Goal: Information Seeking & Learning: Learn about a topic

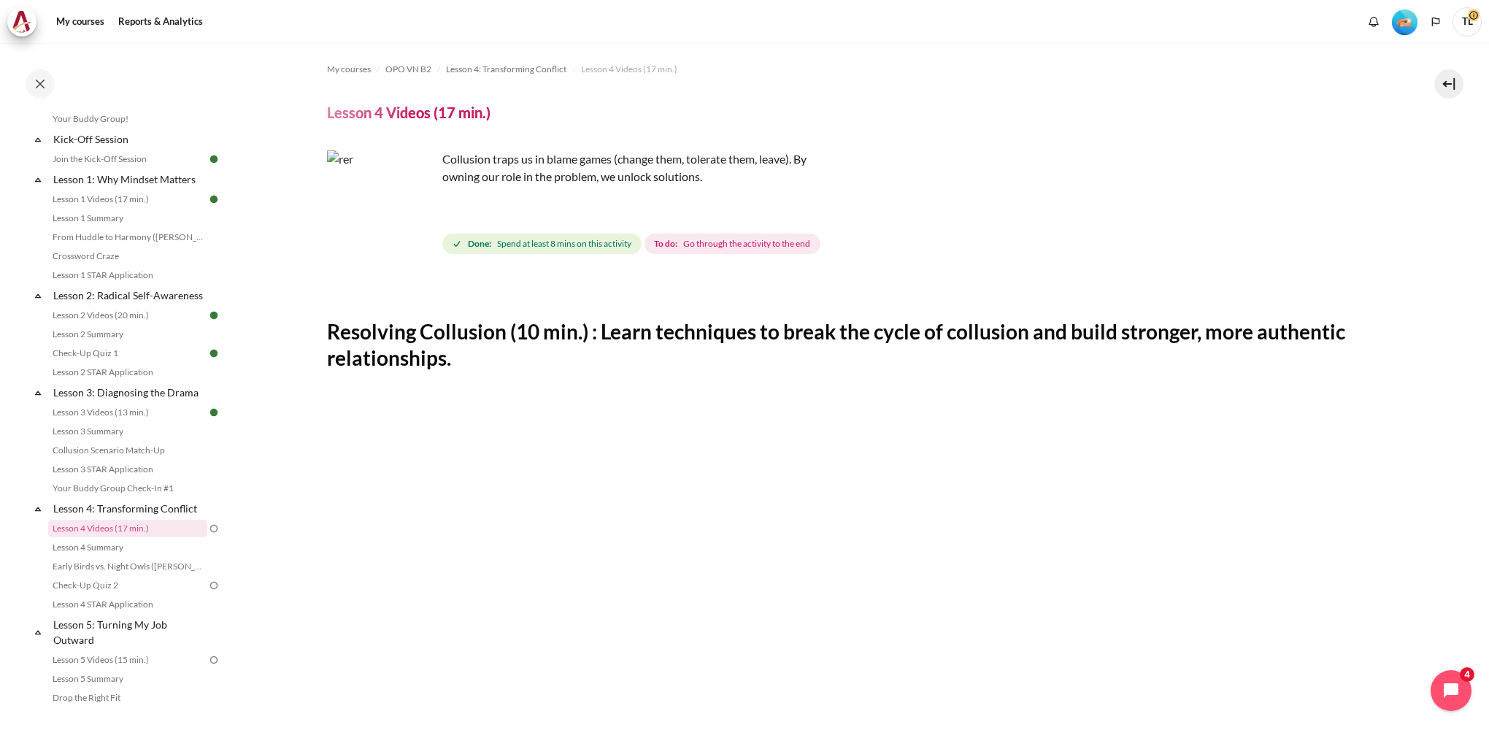
scroll to position [558, 0]
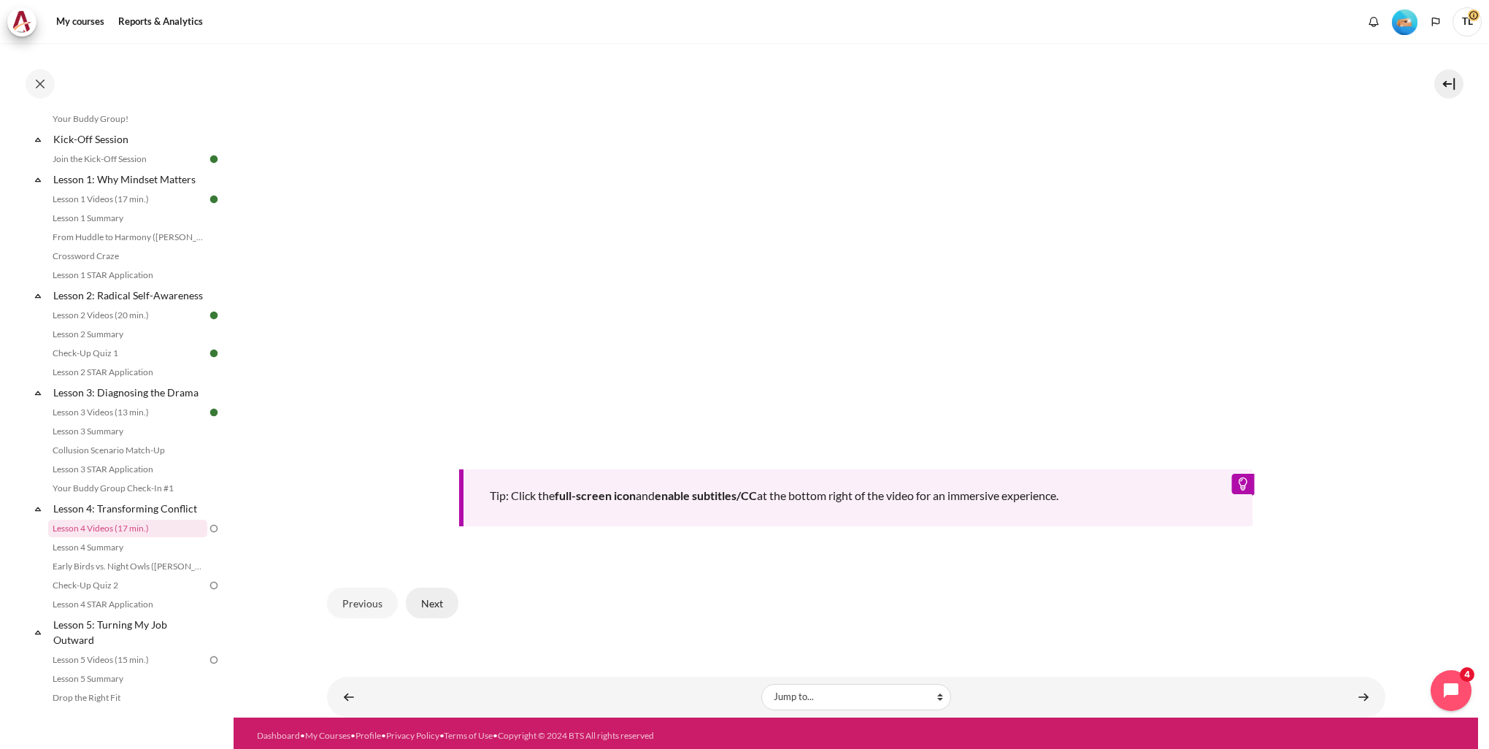
click at [431, 603] on button "Next" at bounding box center [432, 602] width 53 height 31
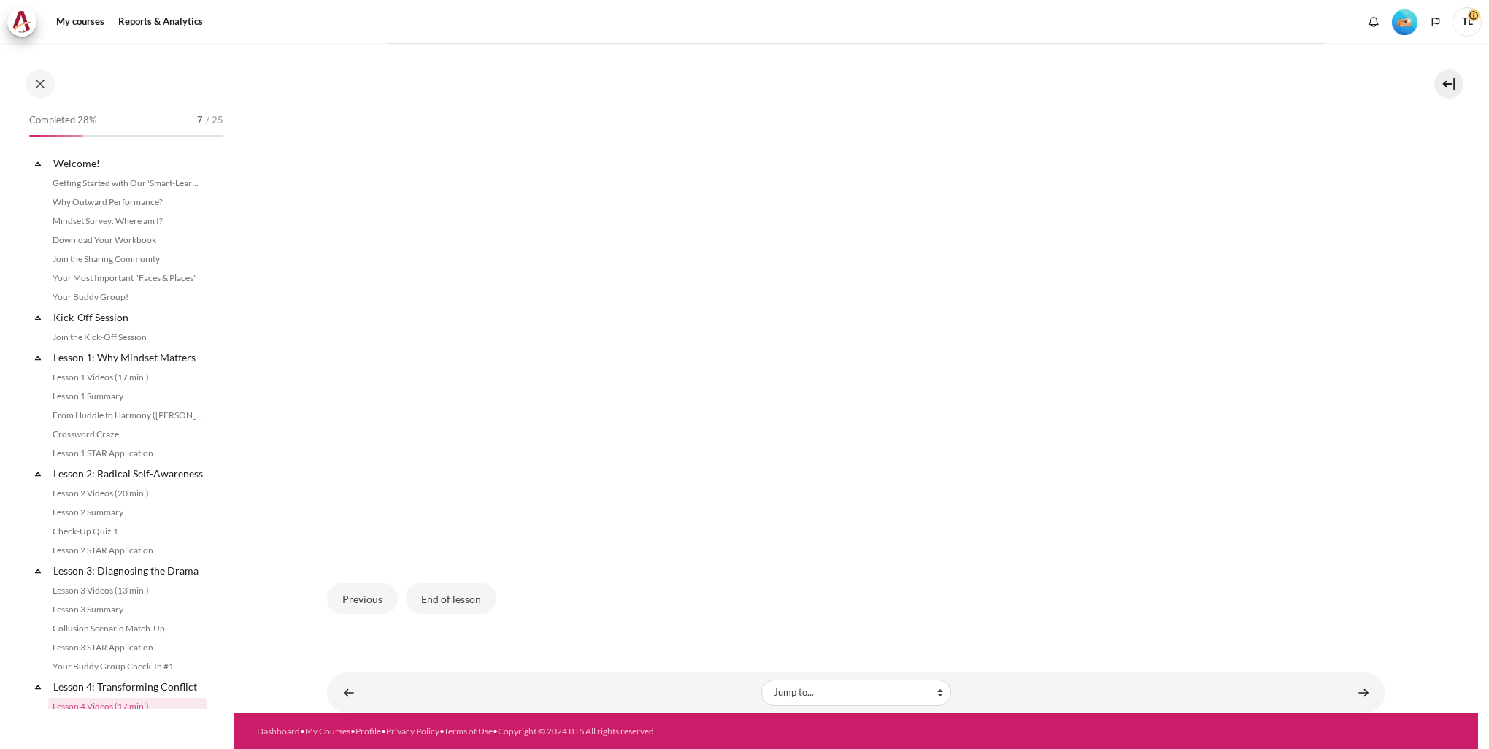
scroll to position [313, 0]
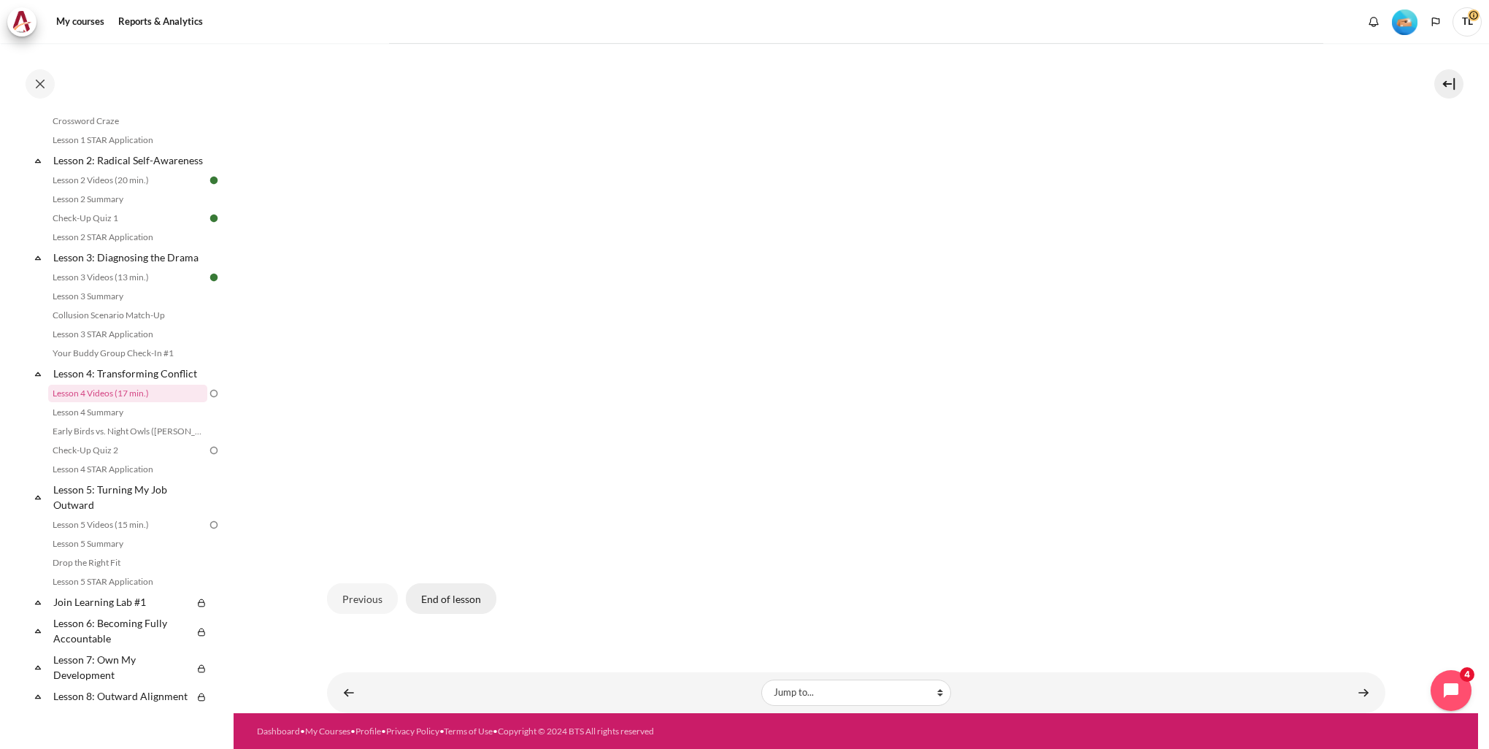
click at [427, 597] on button "End of lesson" at bounding box center [451, 598] width 90 height 31
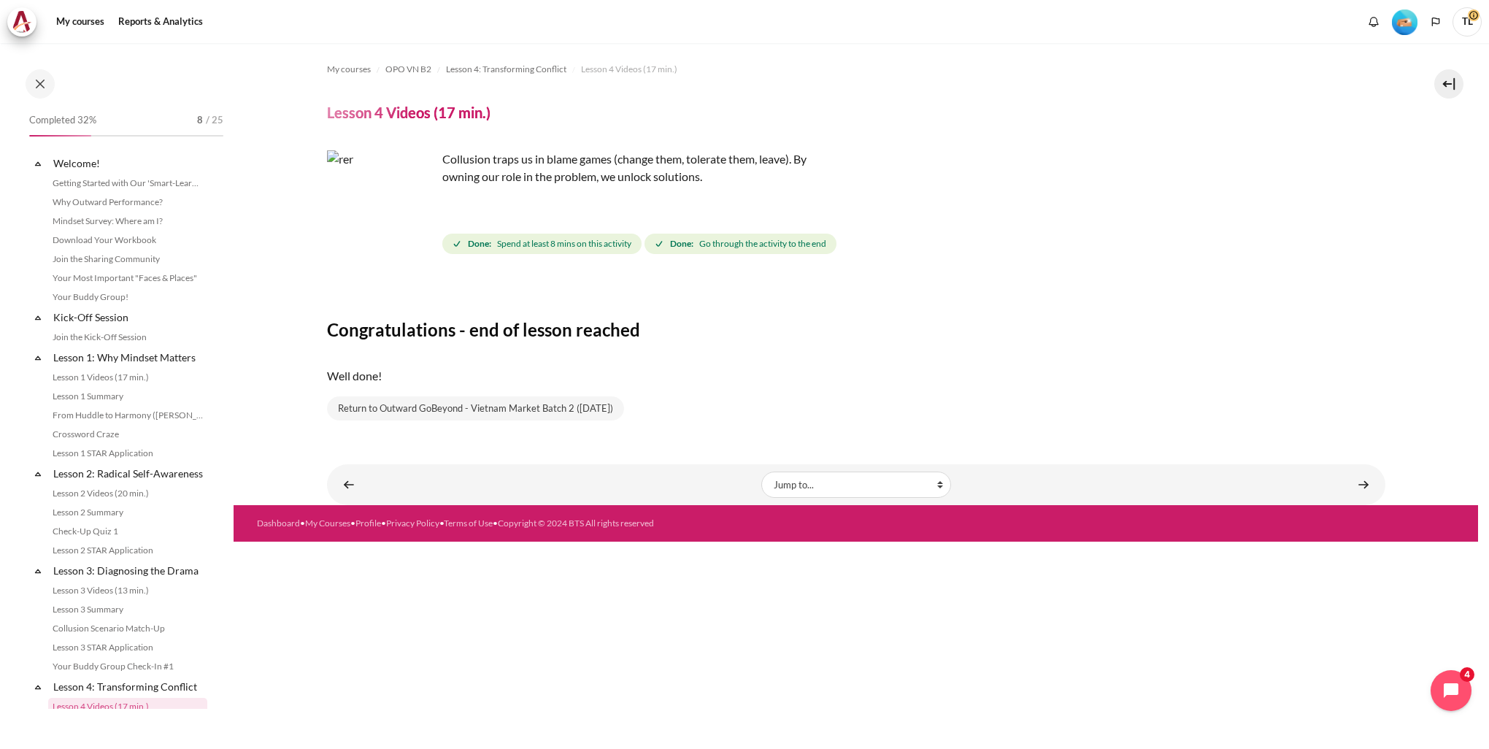
scroll to position [313, 0]
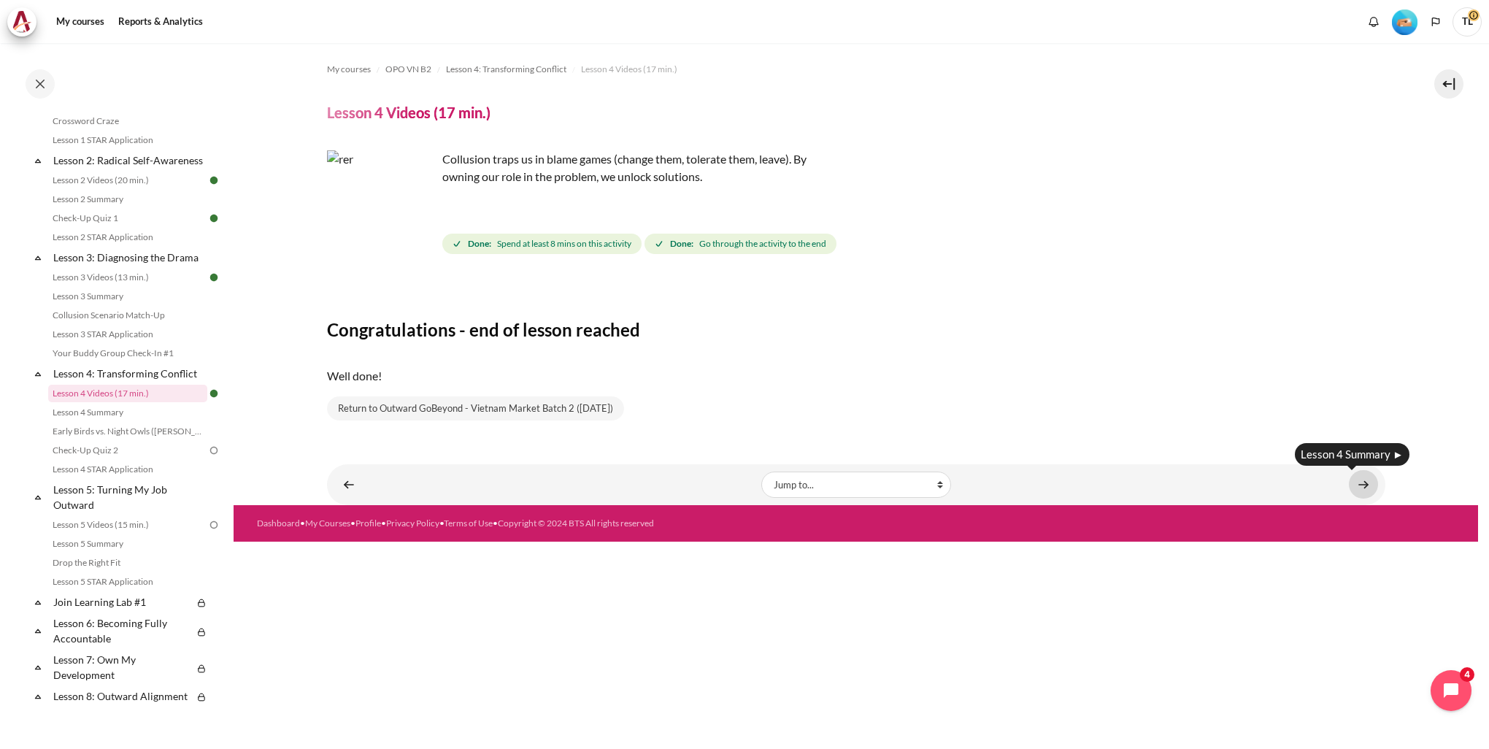
click at [1361, 485] on link "Content" at bounding box center [1363, 484] width 29 height 28
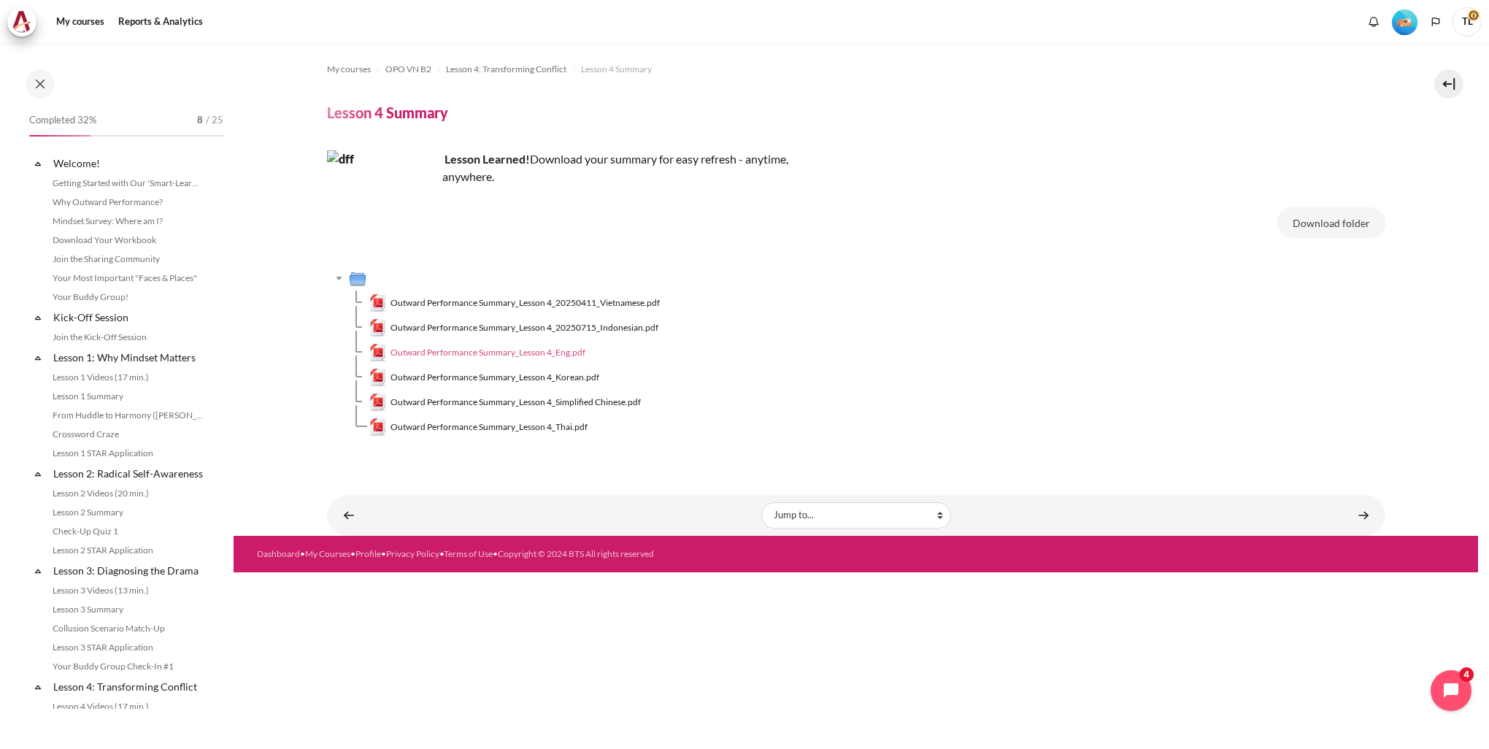
scroll to position [332, 0]
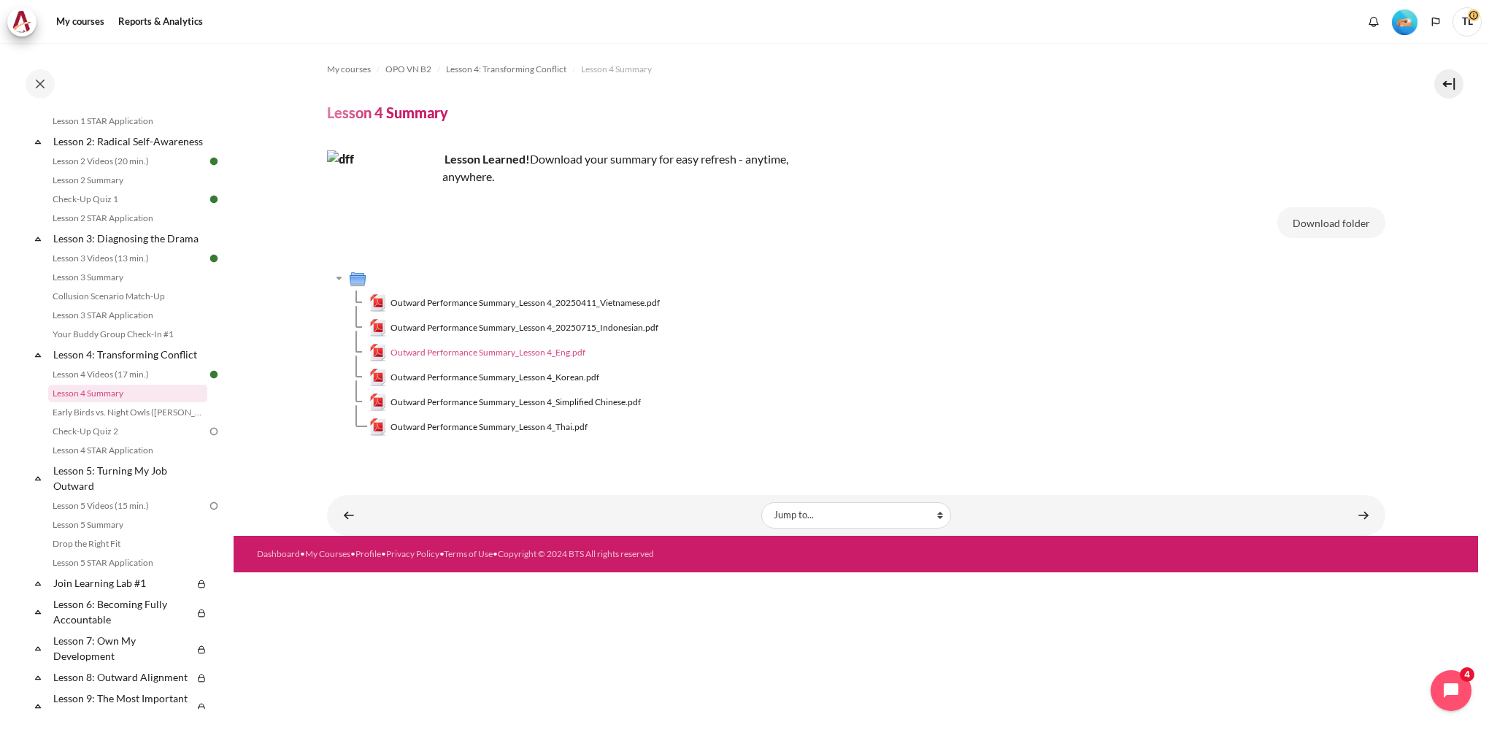
click at [532, 355] on span "Outward Performance Summary_Lesson 4_Eng.pdf" at bounding box center [487, 352] width 195 height 13
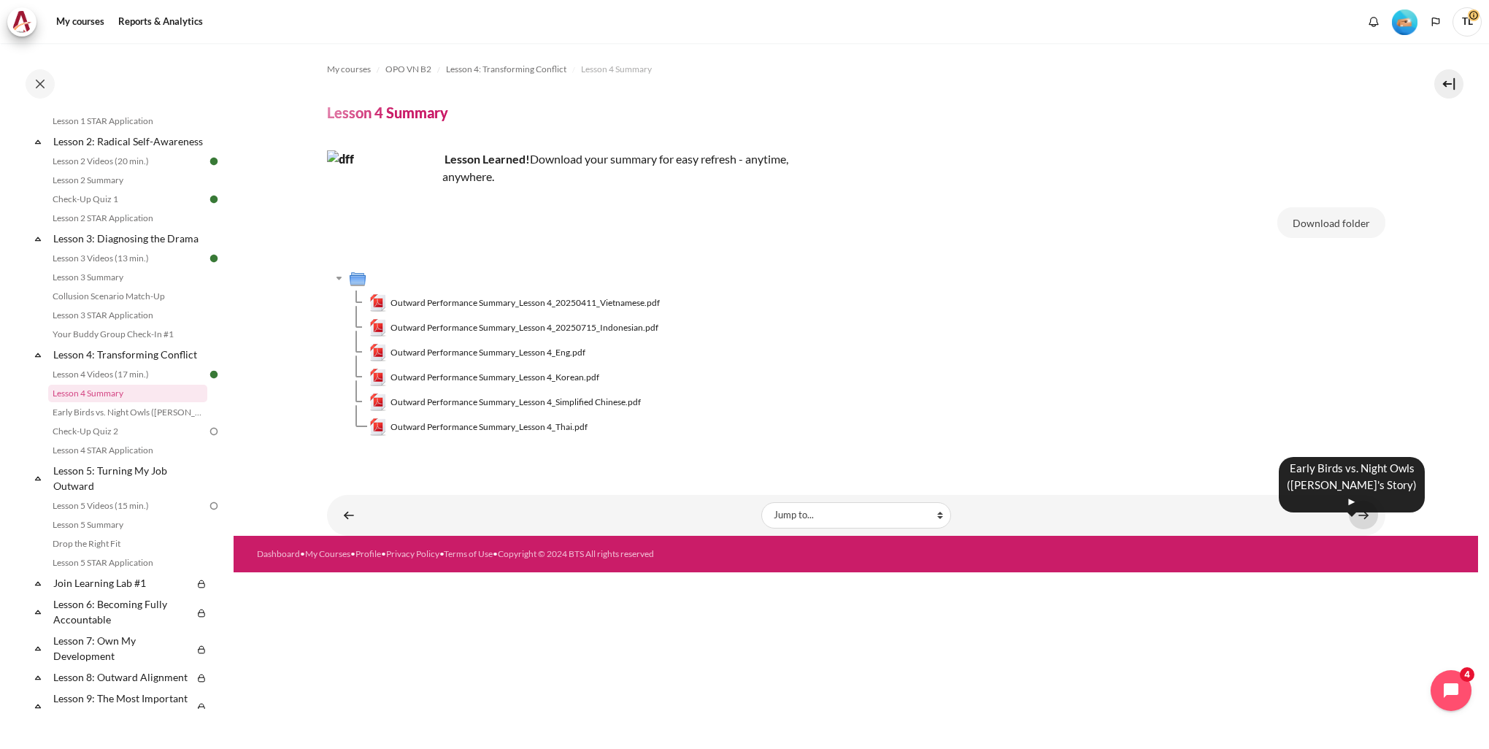
click at [1357, 517] on link "Content" at bounding box center [1363, 515] width 29 height 28
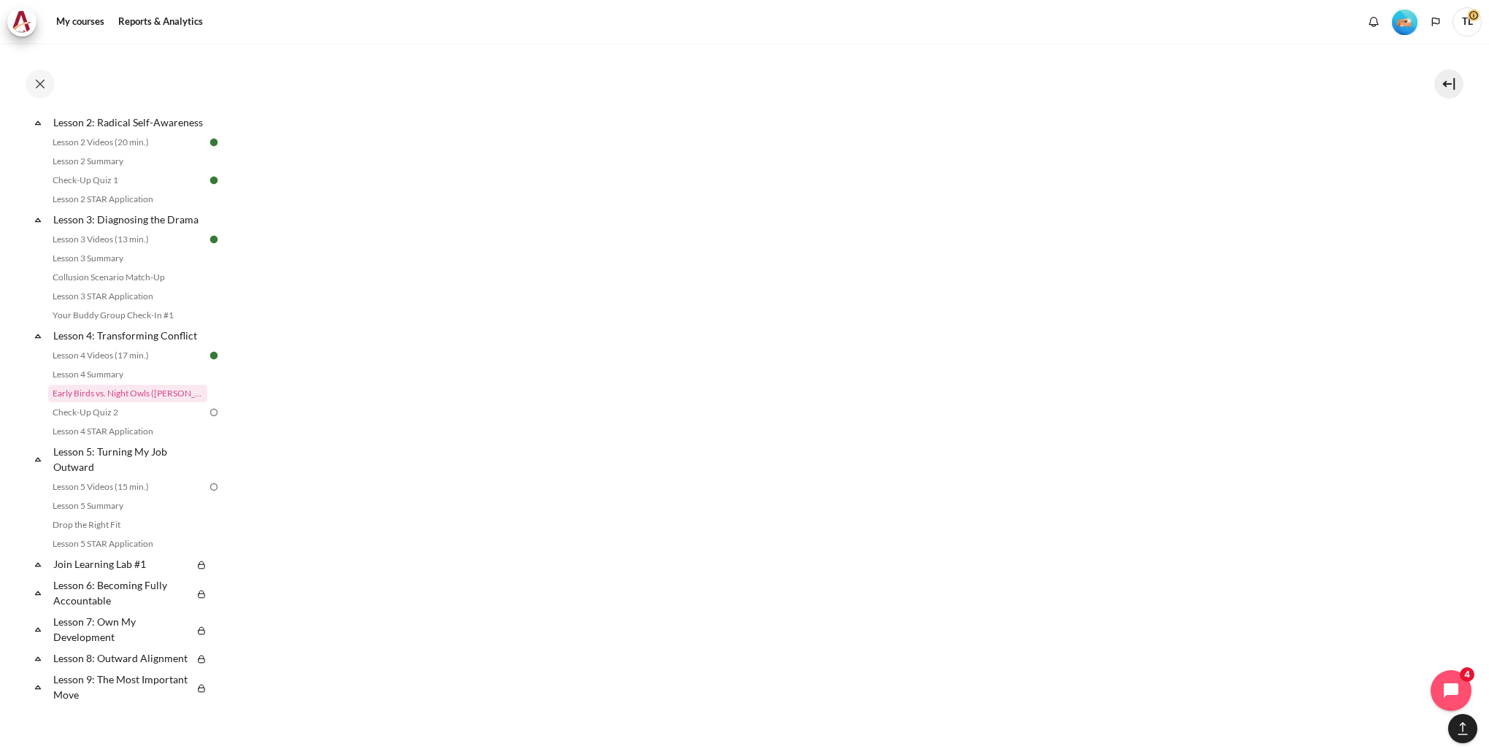
scroll to position [1454, 0]
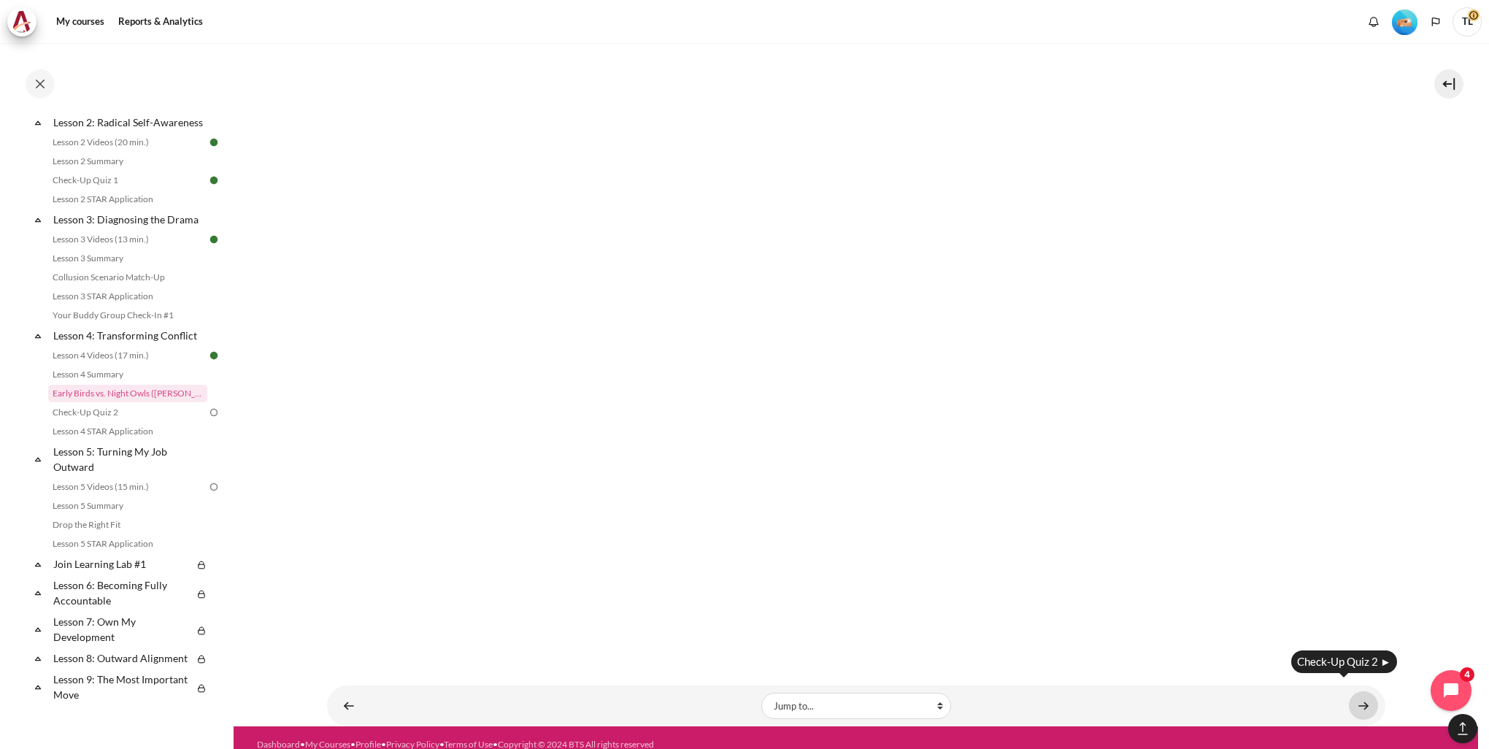
click at [1354, 694] on link "Content" at bounding box center [1363, 705] width 29 height 28
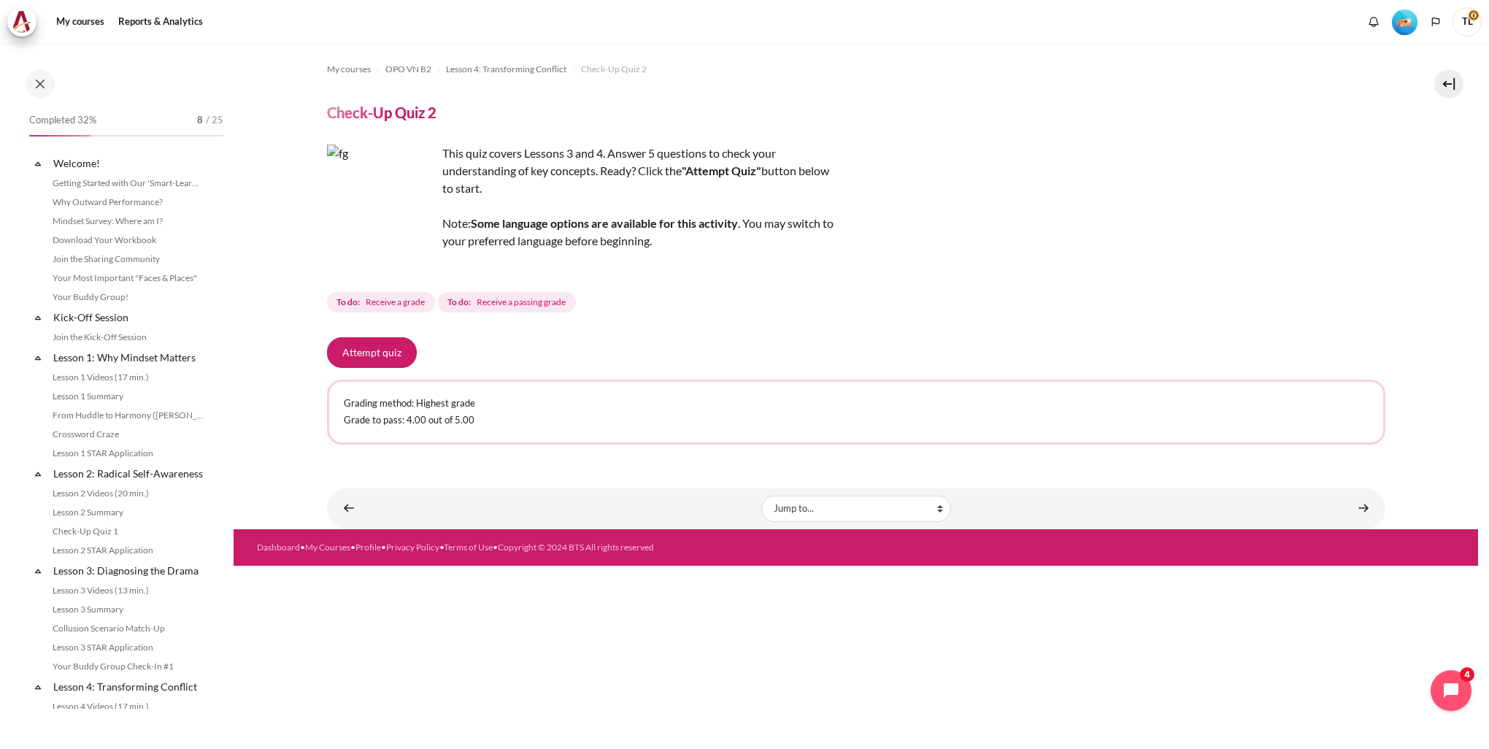
scroll to position [370, 0]
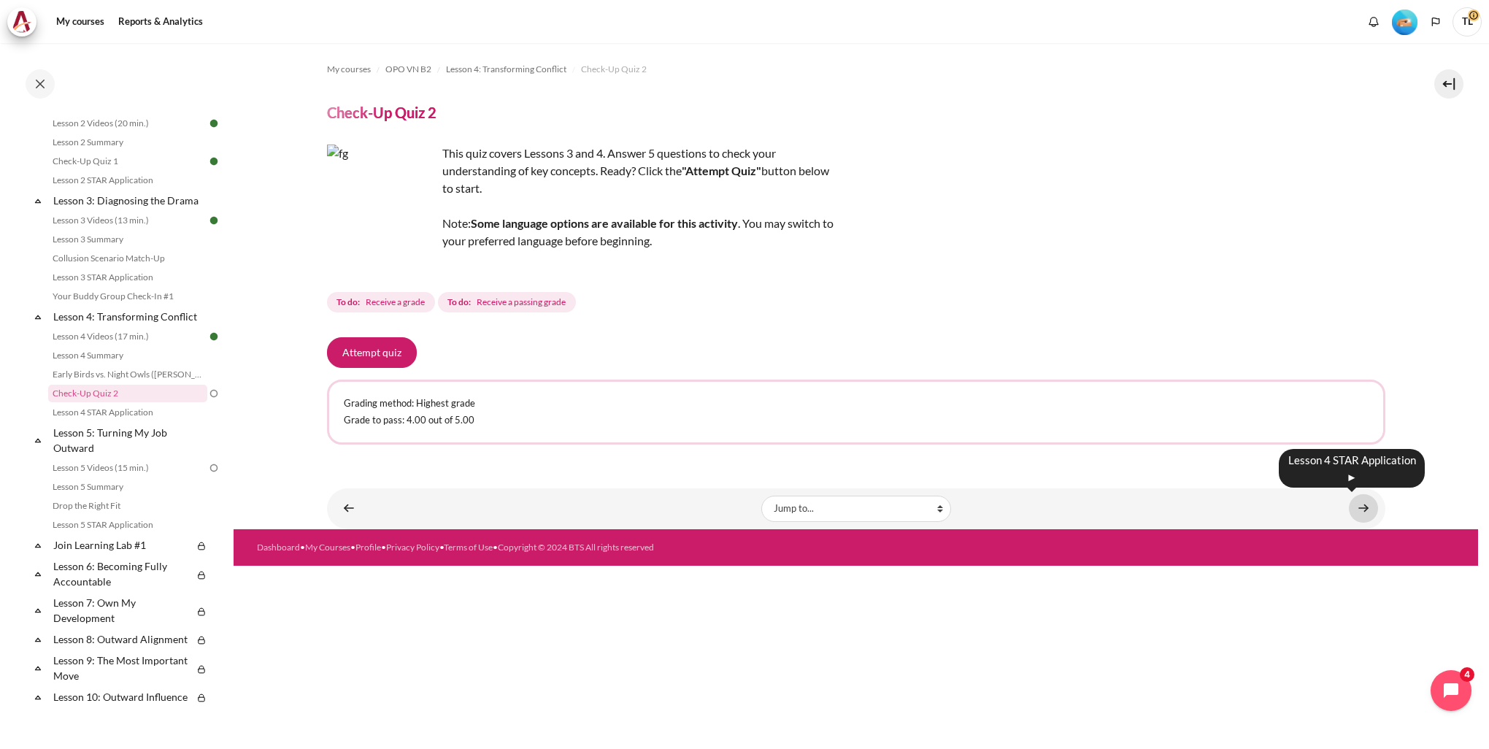
click at [1362, 509] on link "Content" at bounding box center [1363, 508] width 29 height 28
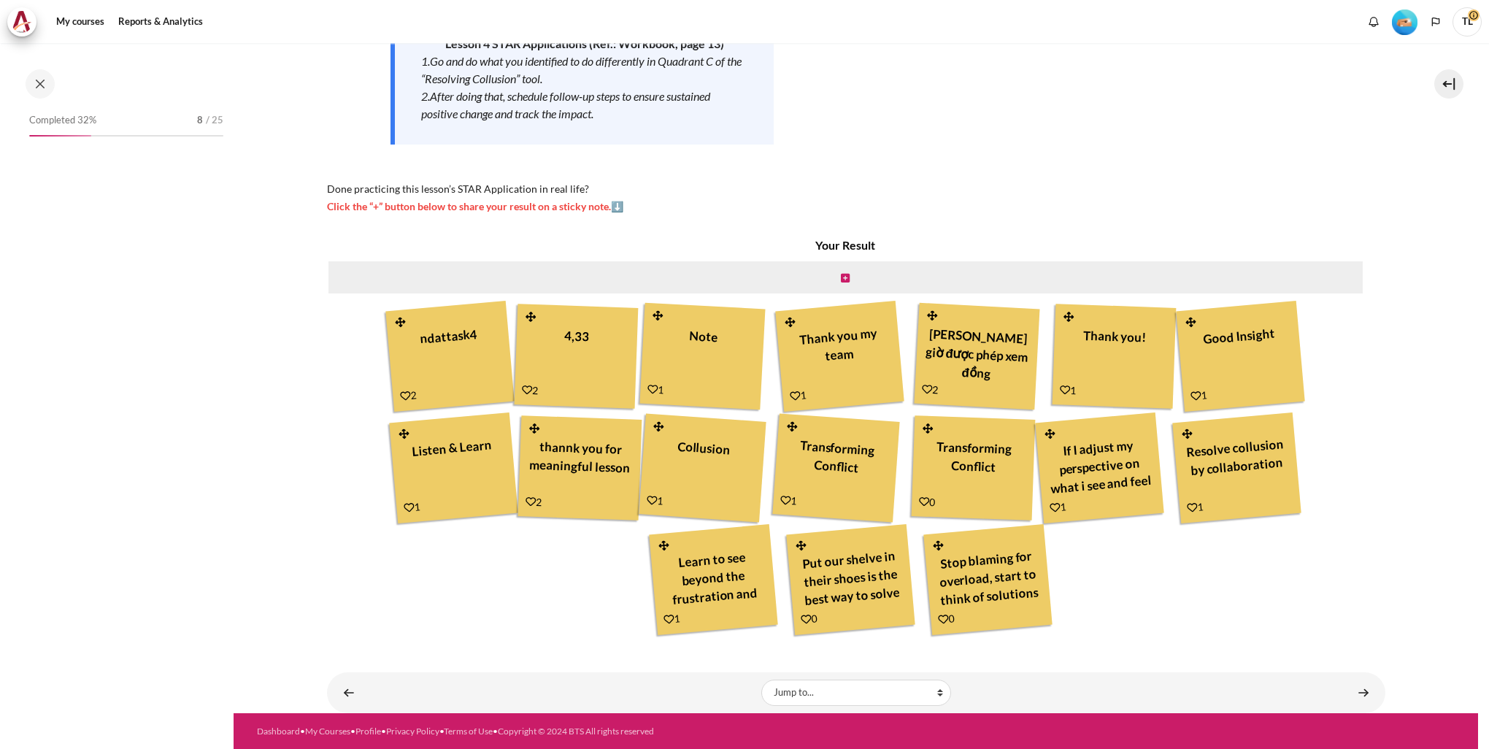
scroll to position [389, 0]
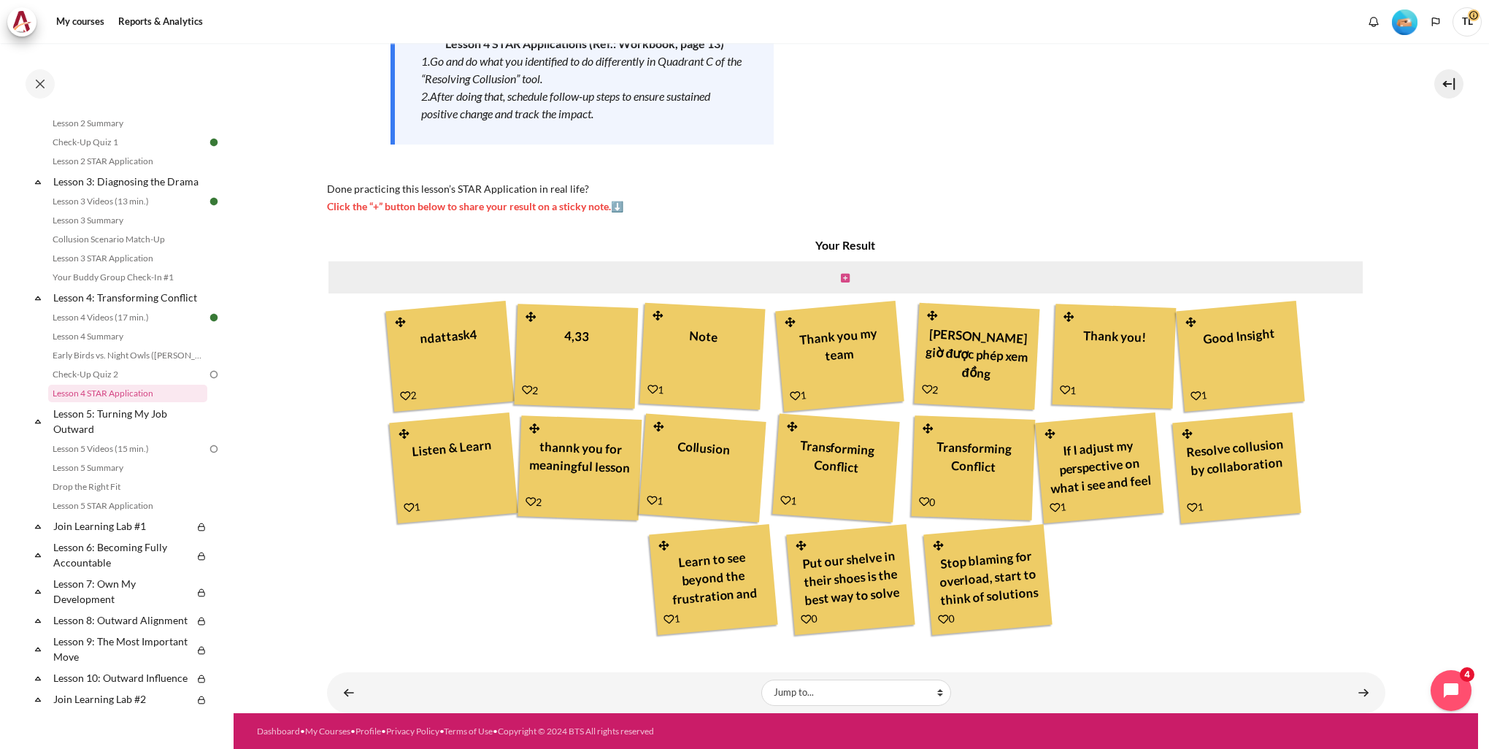
click at [844, 277] on icon "Content" at bounding box center [845, 278] width 9 height 10
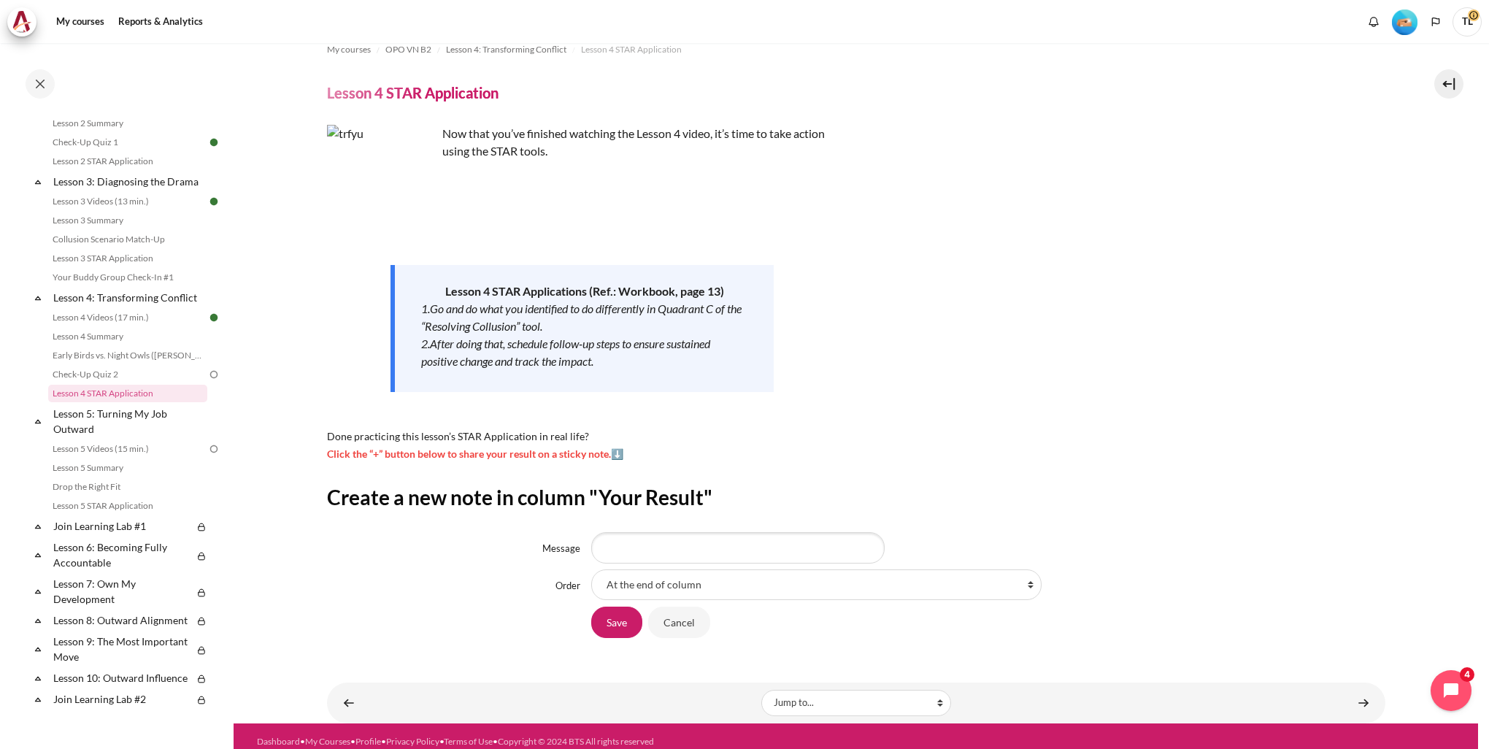
scroll to position [30, 0]
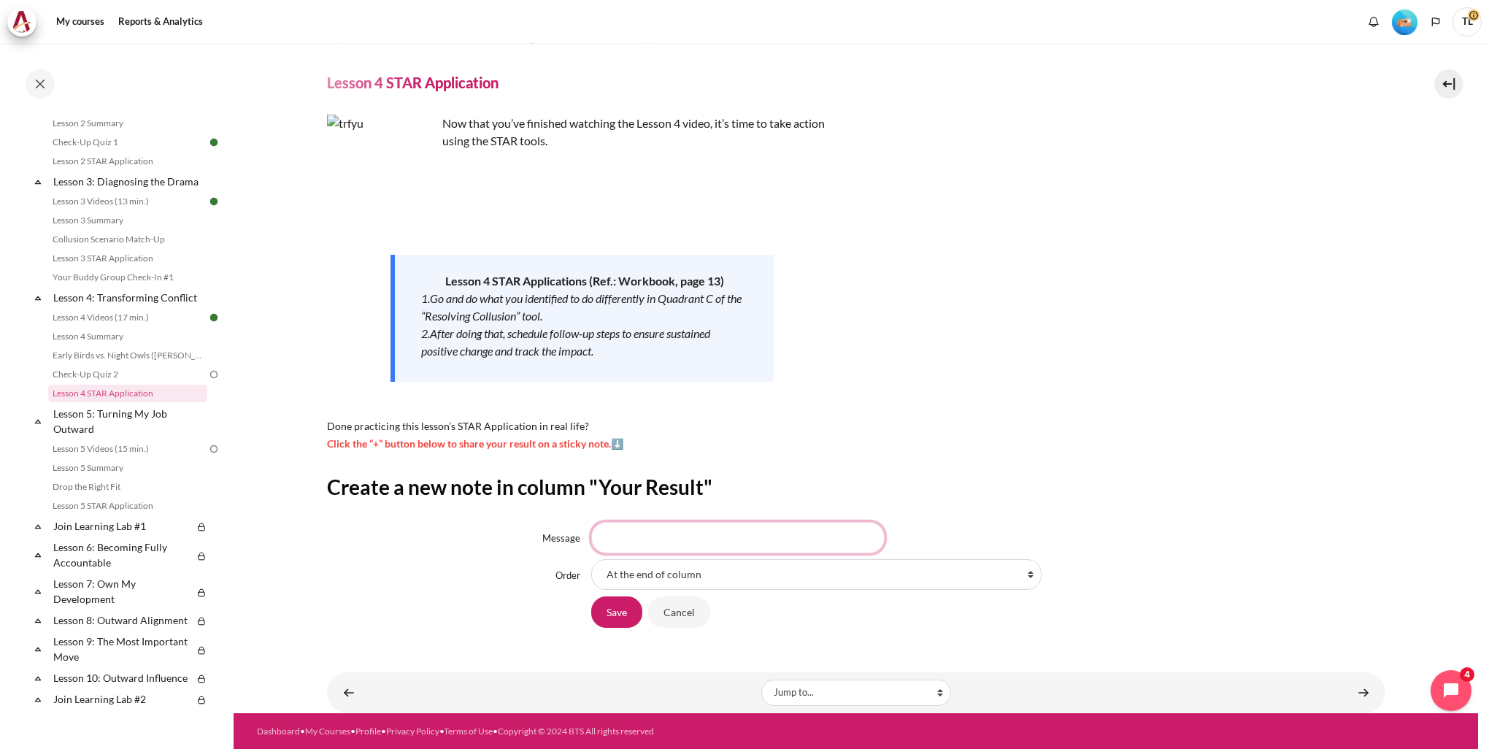
click at [657, 540] on input "Message" at bounding box center [737, 537] width 293 height 31
type input "I do they see, they do I see"
click at [617, 614] on input "Save" at bounding box center [616, 611] width 51 height 31
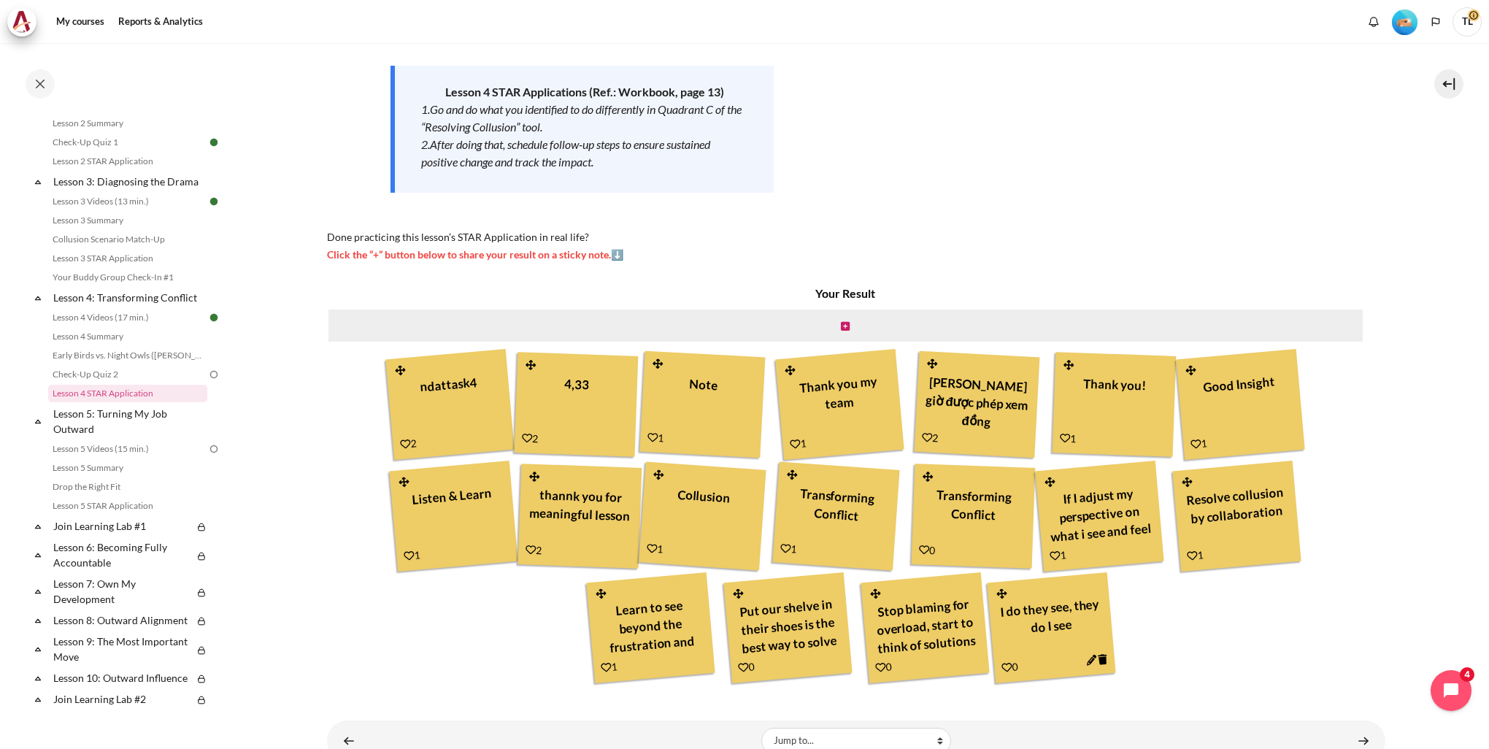
scroll to position [267, 0]
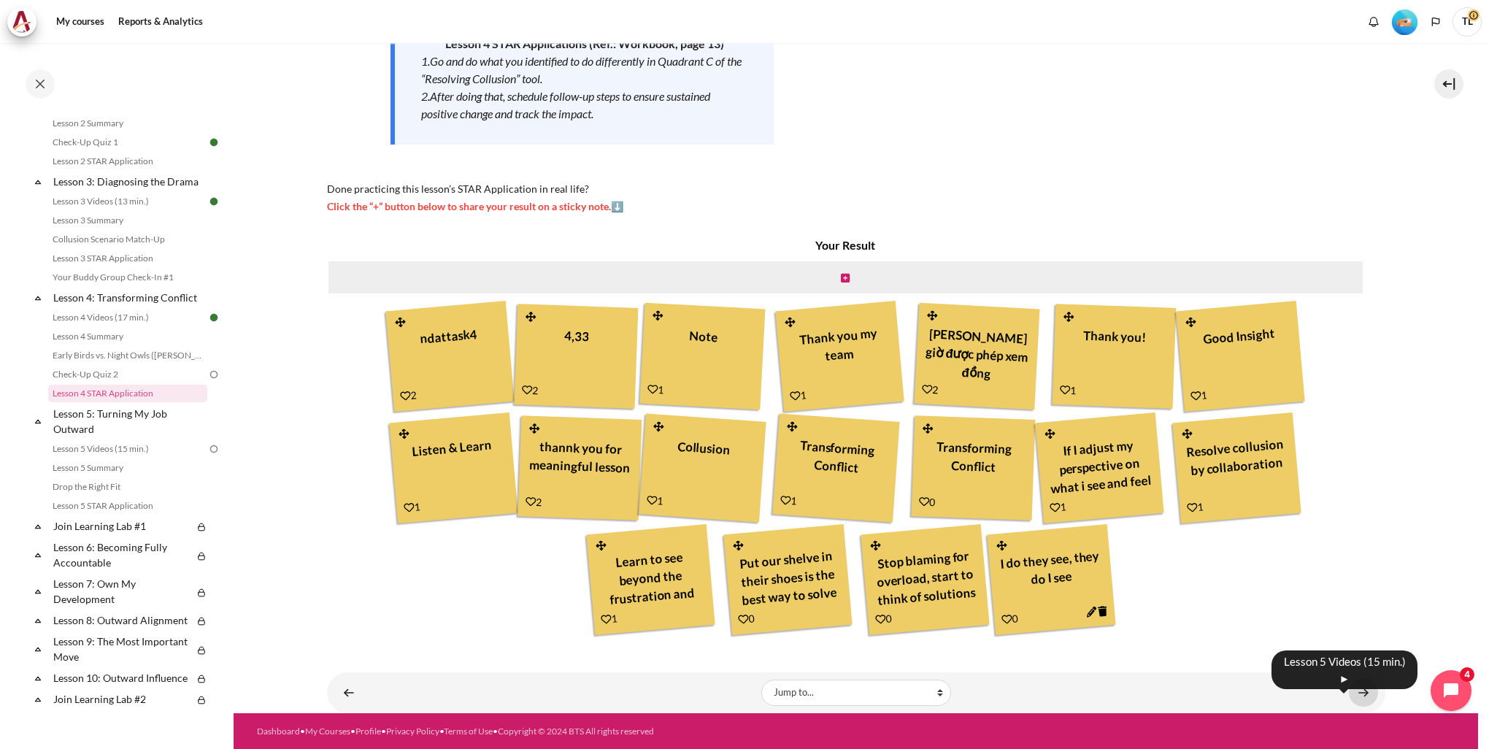
click at [1354, 694] on link "Content" at bounding box center [1363, 692] width 29 height 28
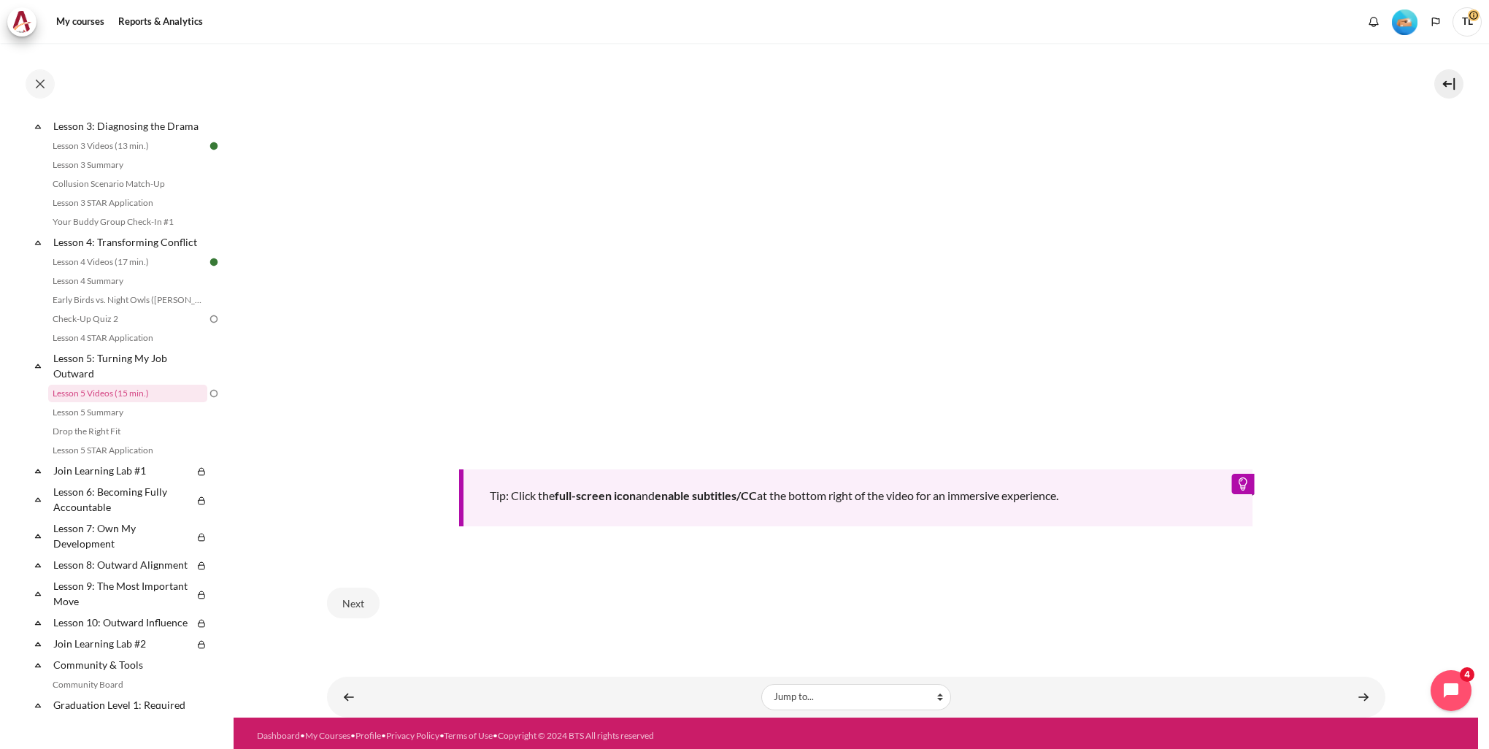
scroll to position [558, 0]
click at [362, 600] on button "Next" at bounding box center [353, 602] width 53 height 31
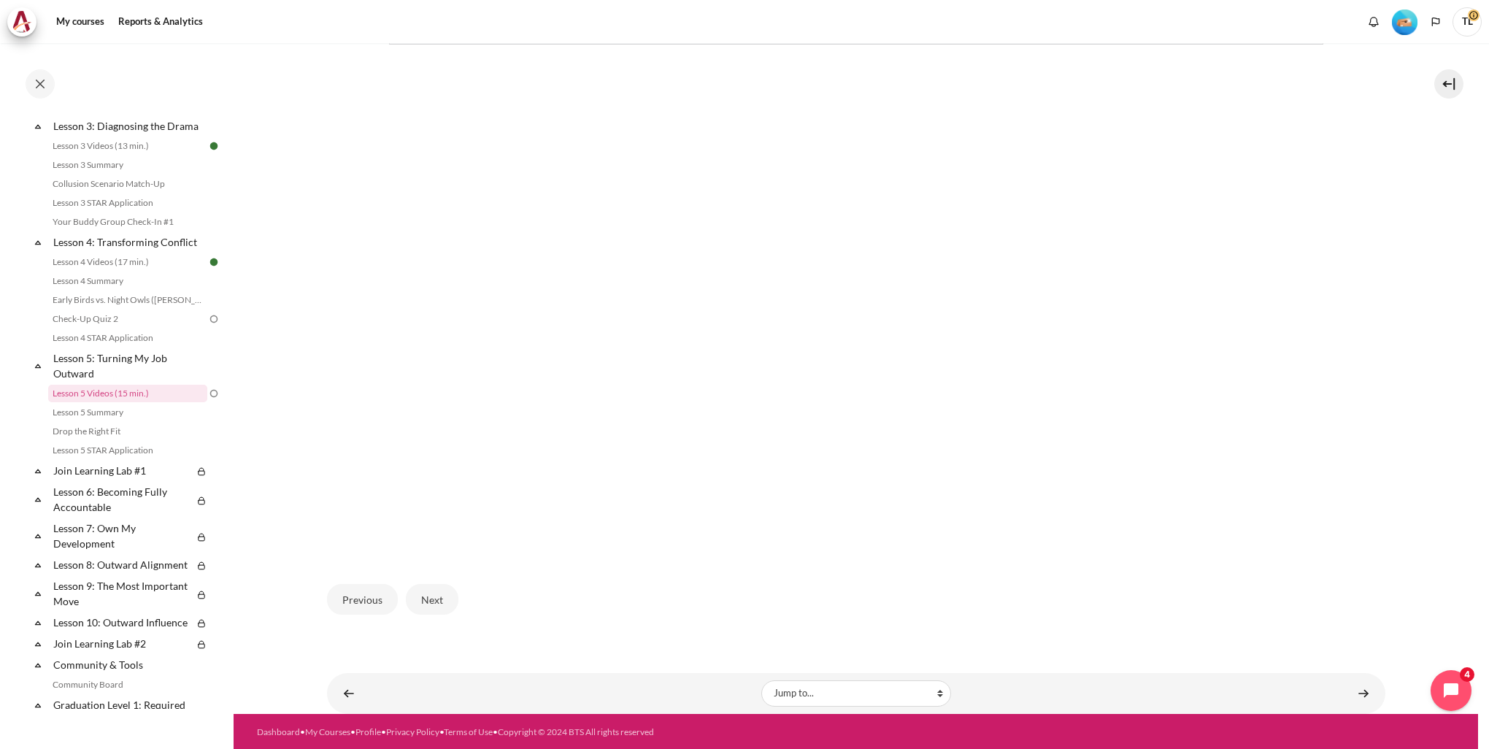
scroll to position [342, 0]
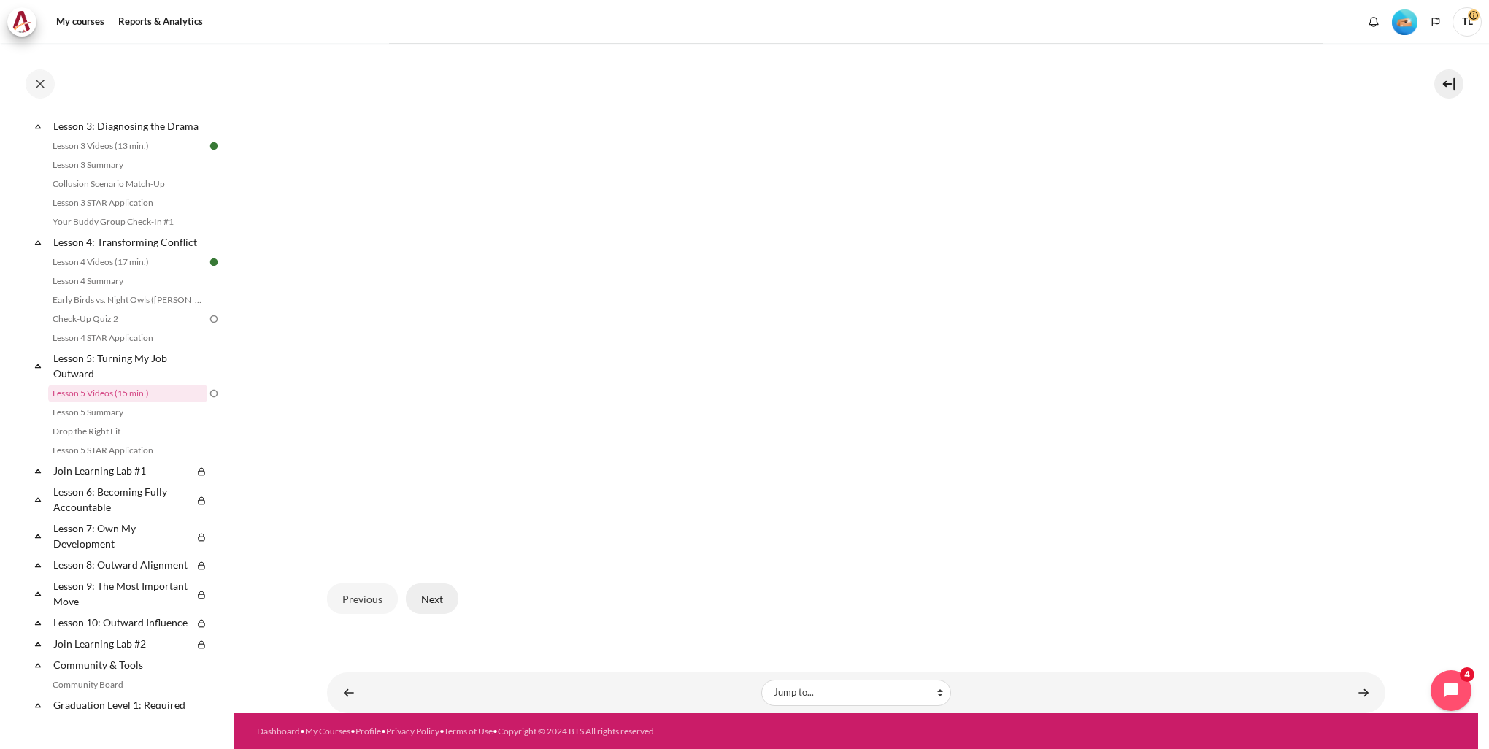
click at [435, 604] on button "Next" at bounding box center [432, 598] width 53 height 31
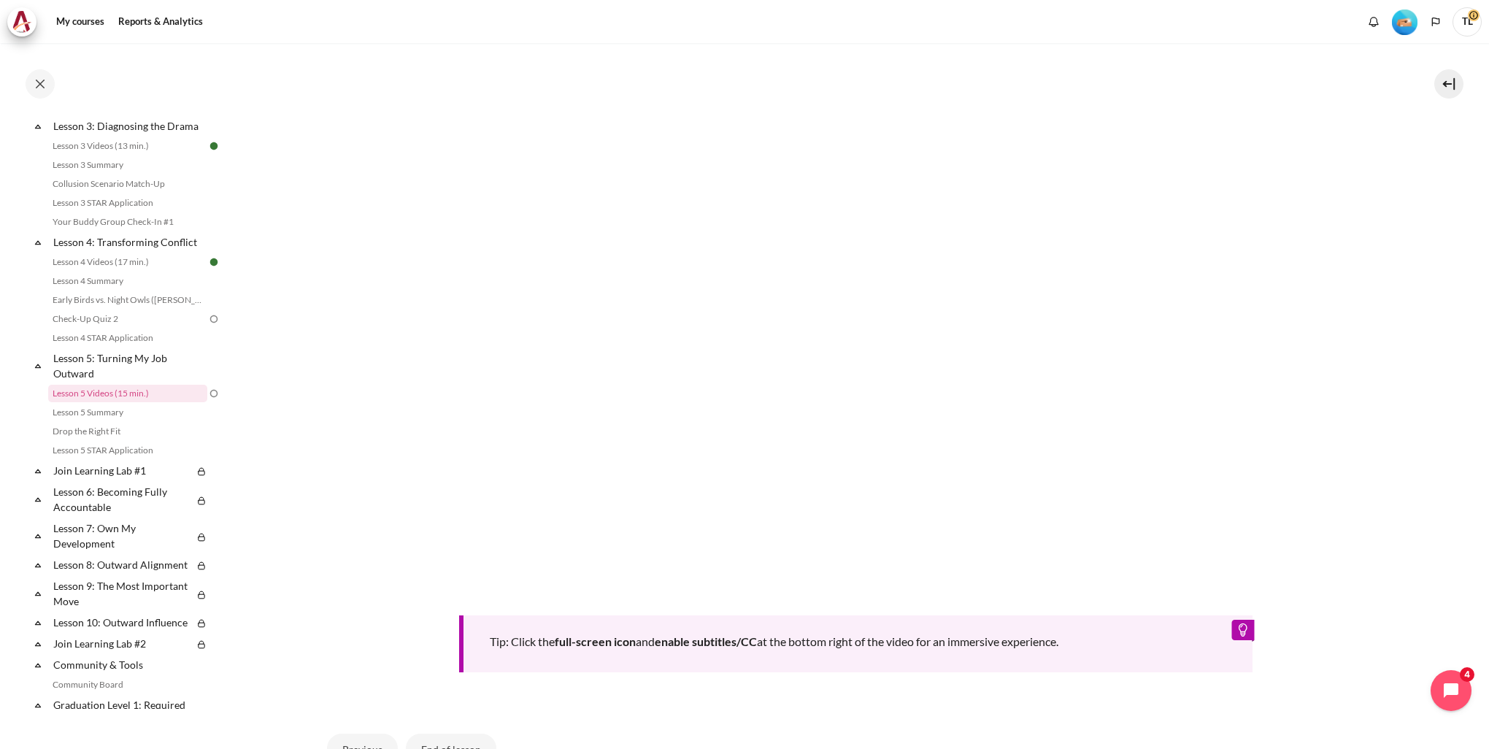
scroll to position [558, 0]
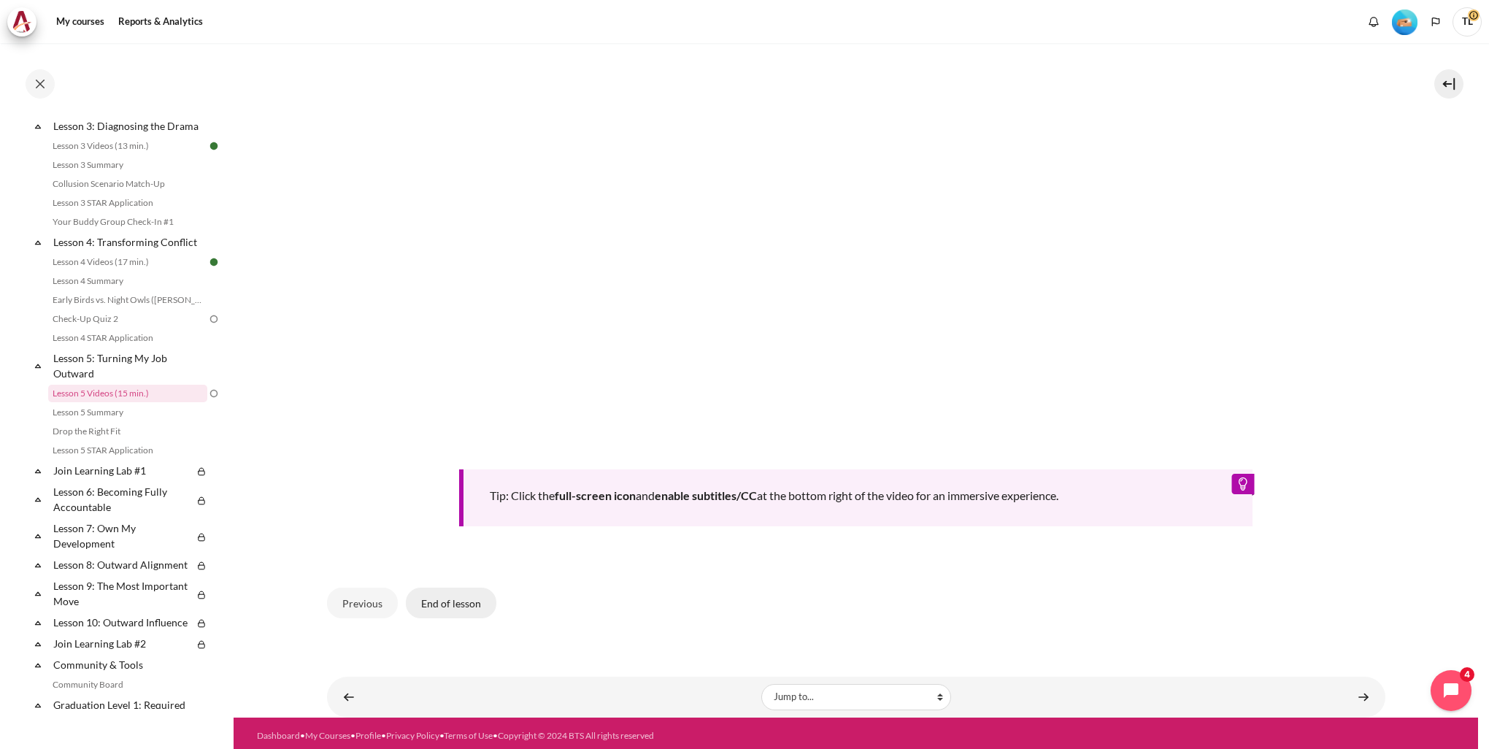
click at [447, 601] on button "End of lesson" at bounding box center [451, 602] width 90 height 31
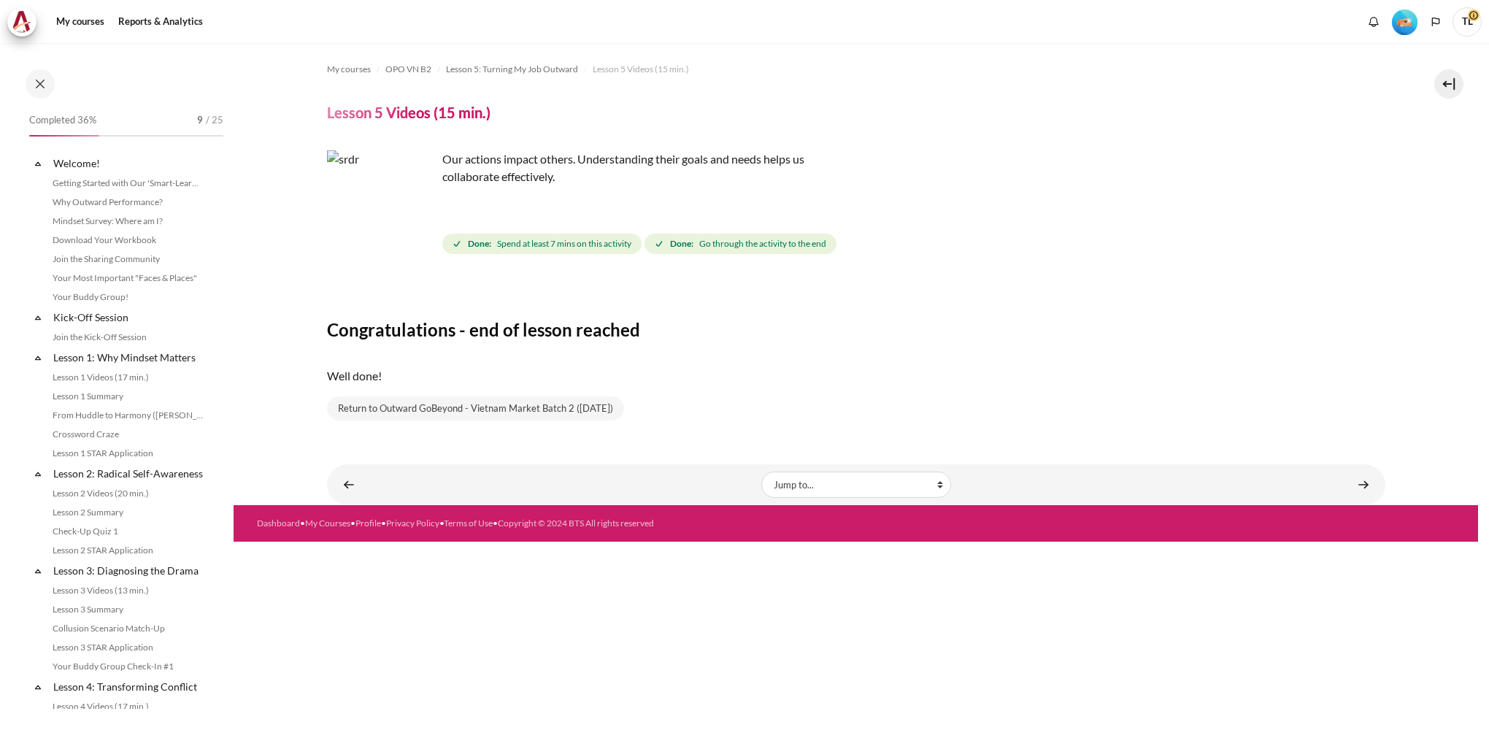
scroll to position [444, 0]
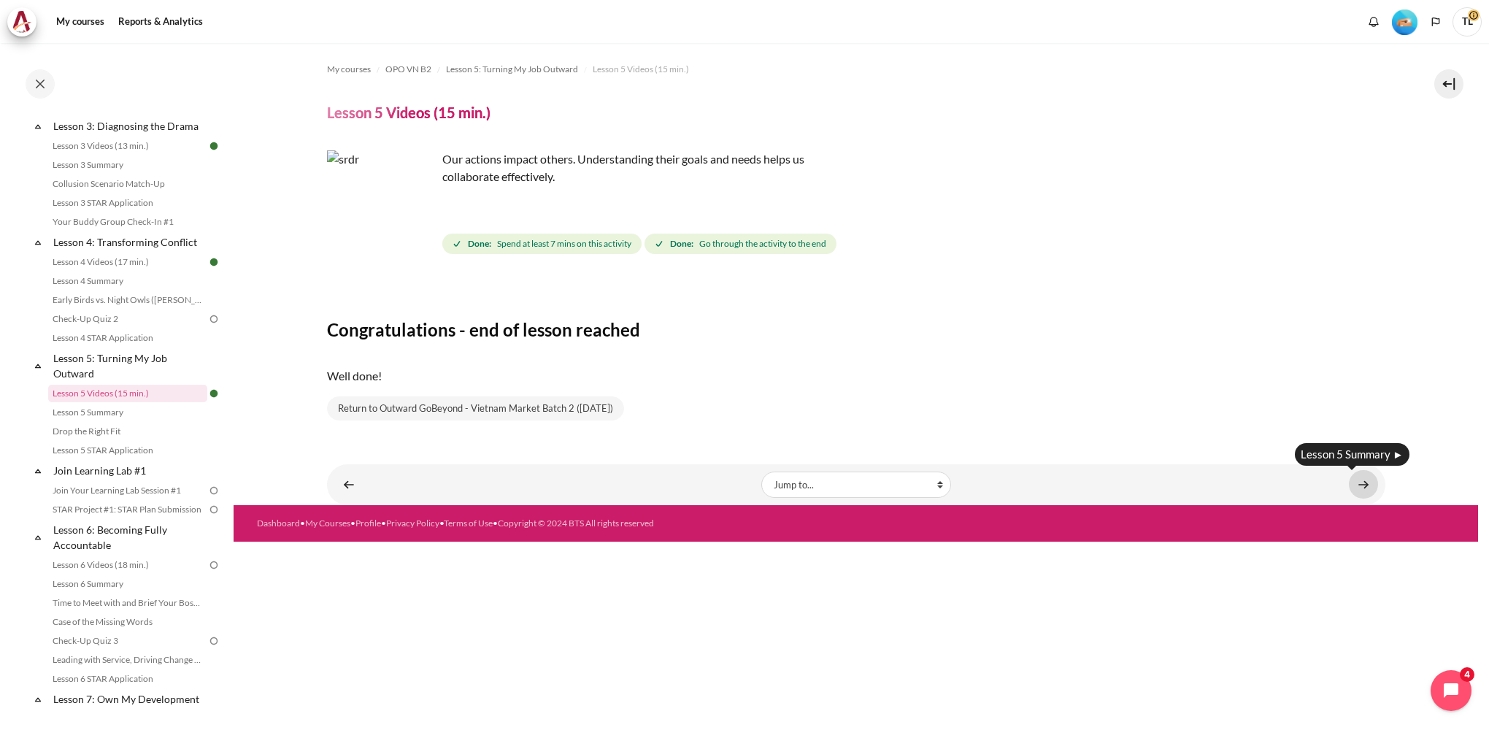
click at [1360, 487] on link "Content" at bounding box center [1363, 484] width 29 height 28
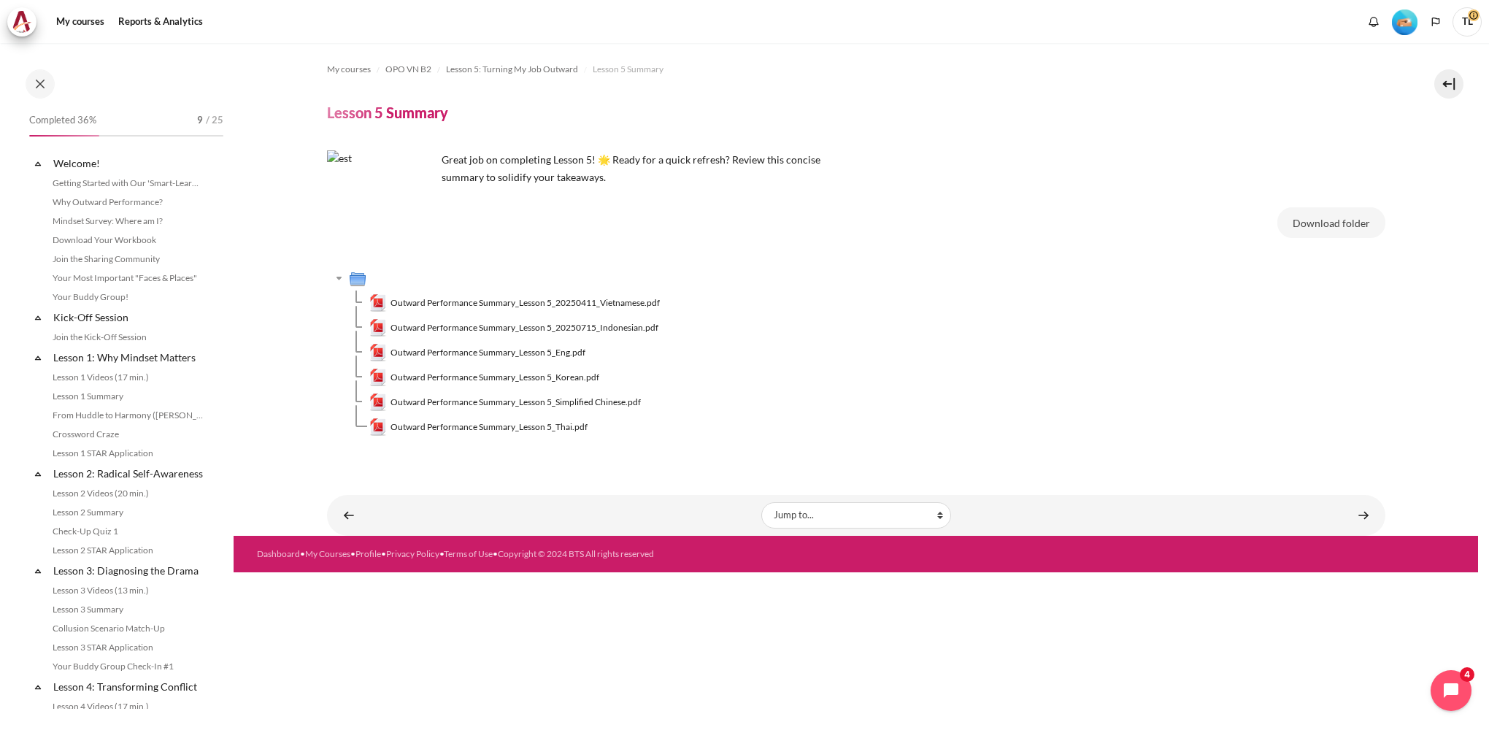
scroll to position [463, 0]
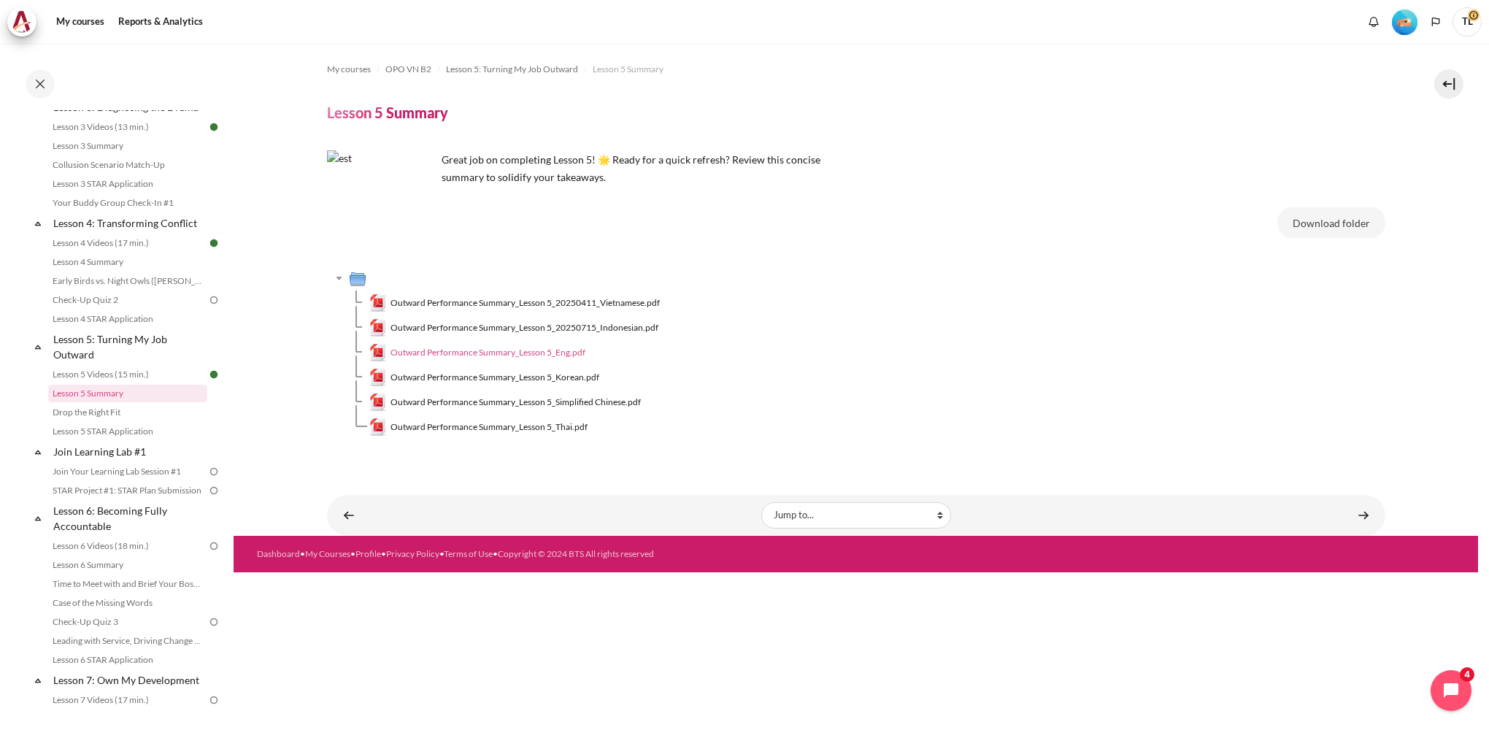
click at [546, 353] on span "Outward Performance Summary_Lesson 5_Eng.pdf" at bounding box center [487, 352] width 195 height 13
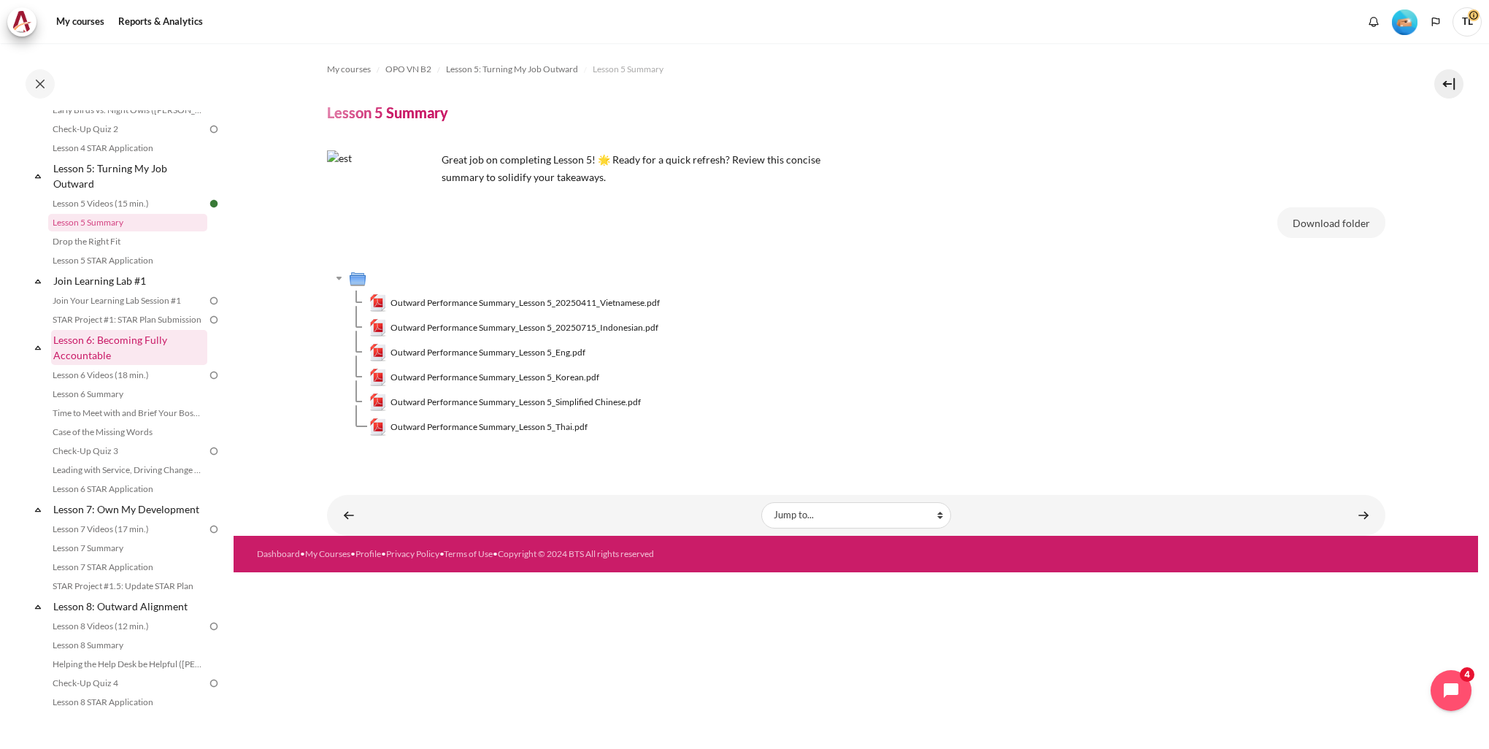
scroll to position [609, 0]
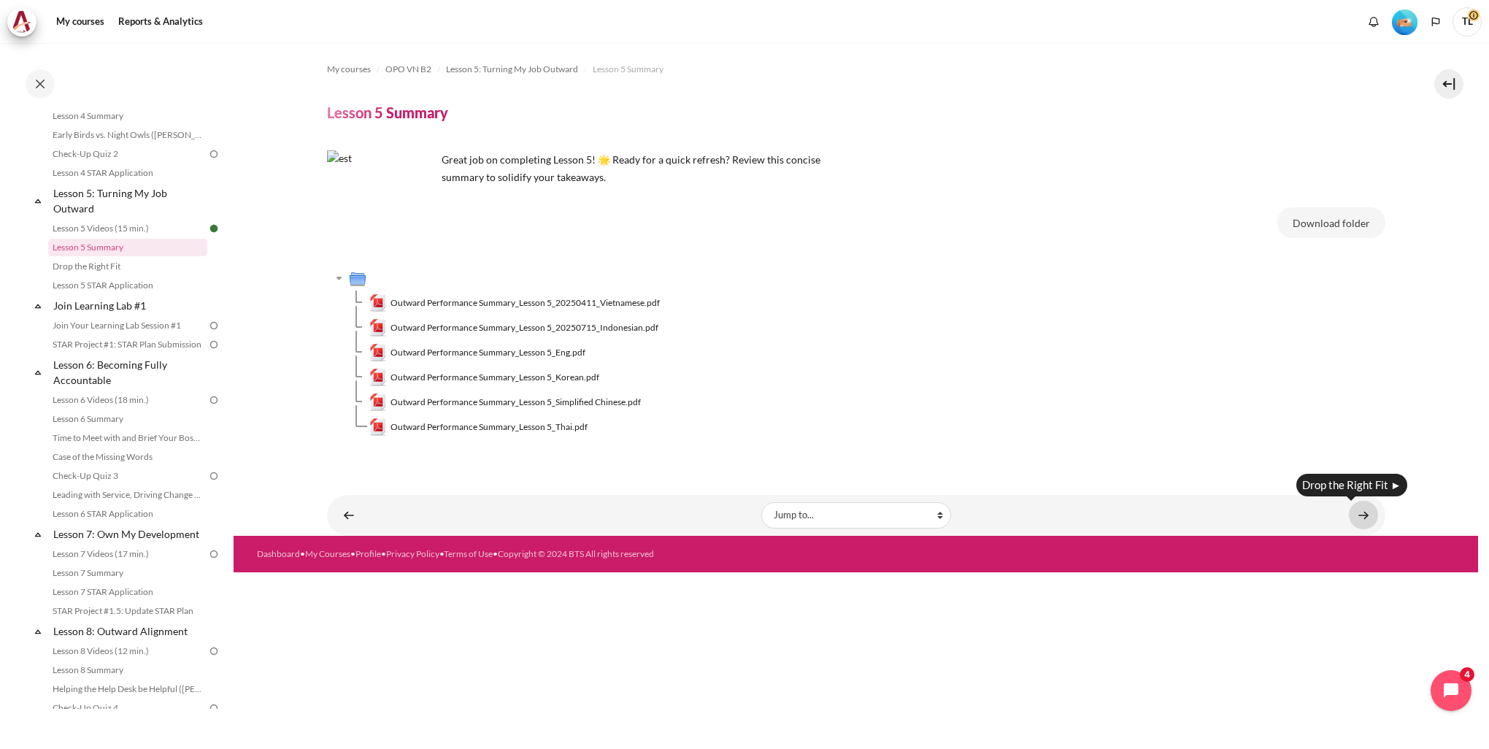
click at [1356, 515] on link "Content" at bounding box center [1363, 515] width 29 height 28
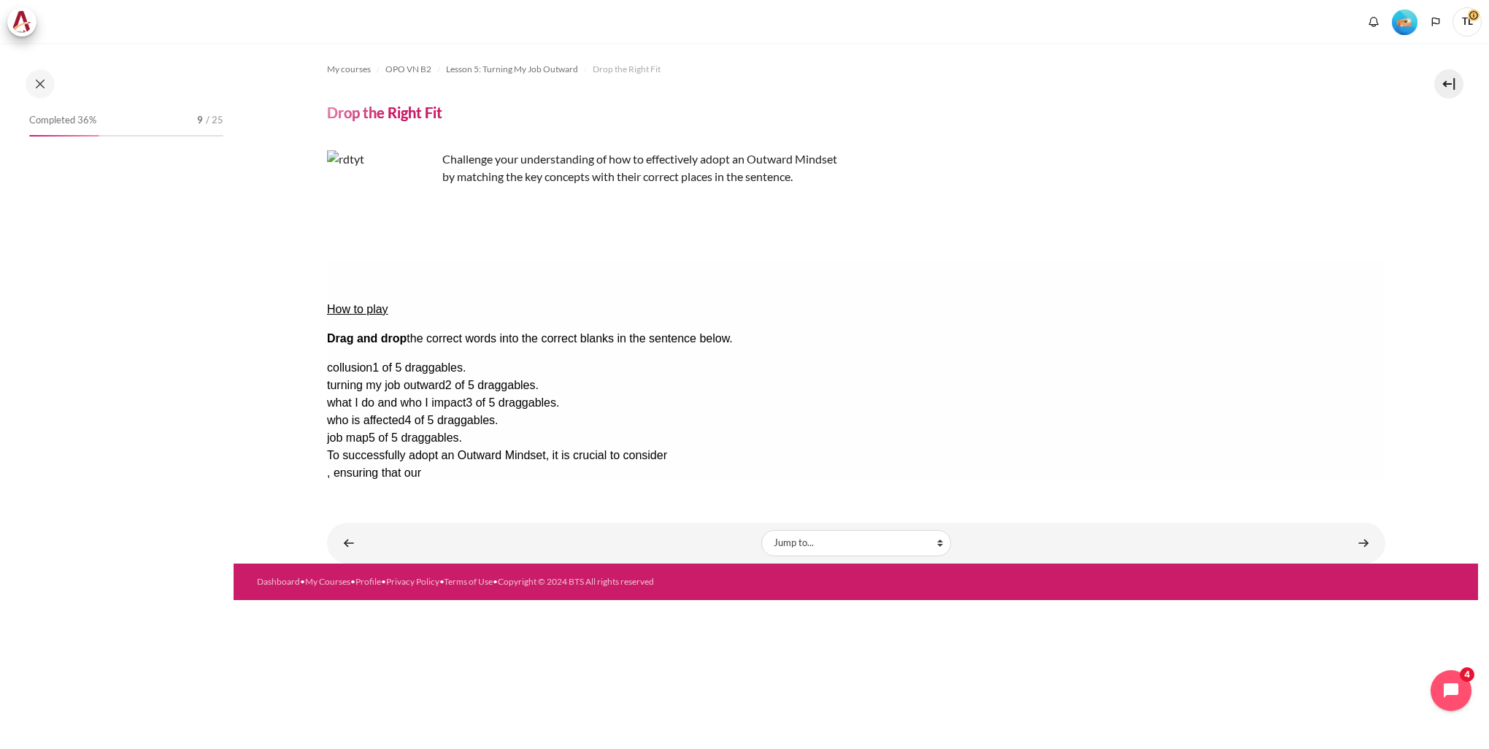
scroll to position [482, 0]
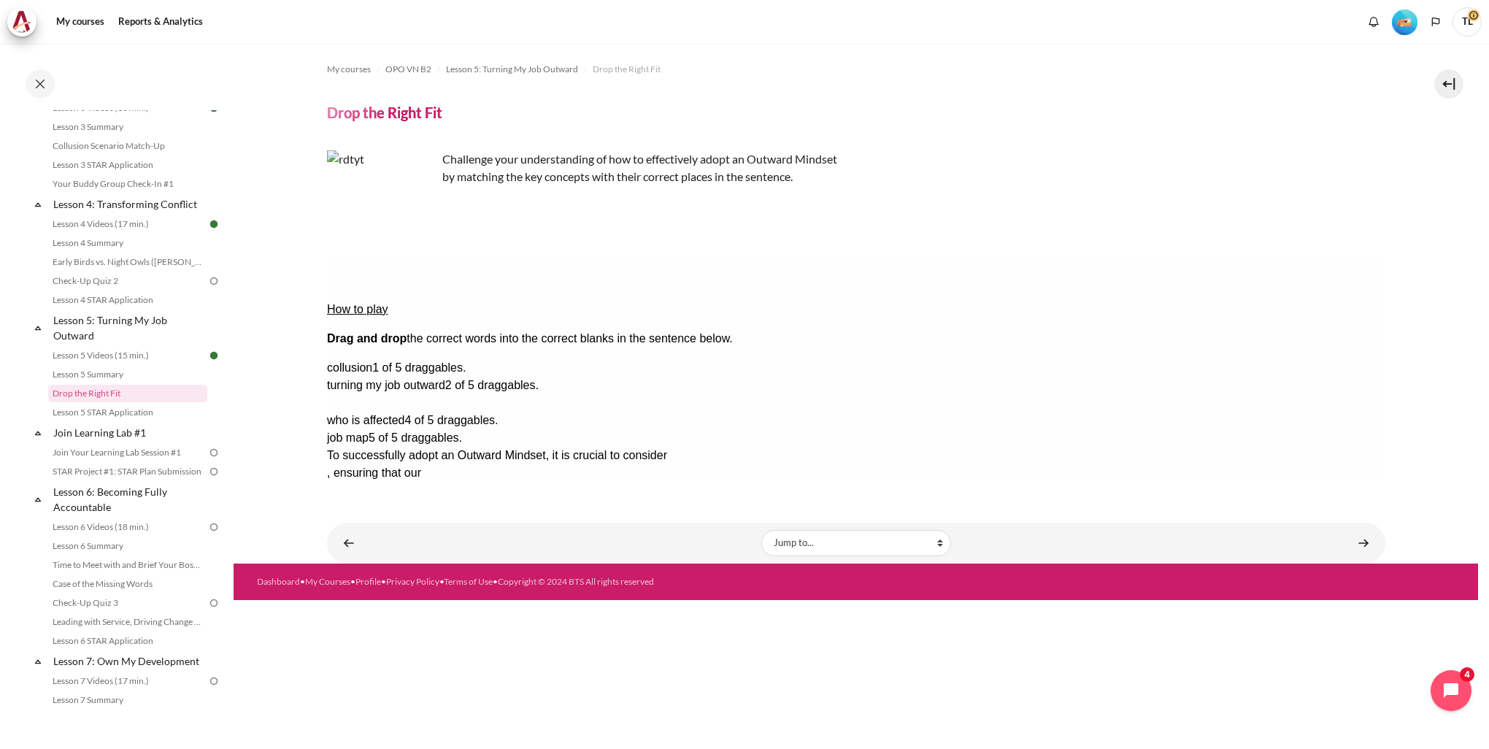
drag, startPoint x: 1309, startPoint y: 371, endPoint x: 748, endPoint y: 311, distance: 564.4
drag, startPoint x: 1303, startPoint y: 329, endPoint x: 732, endPoint y: 305, distance: 571.9
drag, startPoint x: 1268, startPoint y: 393, endPoint x: 709, endPoint y: 292, distance: 568.0
drag, startPoint x: 1268, startPoint y: 323, endPoint x: 702, endPoint y: 304, distance: 565.9
drag, startPoint x: 1276, startPoint y: 346, endPoint x: 699, endPoint y: 308, distance: 578.5
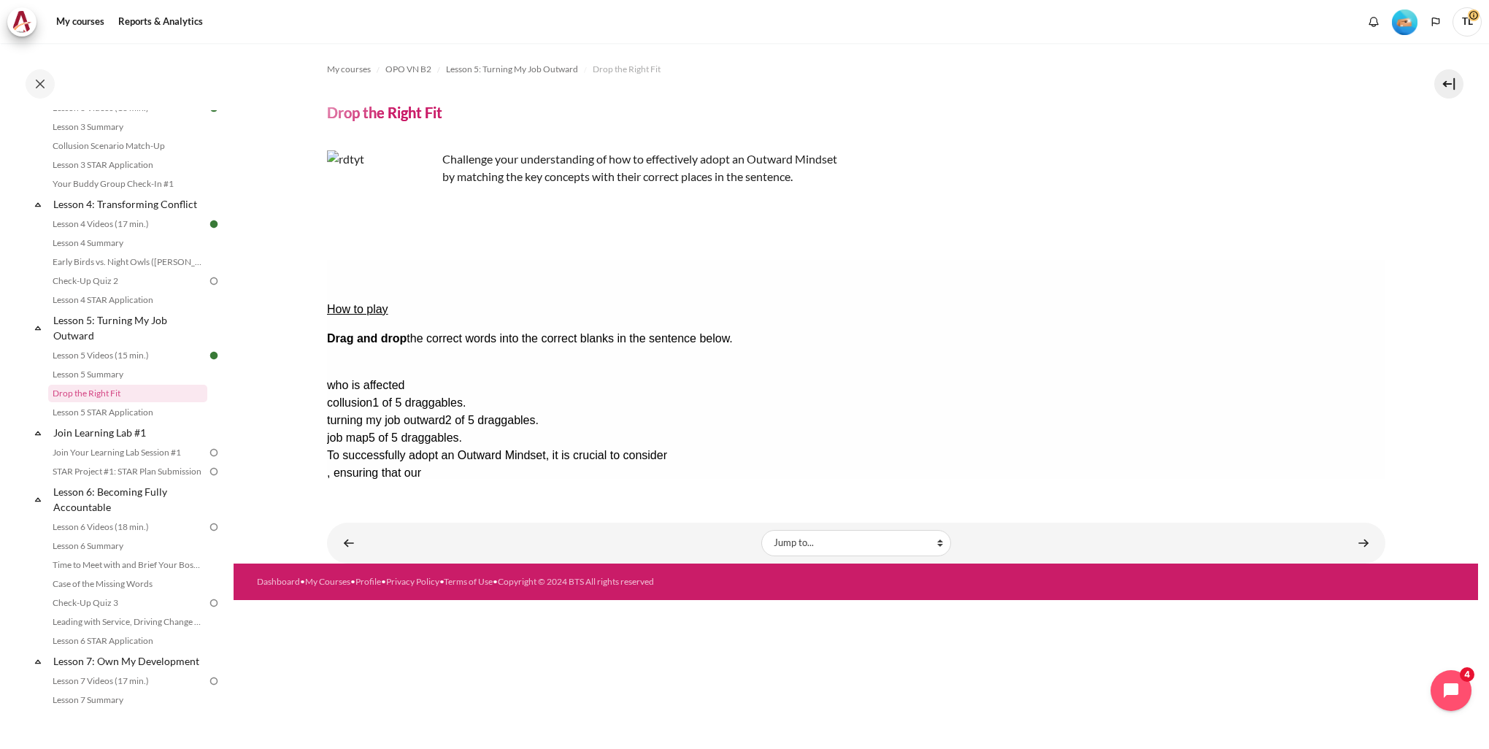
drag, startPoint x: 1262, startPoint y: 320, endPoint x: 693, endPoint y: 292, distance: 569.9
drag, startPoint x: 1257, startPoint y: 347, endPoint x: 690, endPoint y: 299, distance: 569.1
drag, startPoint x: 1247, startPoint y: 367, endPoint x: 681, endPoint y: 302, distance: 570.0
drag, startPoint x: 1257, startPoint y: 390, endPoint x: 696, endPoint y: 282, distance: 570.8
drag, startPoint x: 1260, startPoint y: 414, endPoint x: 689, endPoint y: 299, distance: 582.8
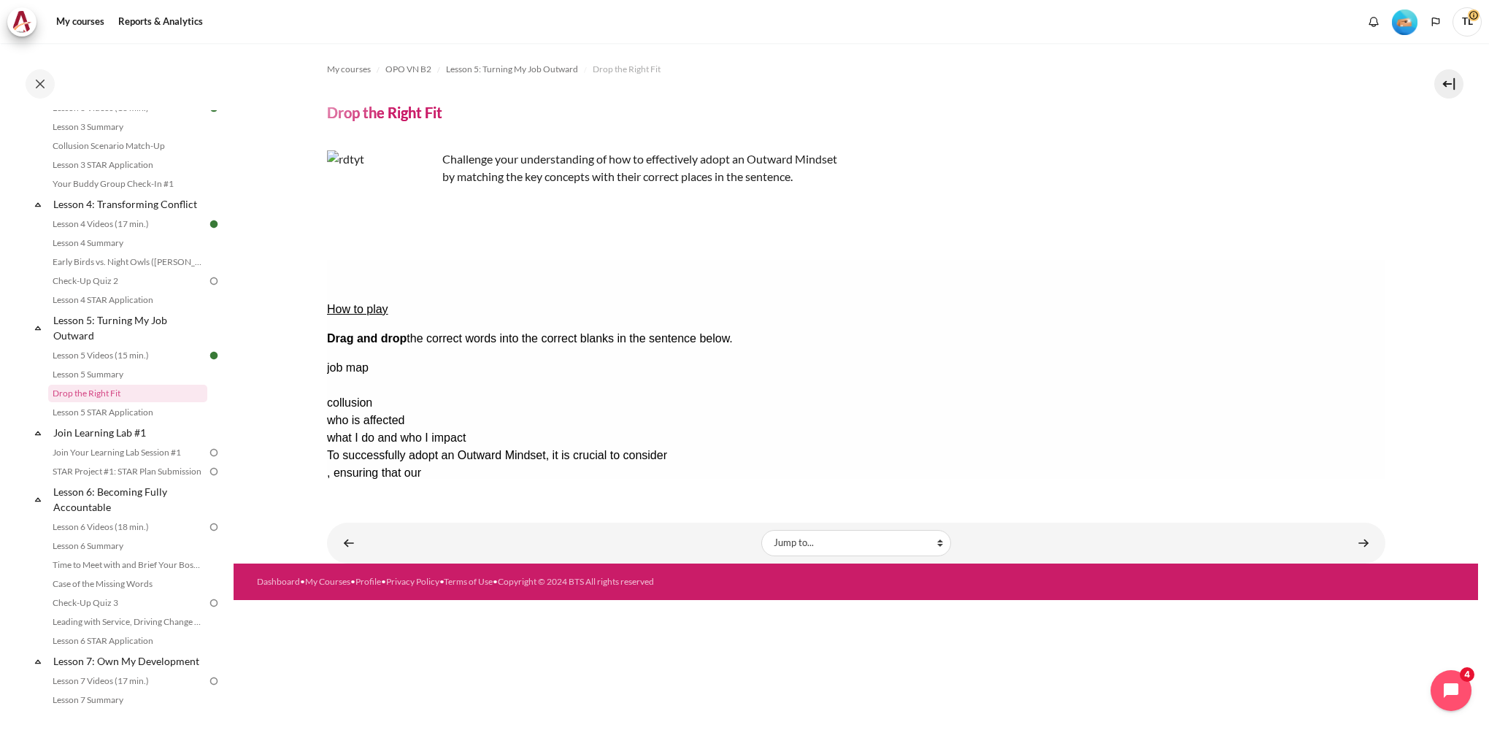
drag, startPoint x: 1264, startPoint y: 343, endPoint x: 529, endPoint y: 333, distance: 734.9
drag, startPoint x: 1239, startPoint y: 323, endPoint x: 500, endPoint y: 337, distance: 739.4
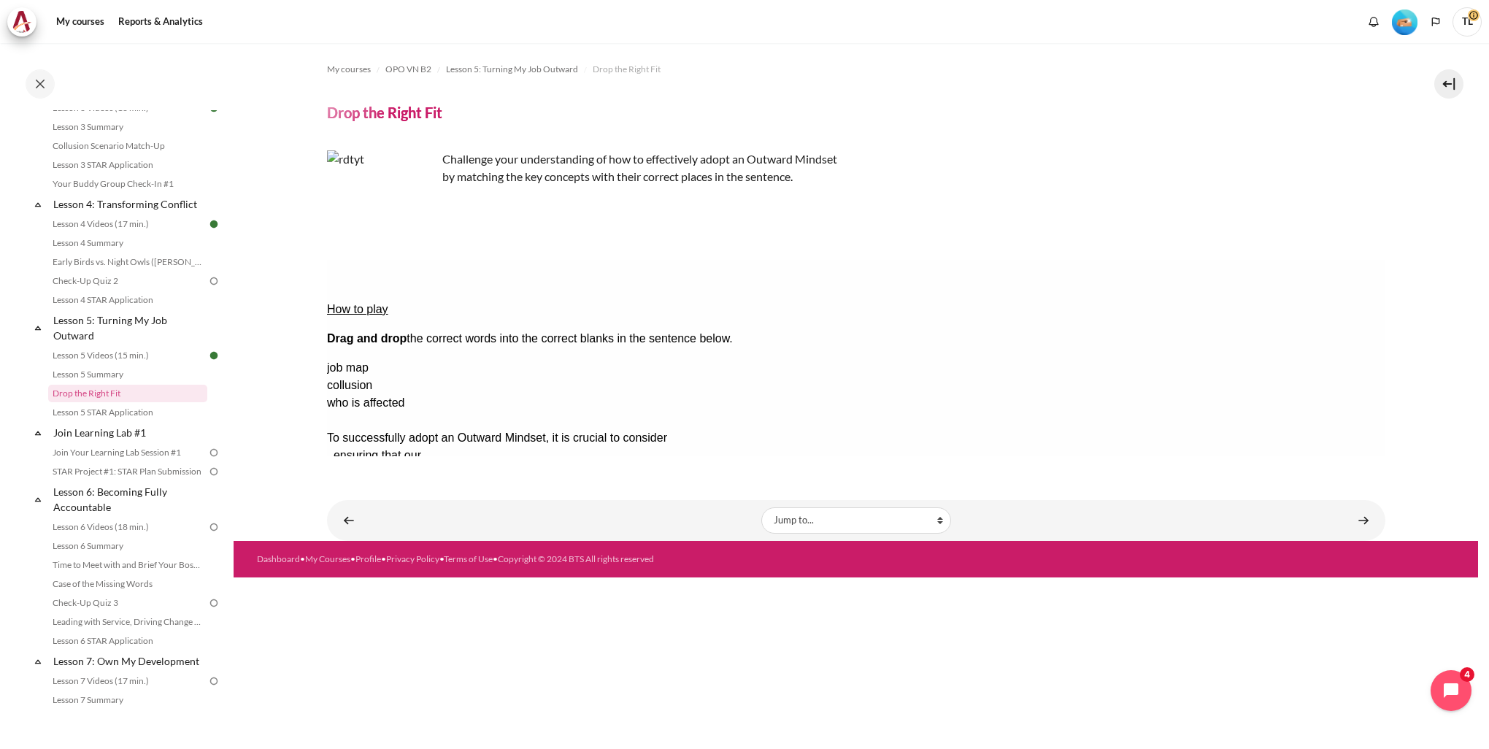
drag, startPoint x: 1253, startPoint y: 396, endPoint x: 690, endPoint y: 303, distance: 570.9
drag, startPoint x: 1295, startPoint y: 347, endPoint x: 739, endPoint y: 287, distance: 559.3
drag, startPoint x: 1303, startPoint y: 365, endPoint x: 730, endPoint y: 288, distance: 577.3
drag, startPoint x: 1275, startPoint y: 326, endPoint x: 704, endPoint y: 290, distance: 571.8
drag, startPoint x: 1277, startPoint y: 389, endPoint x: 713, endPoint y: 296, distance: 571.7
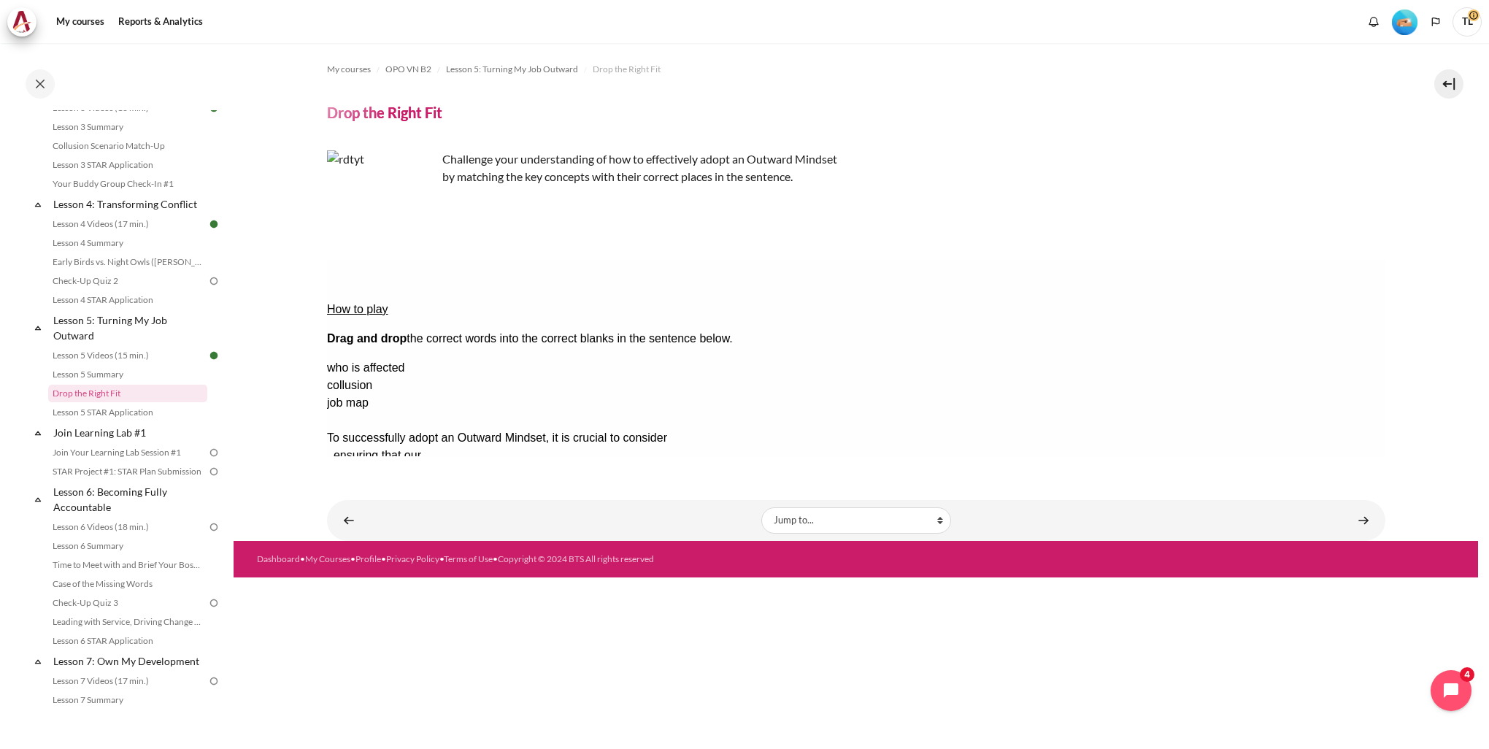
drag, startPoint x: 1283, startPoint y: 390, endPoint x: 710, endPoint y: 290, distance: 581.5
drag, startPoint x: 1262, startPoint y: 329, endPoint x: 709, endPoint y: 302, distance: 553.8
drag, startPoint x: 1279, startPoint y: 349, endPoint x: 714, endPoint y: 319, distance: 566.3
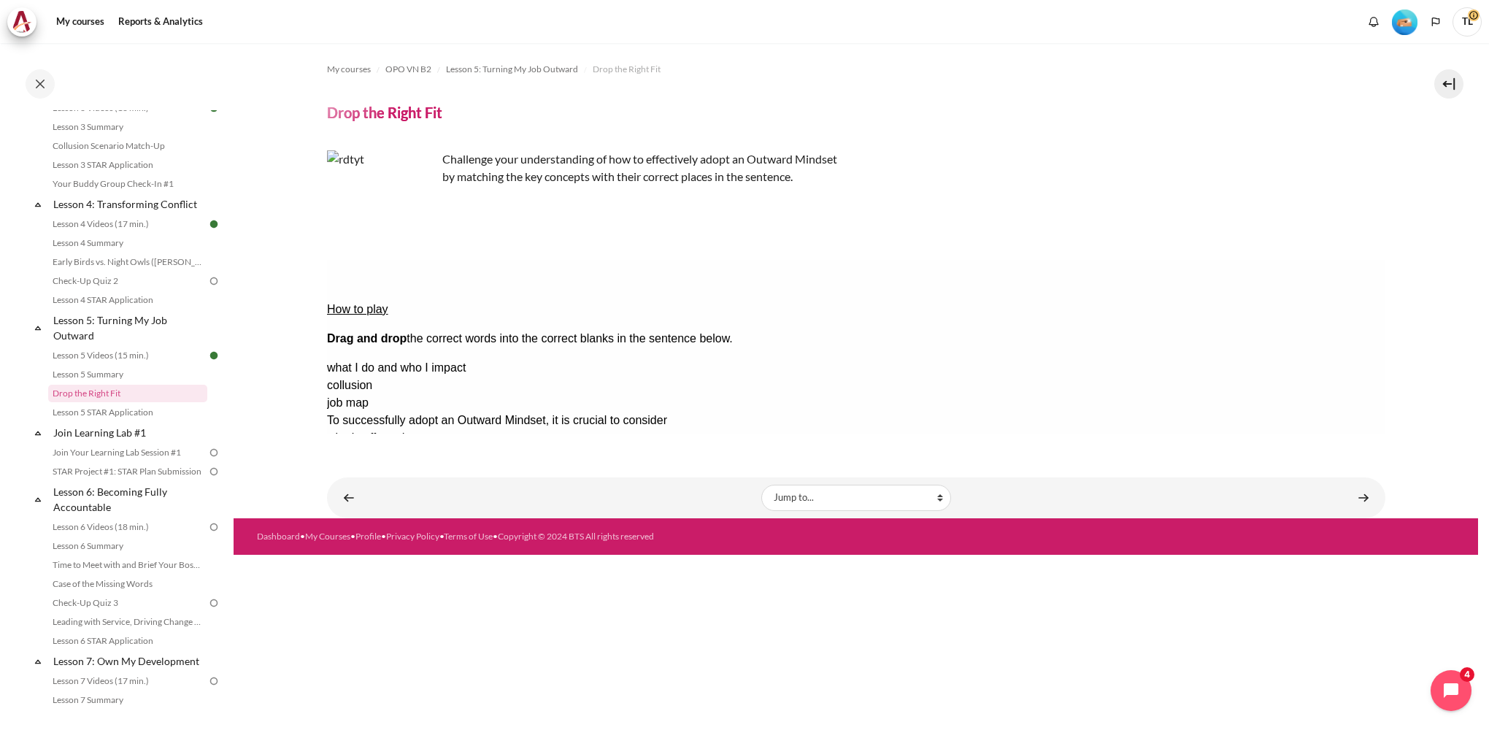
click at [1322, 359] on div "what I do and who I impact" at bounding box center [855, 368] width 1058 height 18
drag, startPoint x: 1311, startPoint y: 349, endPoint x: 981, endPoint y: 321, distance: 331.7
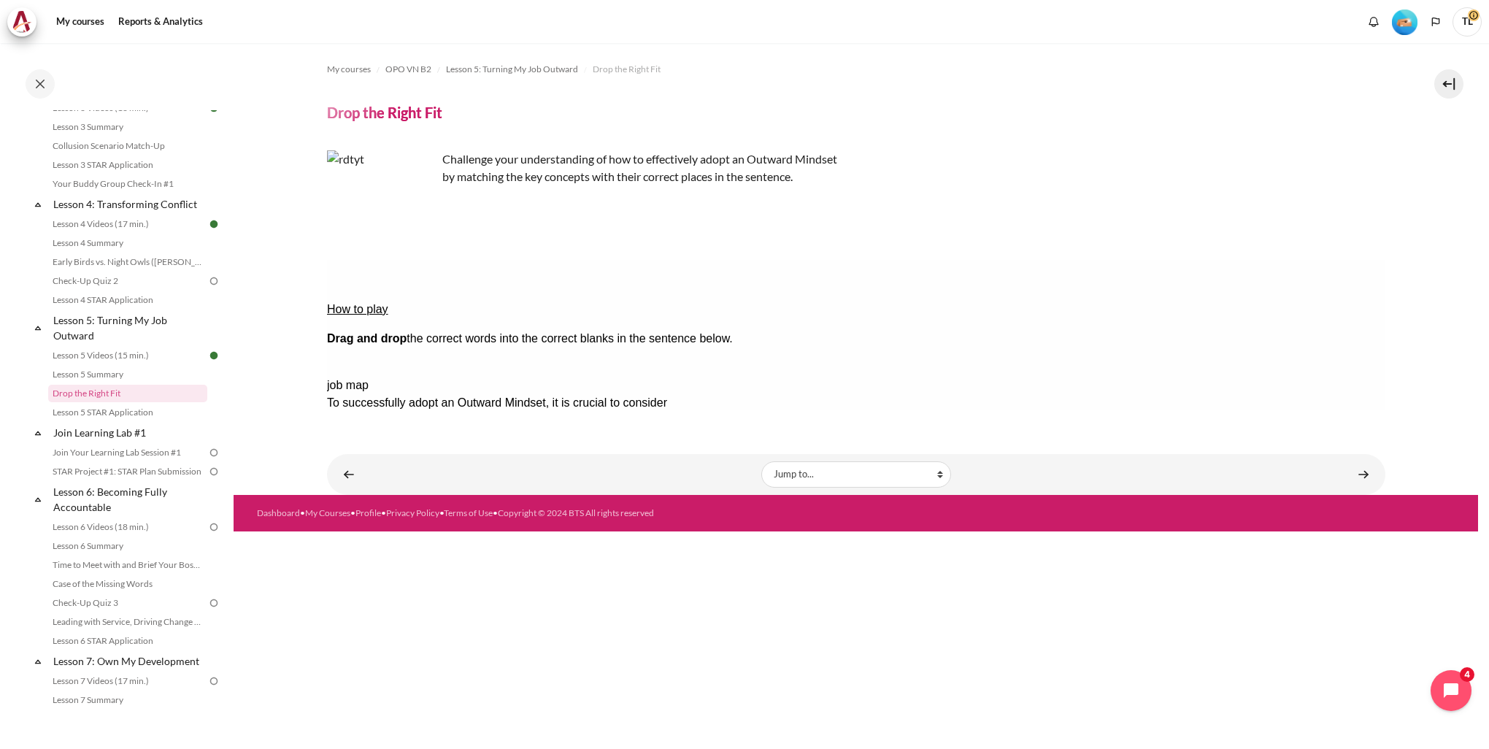
drag, startPoint x: 1332, startPoint y: 325, endPoint x: 890, endPoint y: 340, distance: 441.7
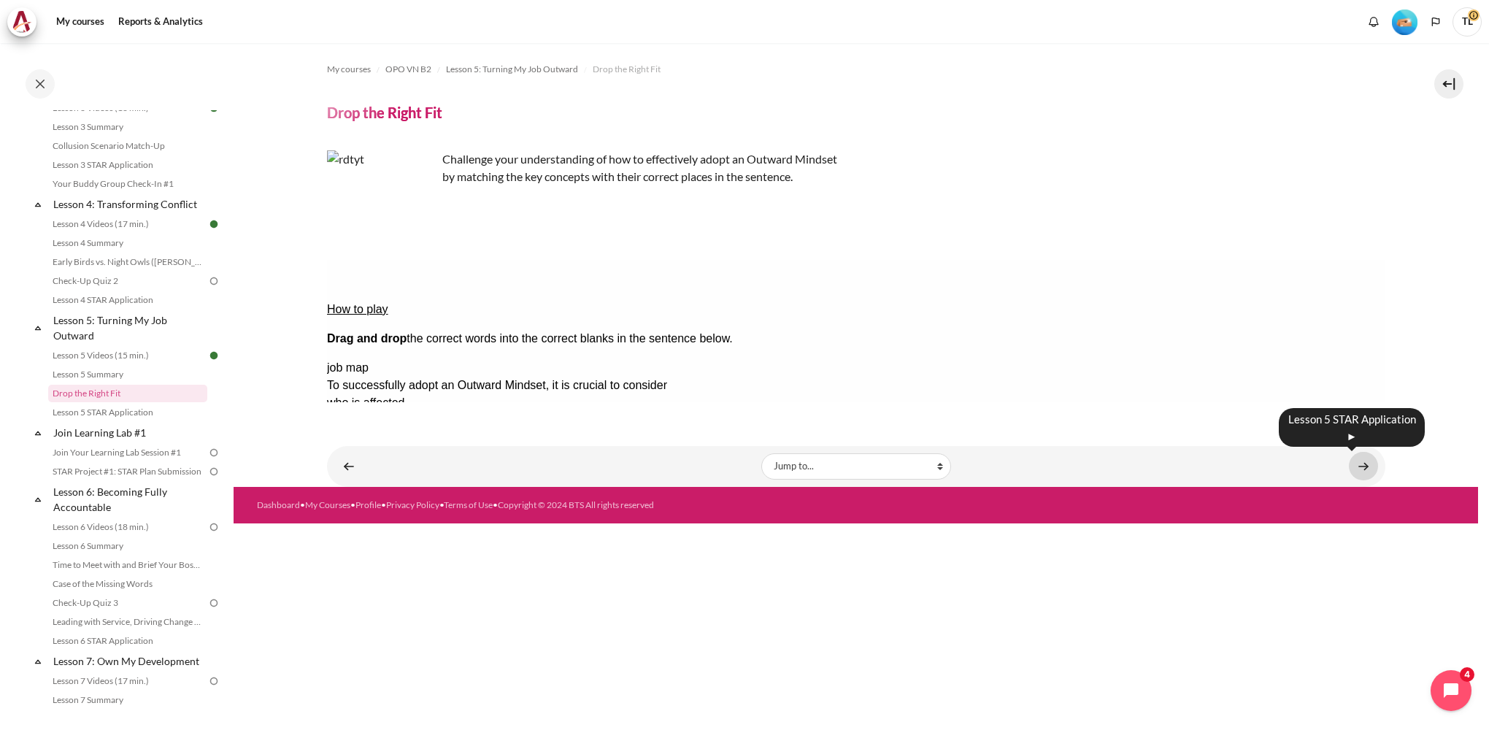
click at [1357, 466] on link "Content" at bounding box center [1363, 466] width 29 height 28
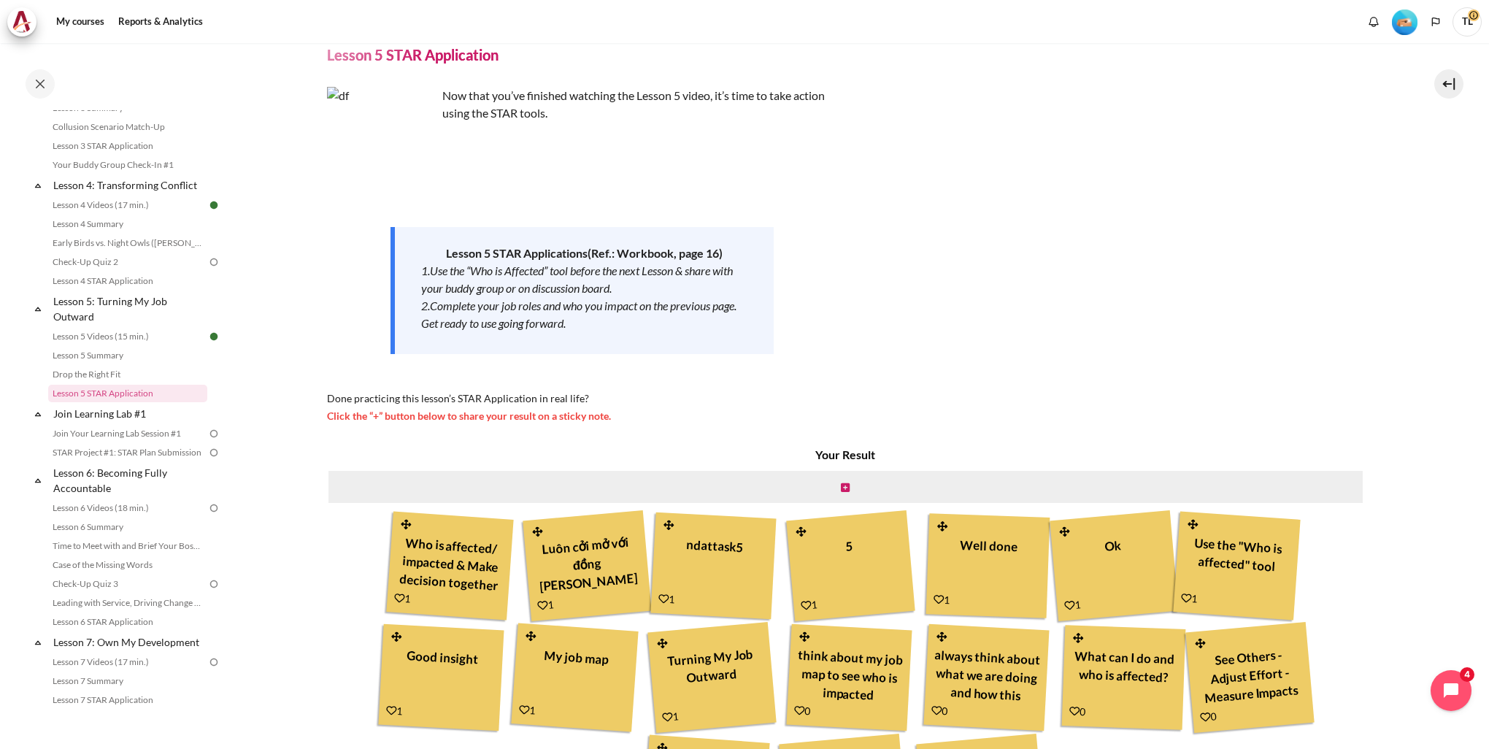
scroll to position [146, 0]
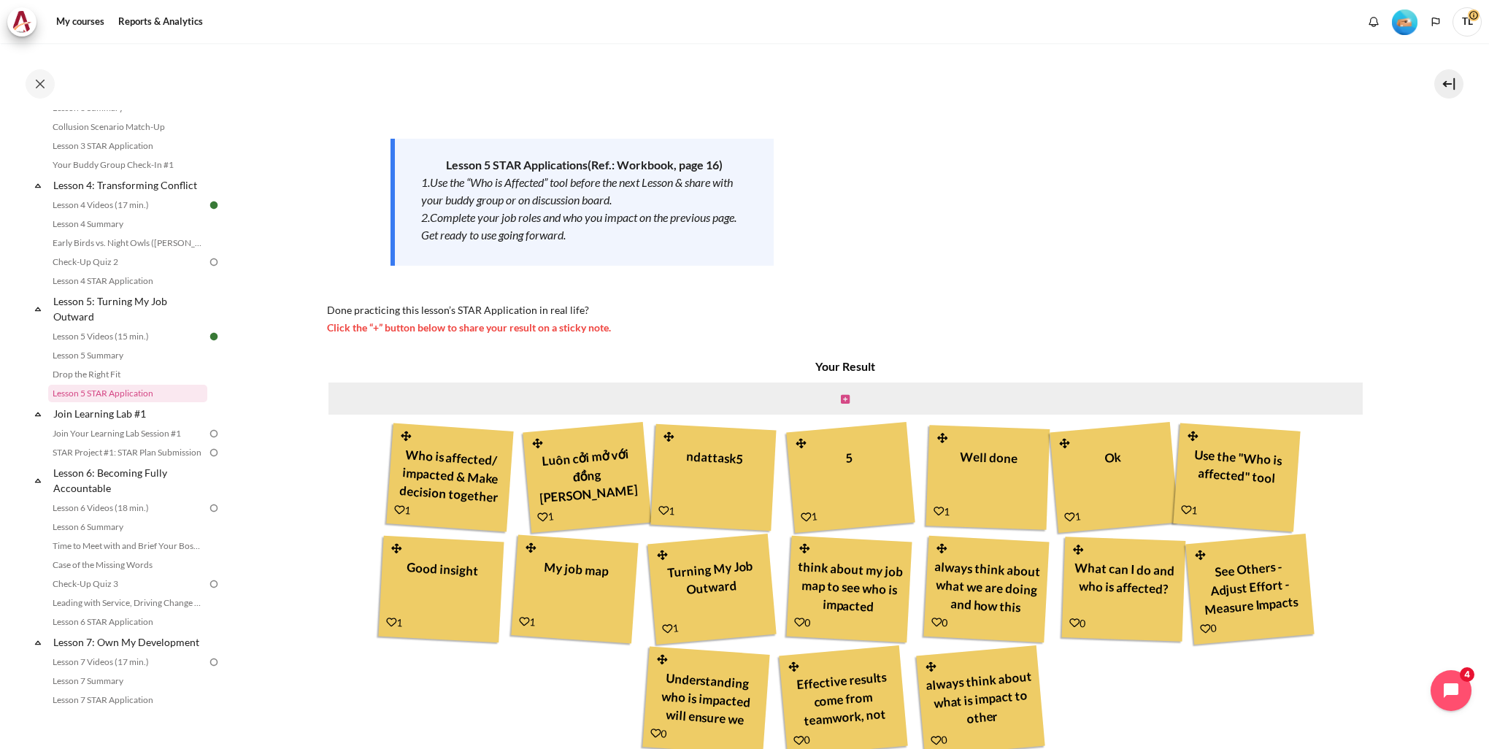
click at [841, 397] on icon "Content" at bounding box center [845, 399] width 9 height 10
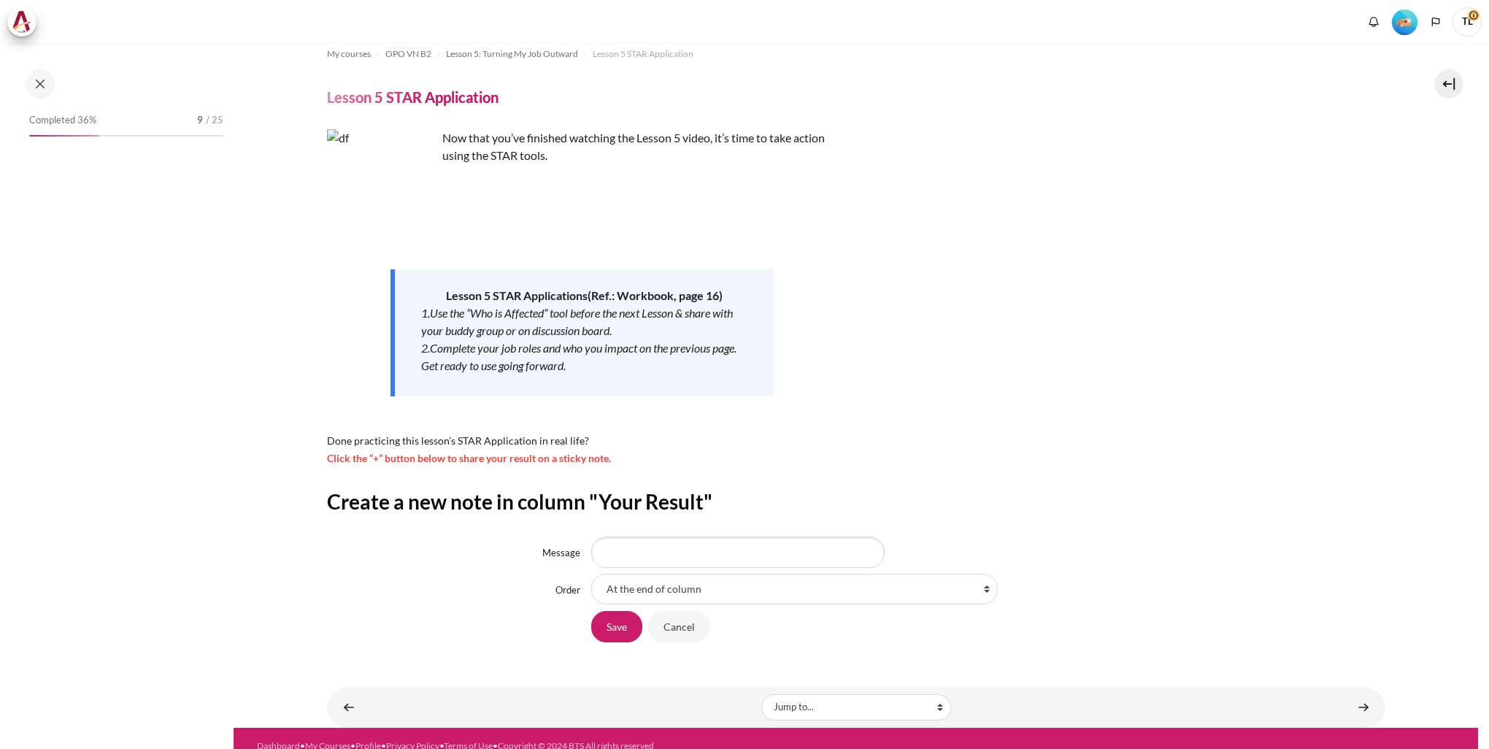
scroll to position [30, 0]
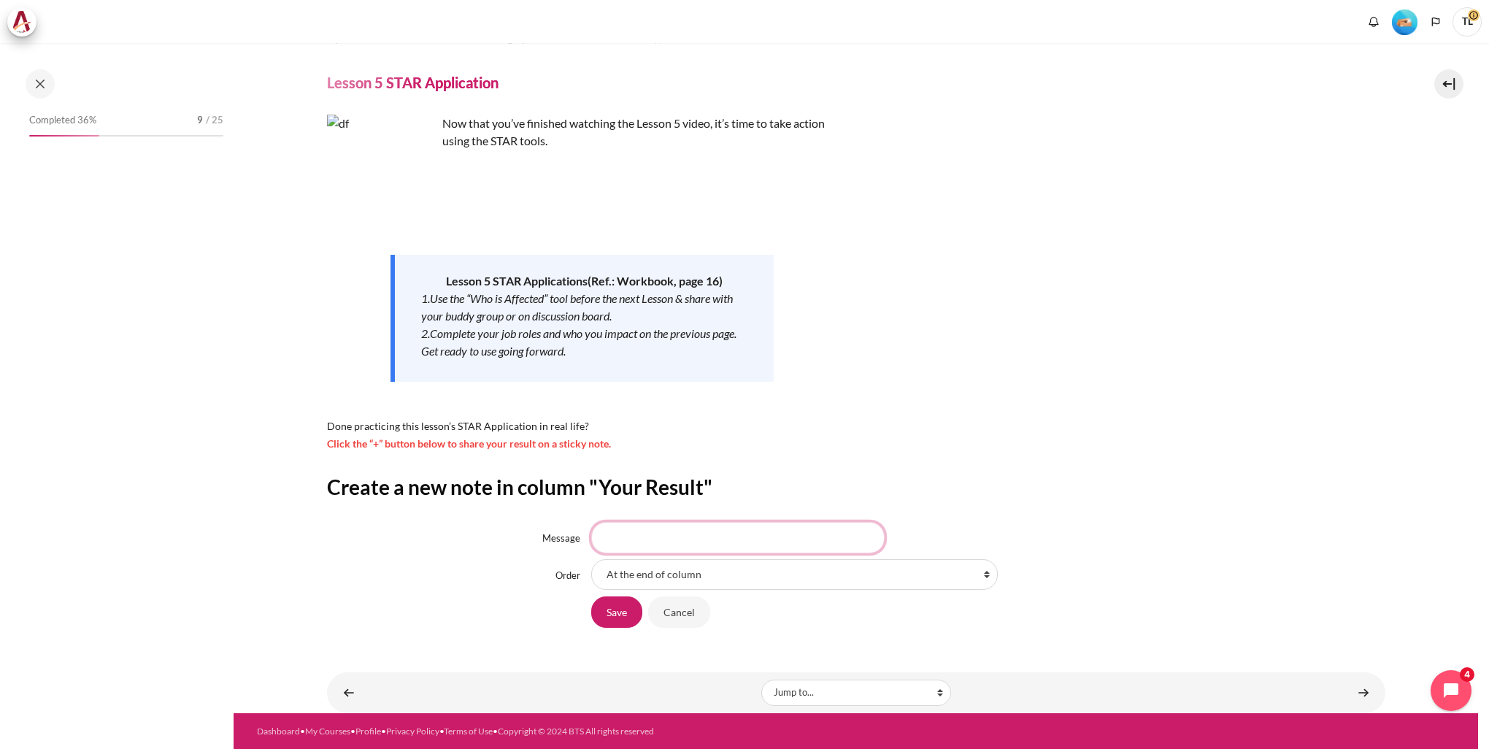
click at [703, 539] on input "Message" at bounding box center [737, 537] width 293 height 31
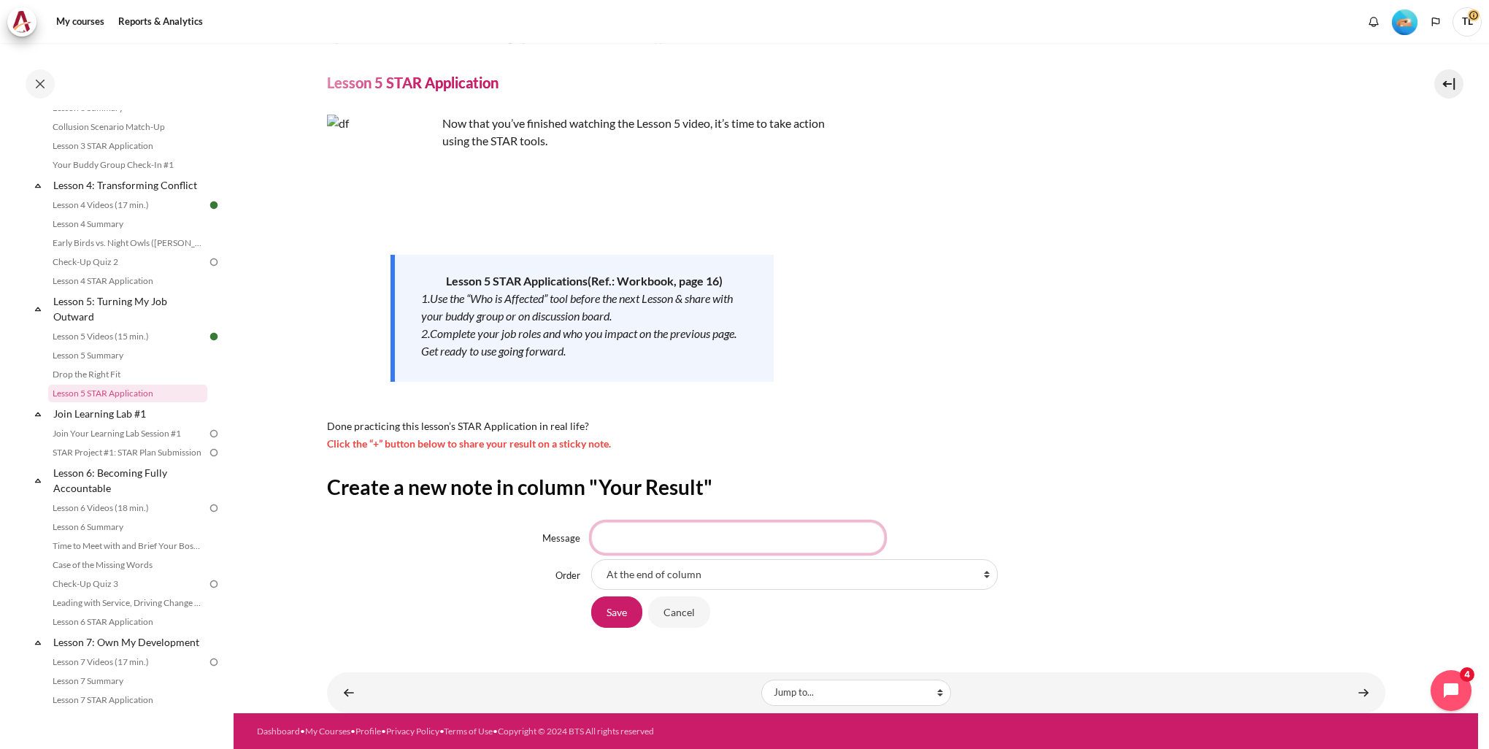
click at [628, 530] on input "Message" at bounding box center [737, 537] width 293 height 31
type input "Turn my job outward"
click at [625, 606] on input "Save" at bounding box center [616, 611] width 51 height 31
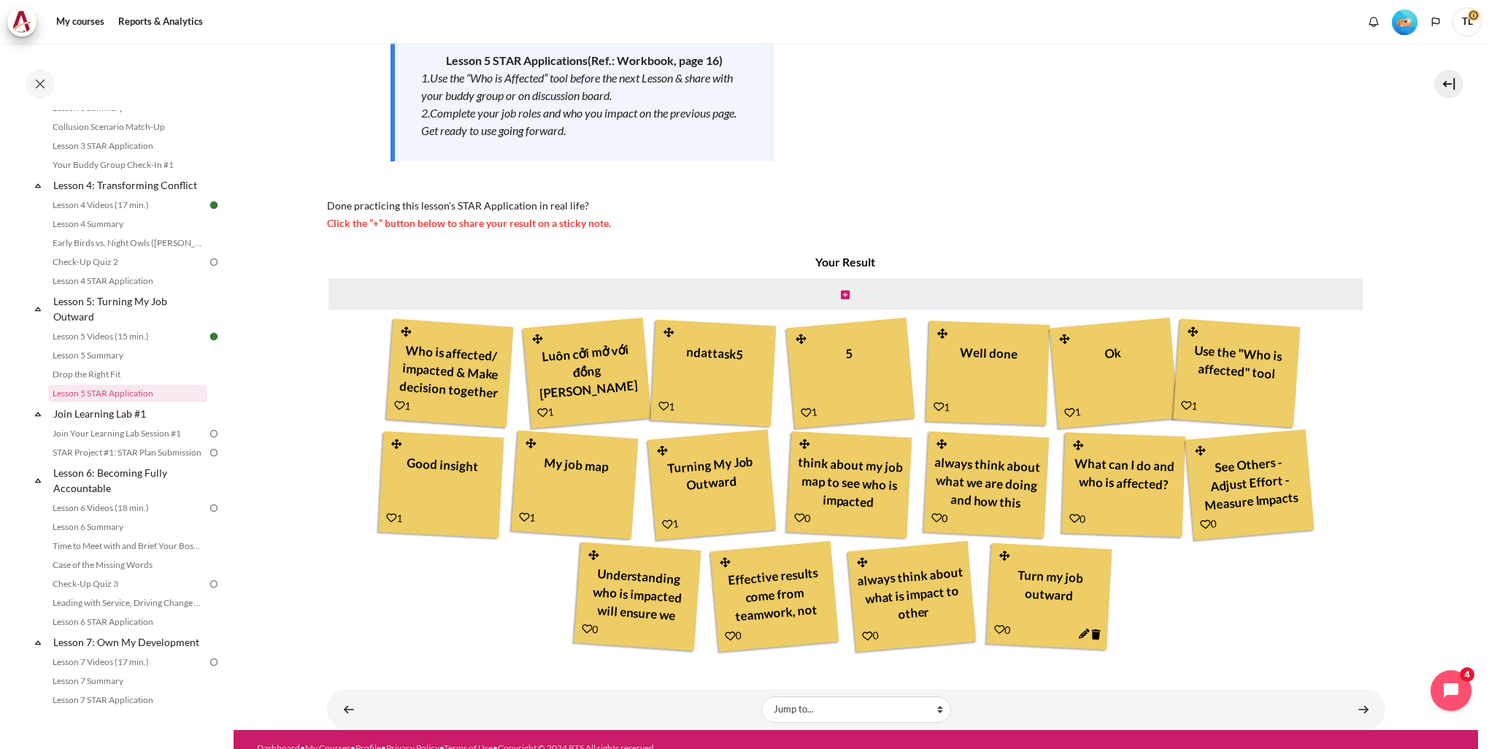
scroll to position [267, 0]
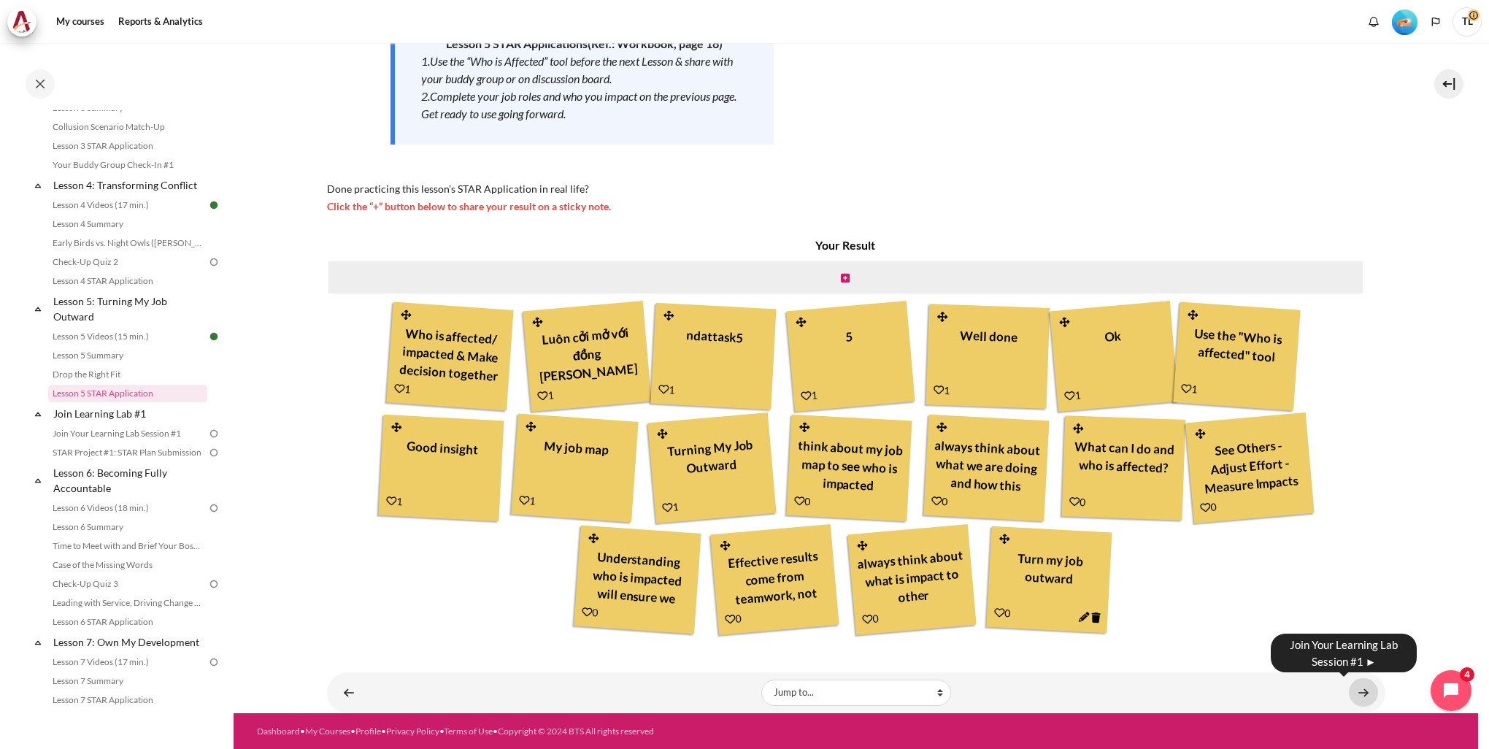
click at [1358, 693] on link "Content" at bounding box center [1363, 692] width 29 height 28
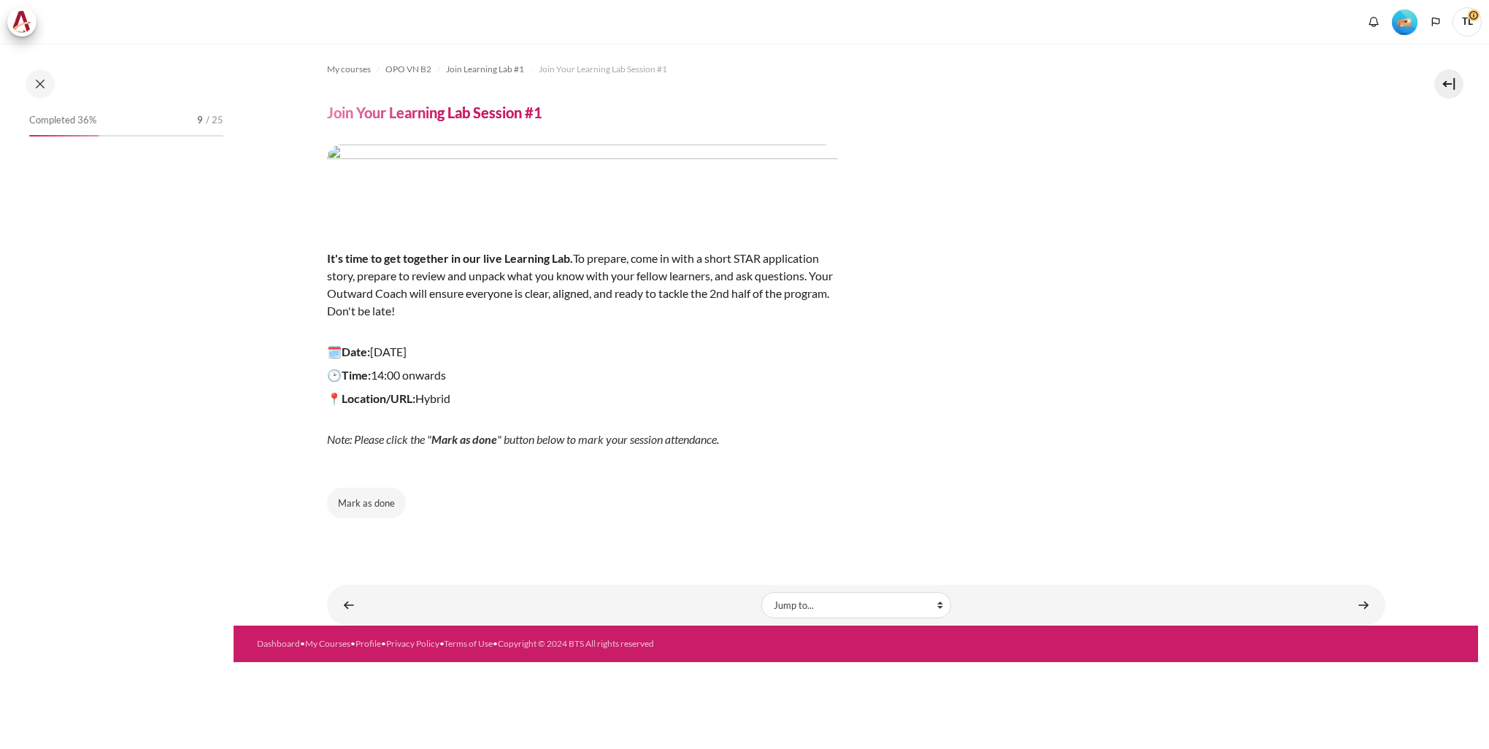
scroll to position [542, 0]
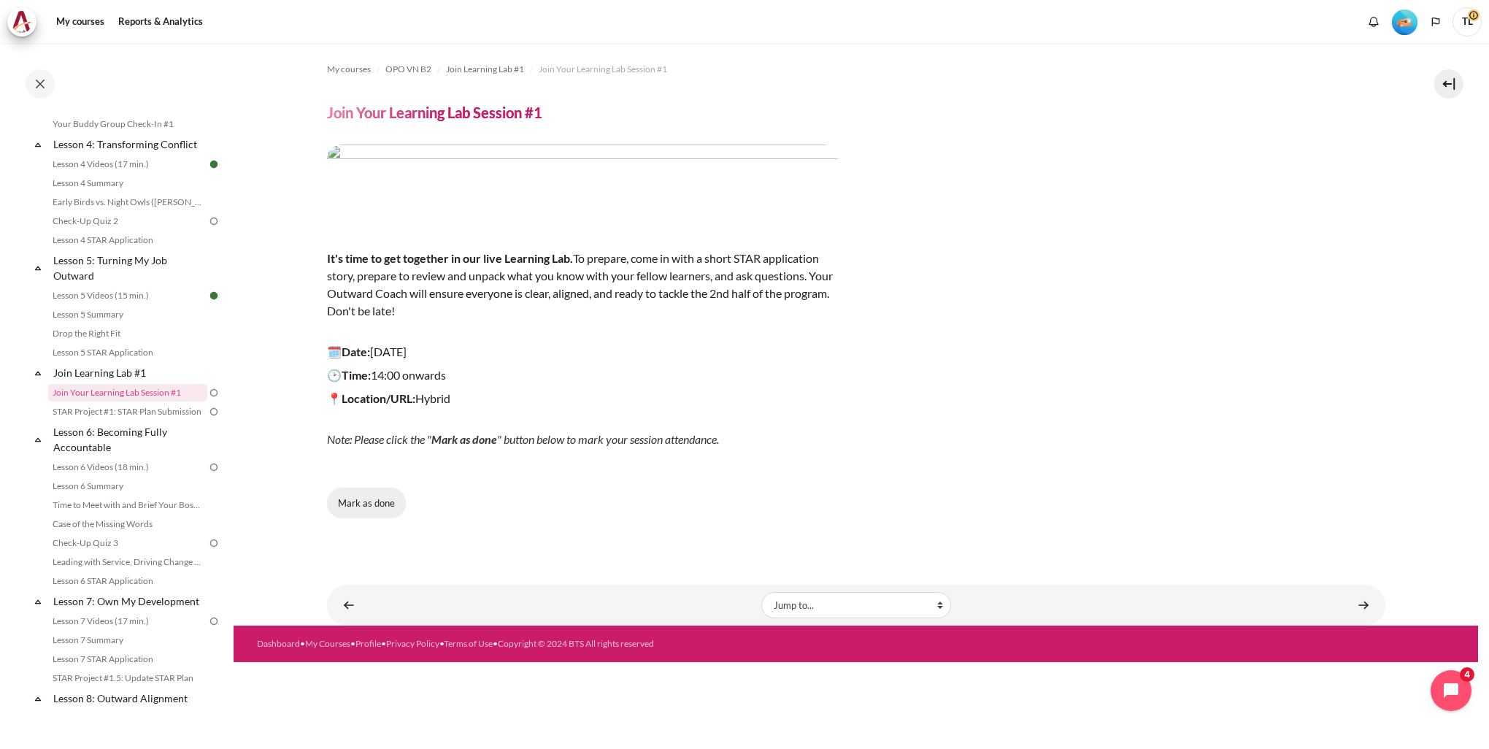
click at [389, 500] on button "Mark as done" at bounding box center [366, 502] width 79 height 31
click at [1362, 605] on link "Content" at bounding box center [1363, 604] width 29 height 28
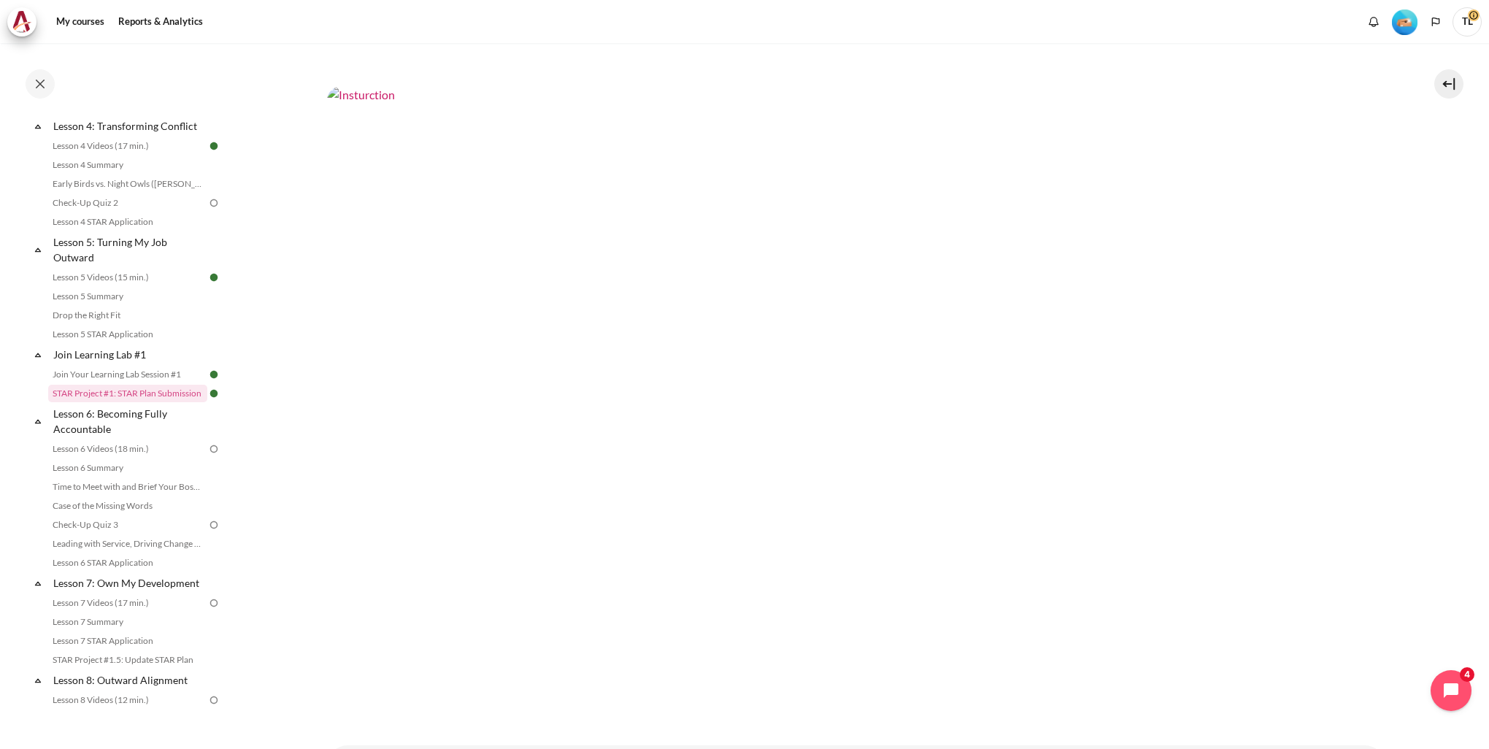
scroll to position [866, 0]
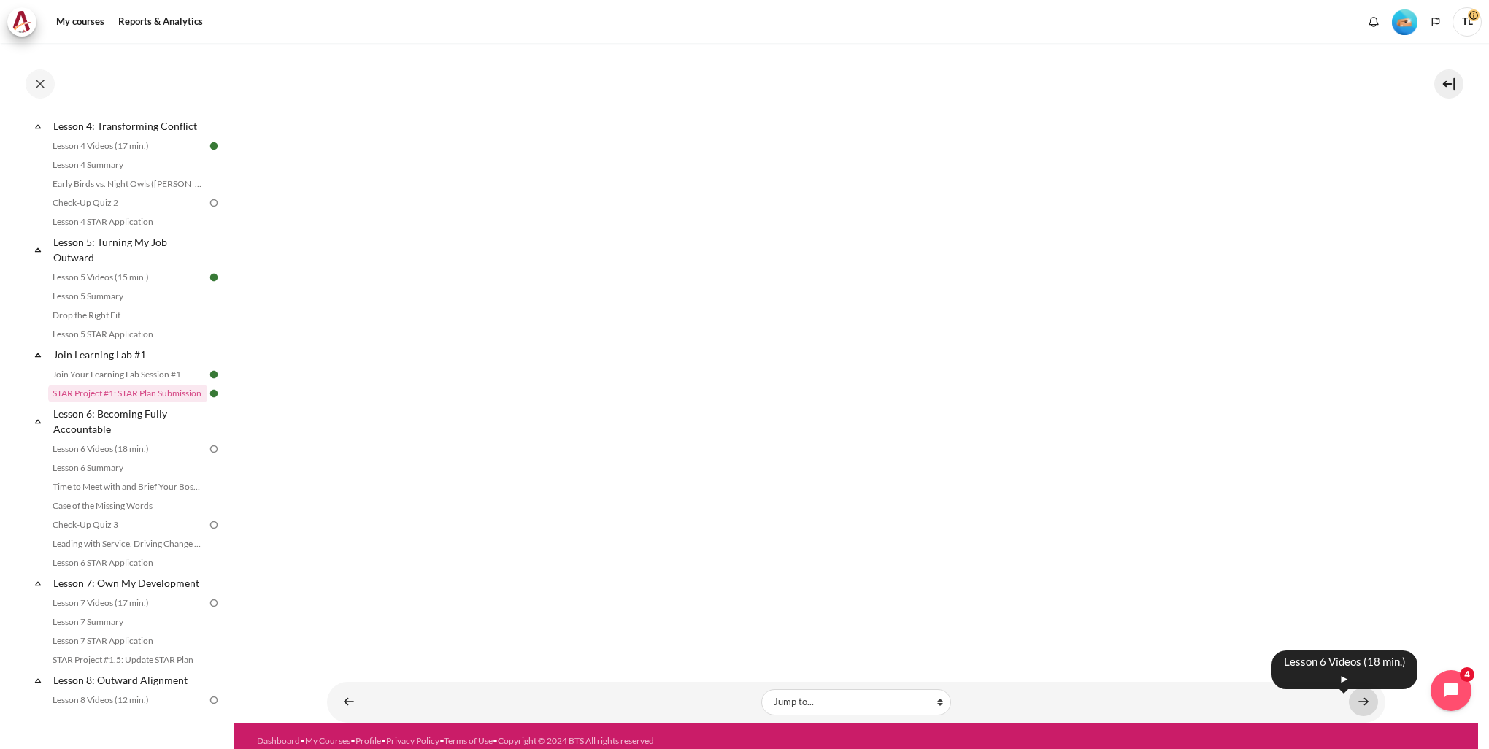
click at [1357, 693] on link "Content" at bounding box center [1363, 701] width 29 height 28
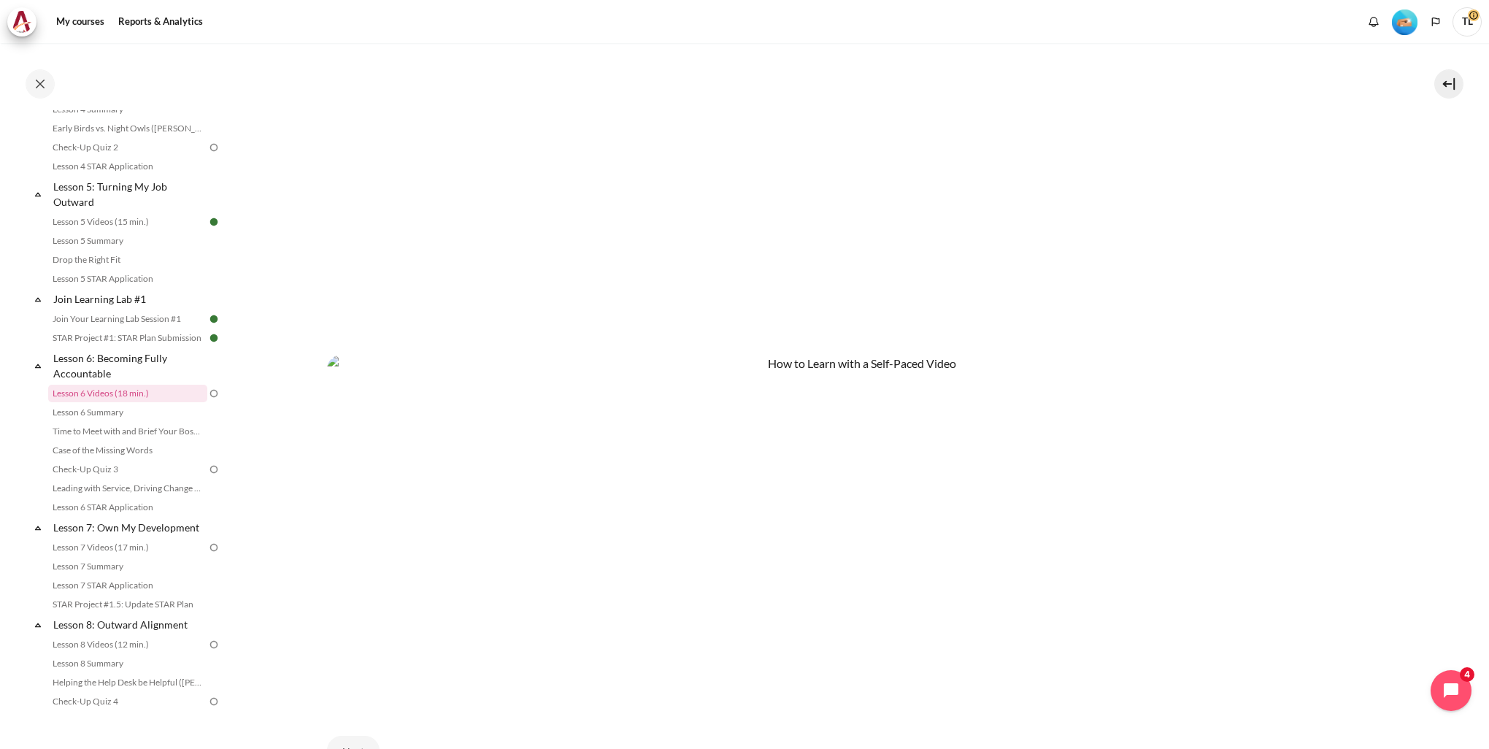
scroll to position [787, 0]
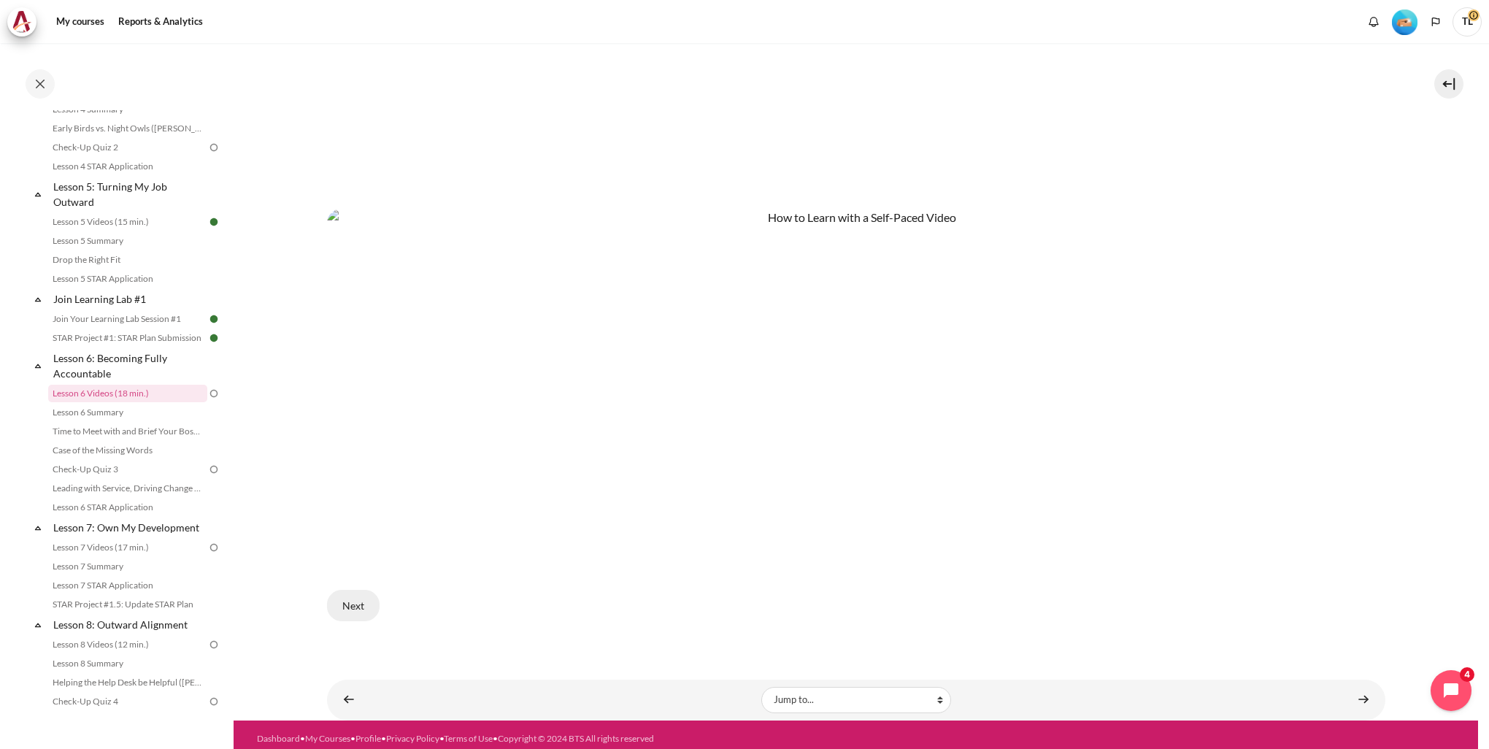
click at [364, 598] on button "Next" at bounding box center [353, 605] width 53 height 31
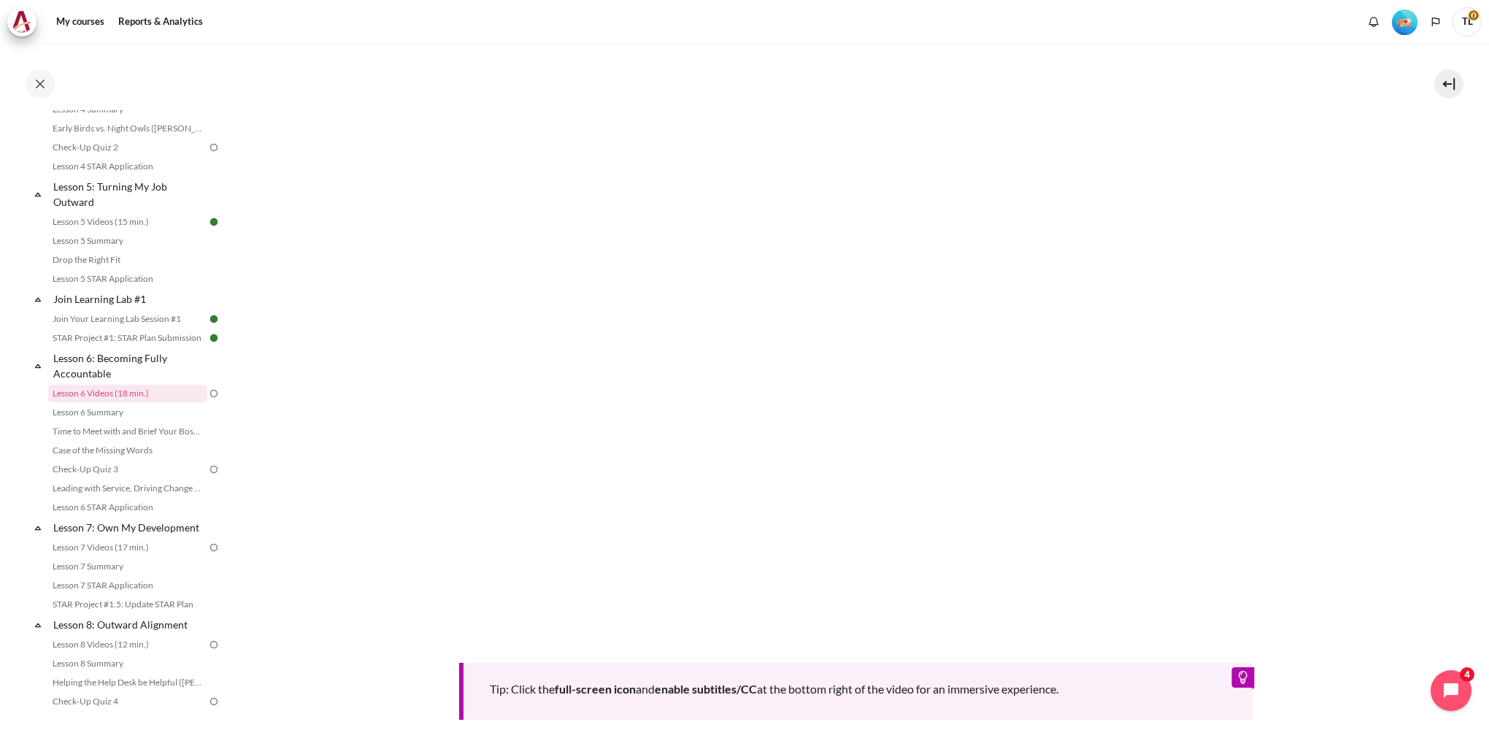
scroll to position [558, 0]
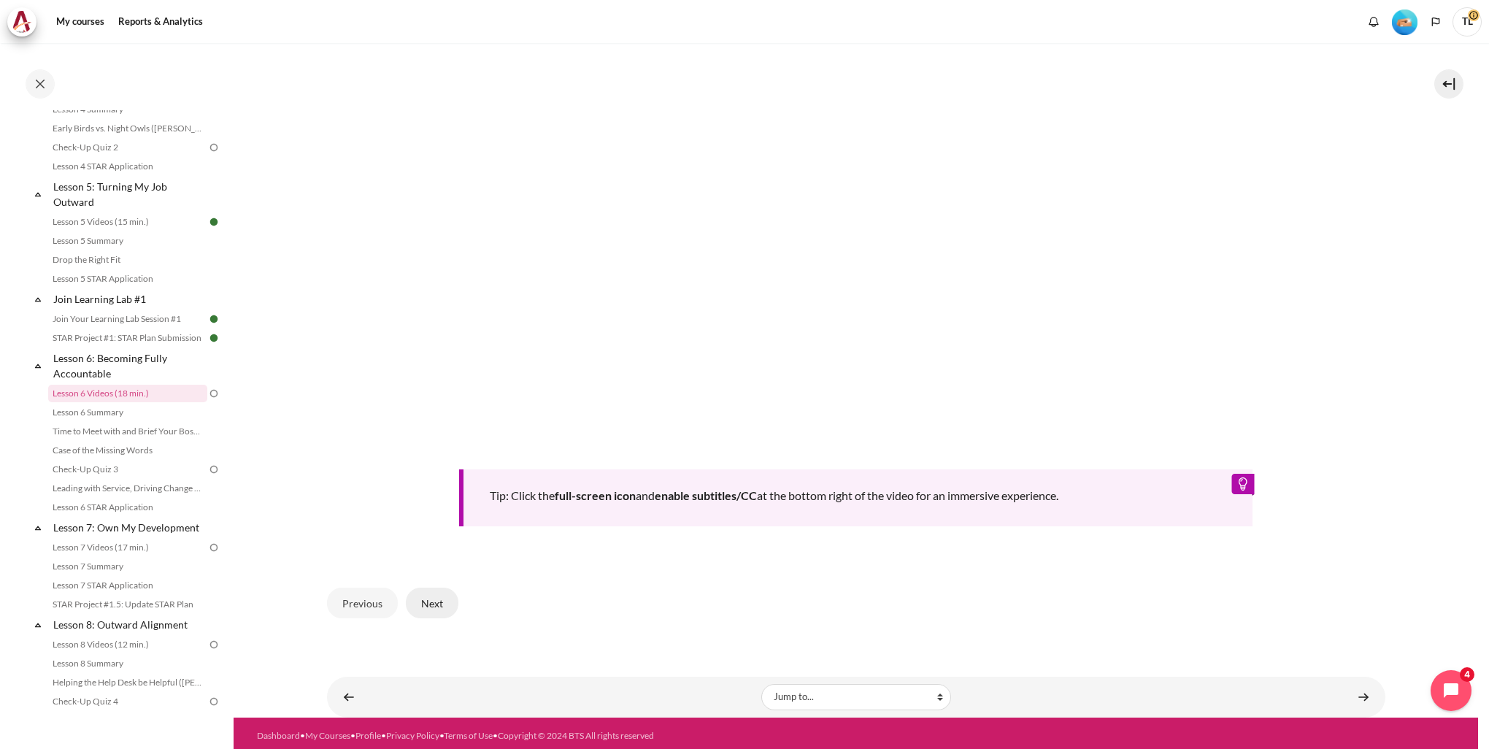
click at [442, 595] on button "Next" at bounding box center [432, 602] width 53 height 31
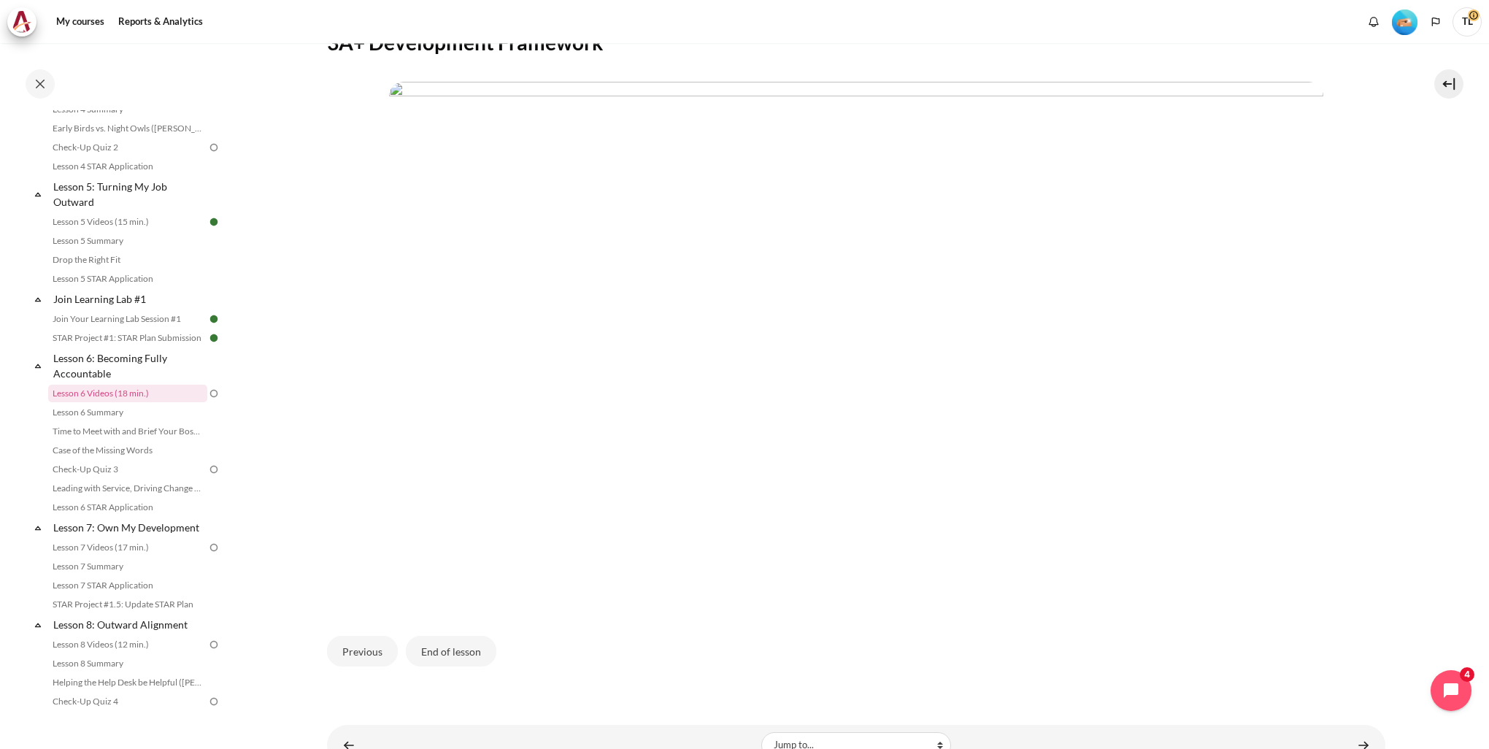
scroll to position [342, 0]
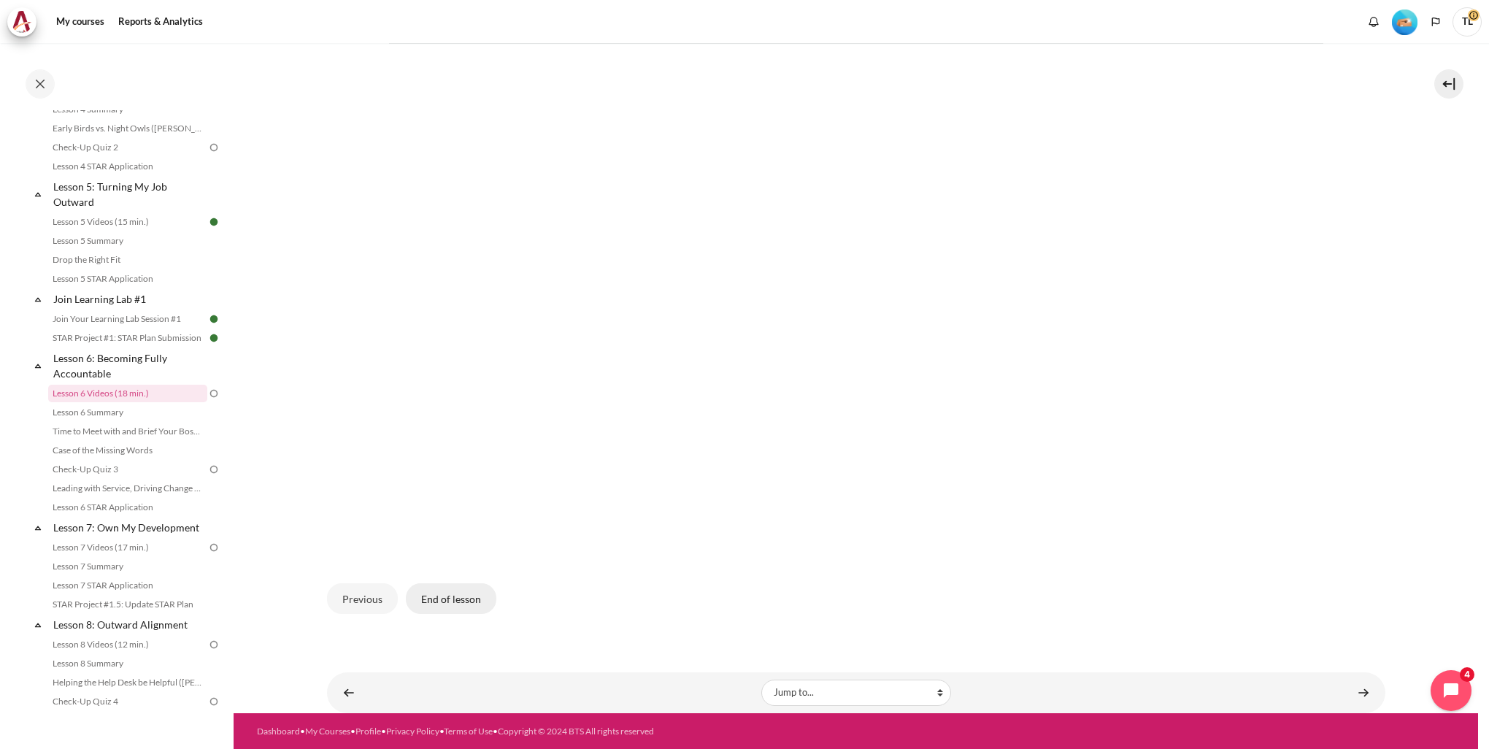
click at [467, 597] on button "End of lesson" at bounding box center [451, 598] width 90 height 31
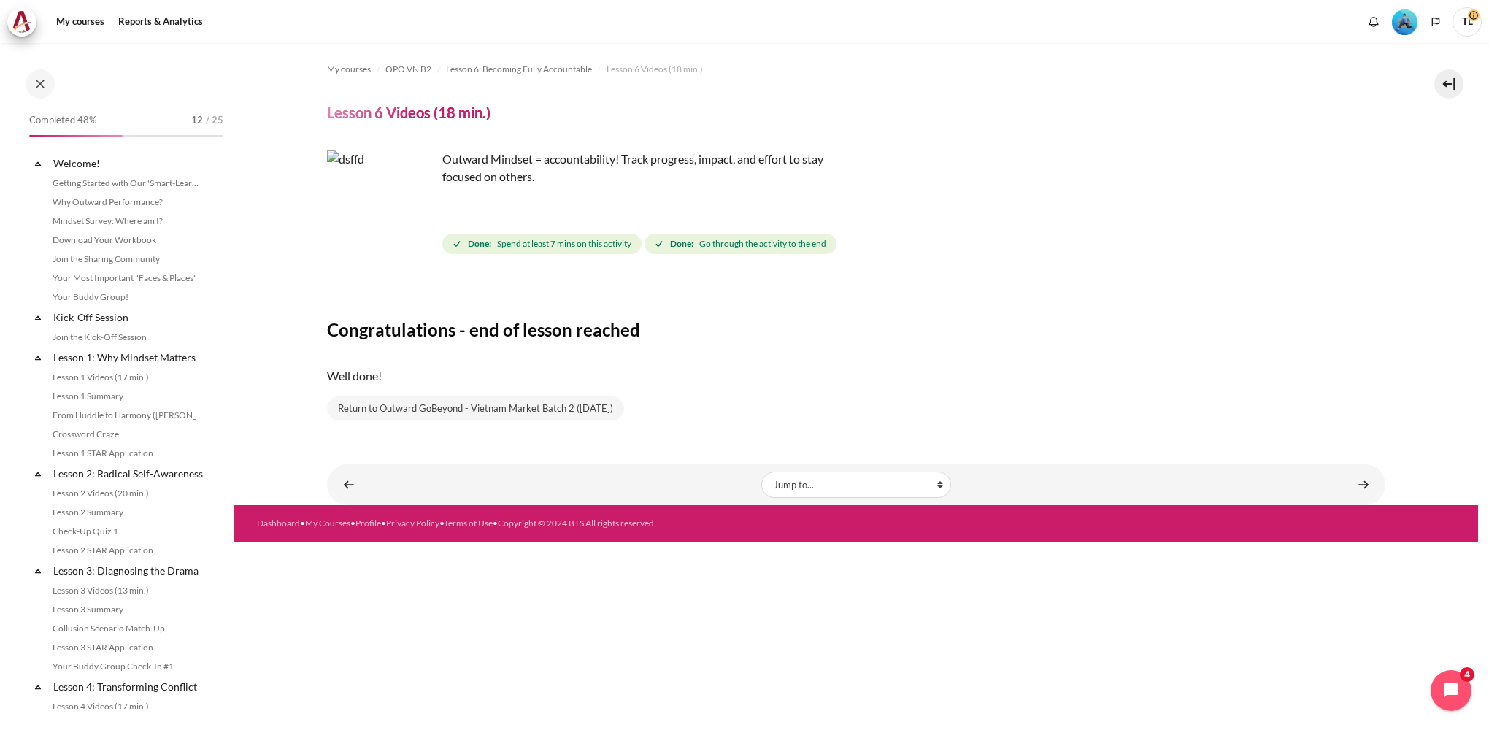
scroll to position [616, 0]
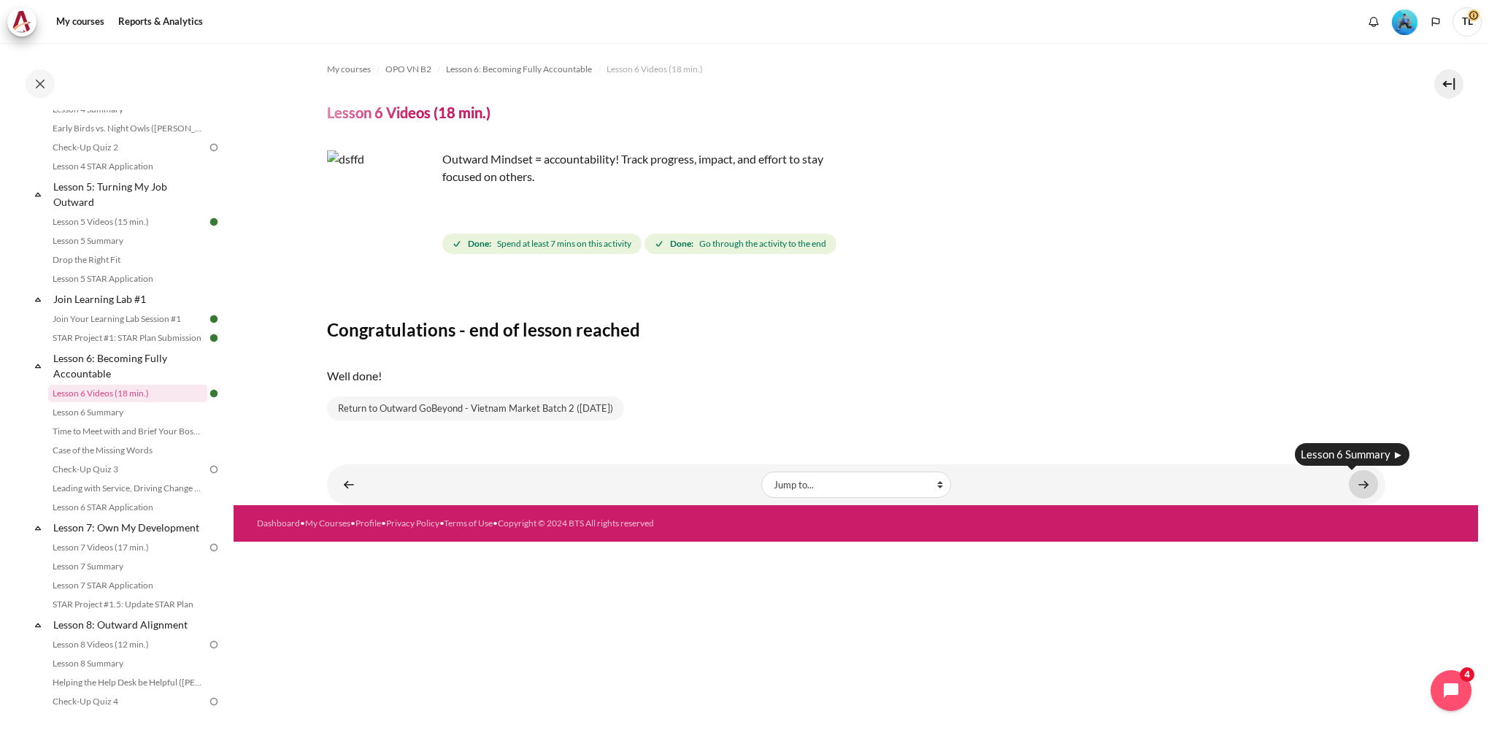
click at [1362, 484] on link "Content" at bounding box center [1363, 484] width 29 height 28
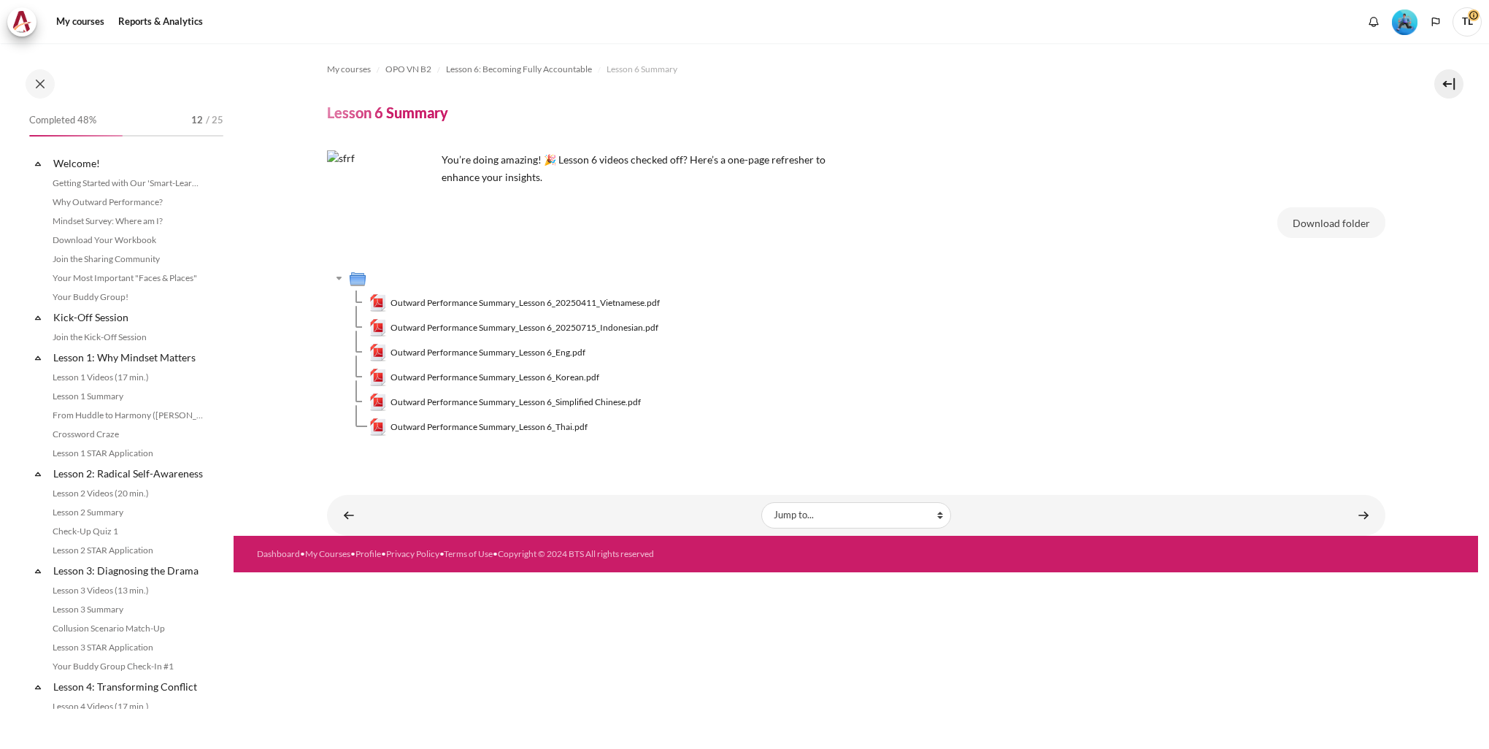
scroll to position [636, 0]
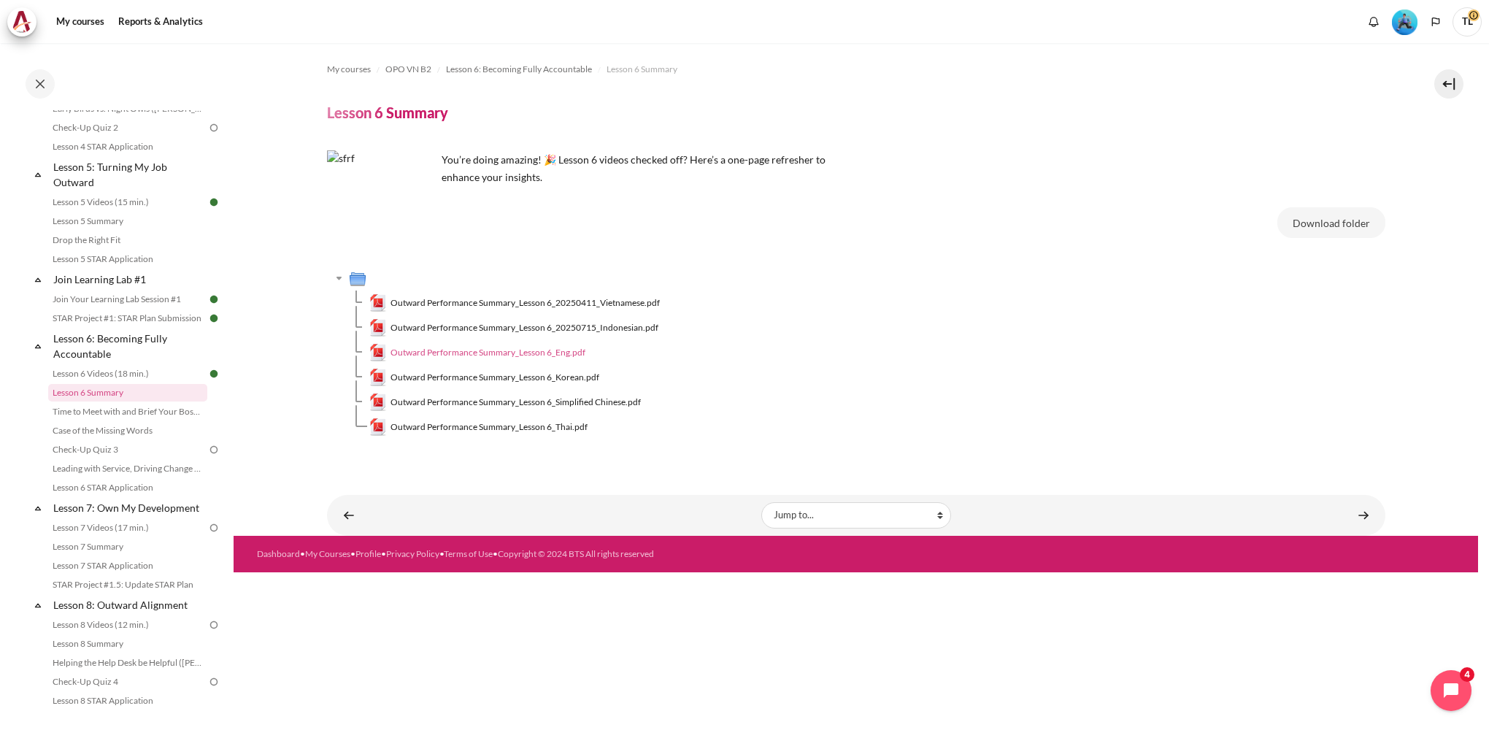
click at [555, 352] on span "Outward Performance Summary_Lesson 6_Eng.pdf" at bounding box center [487, 352] width 195 height 13
click at [1368, 512] on link "Content" at bounding box center [1363, 515] width 29 height 28
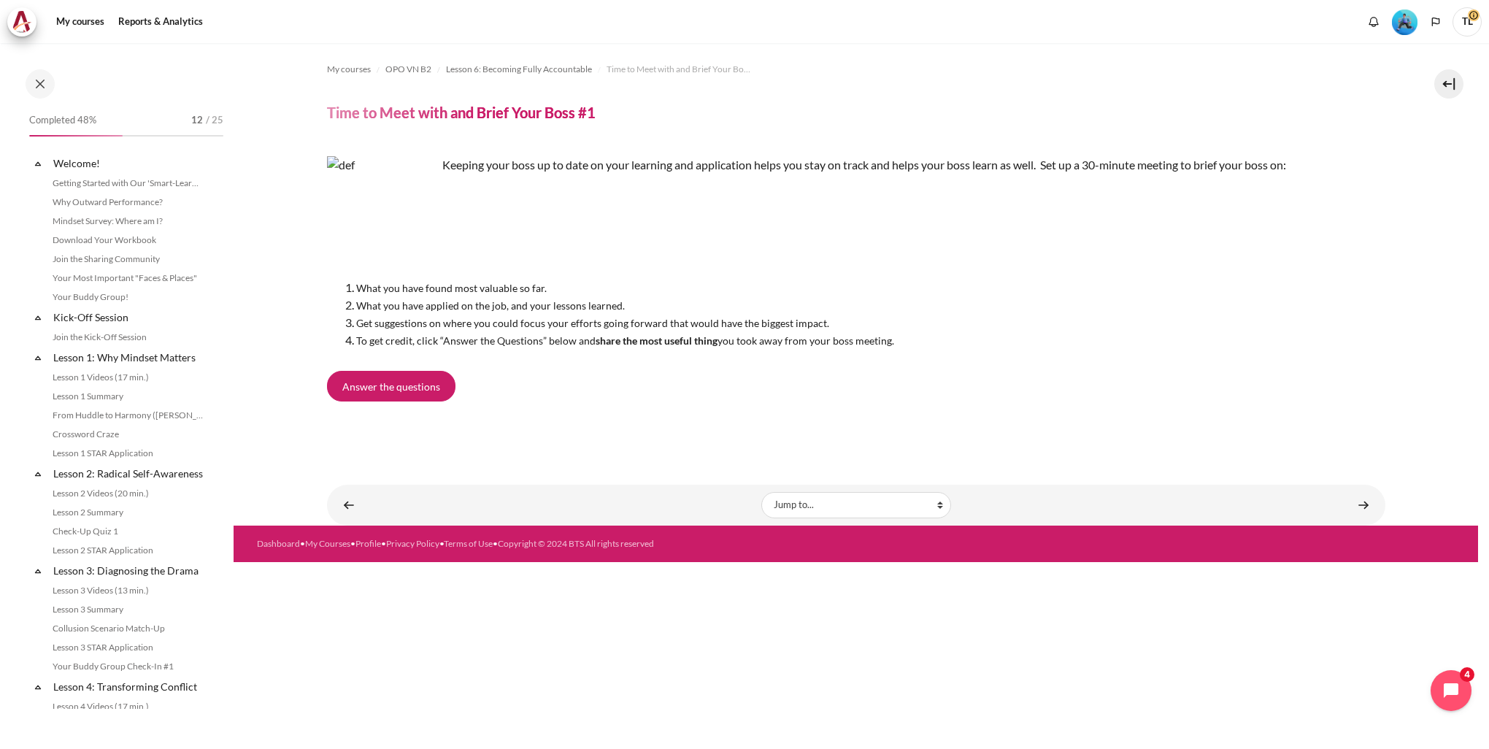
scroll to position [654, 0]
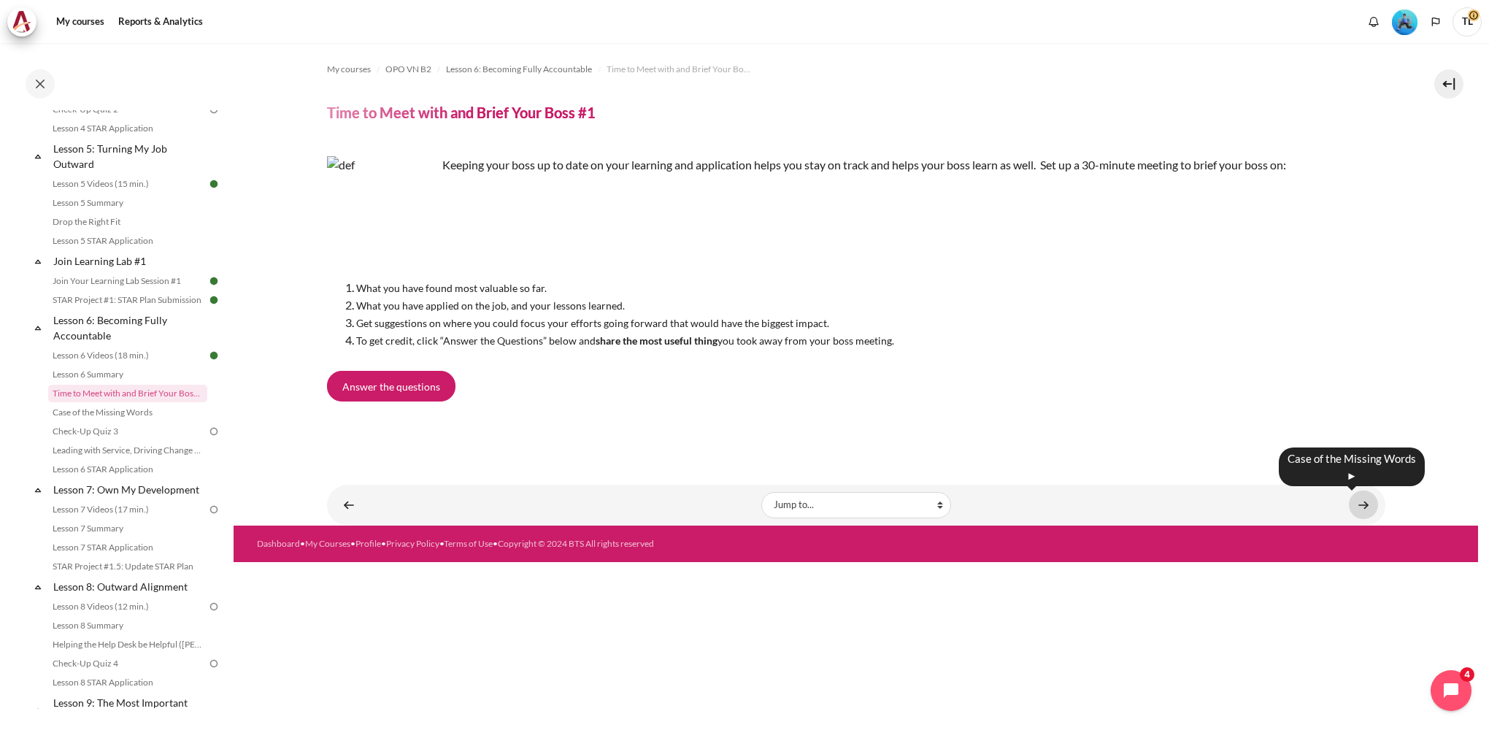
click at [1362, 504] on link "Content" at bounding box center [1363, 504] width 29 height 28
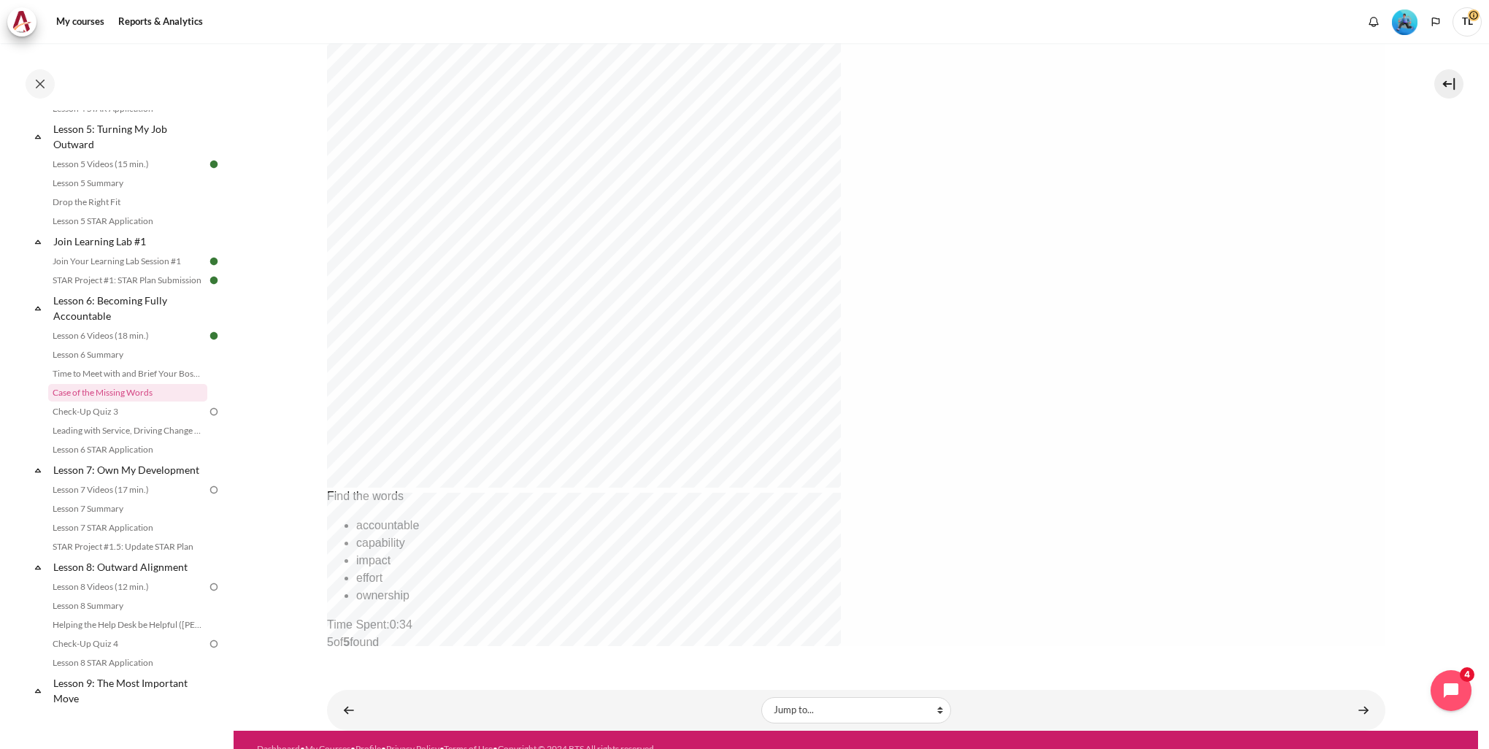
scroll to position [420, 0]
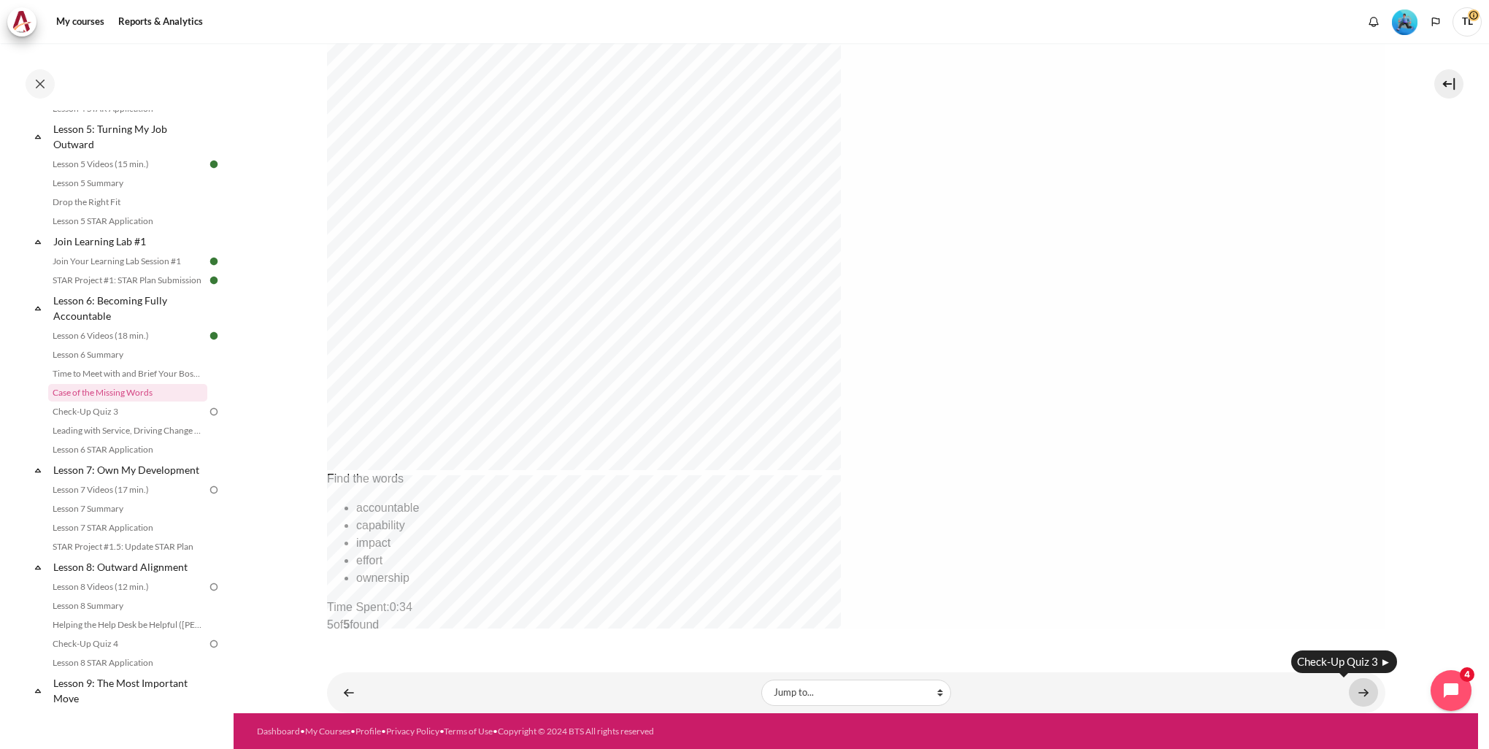
click at [1357, 690] on link "Content" at bounding box center [1363, 692] width 29 height 28
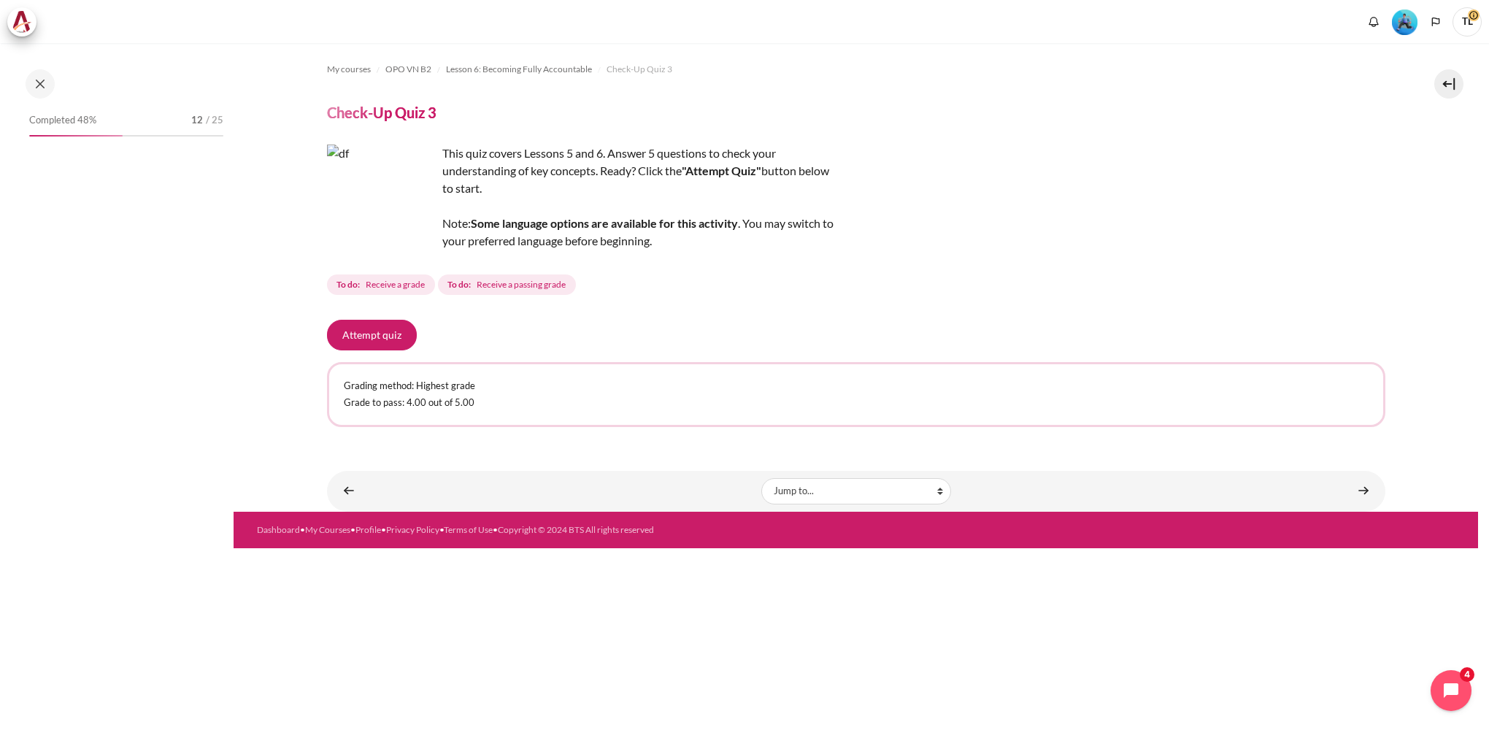
scroll to position [692, 0]
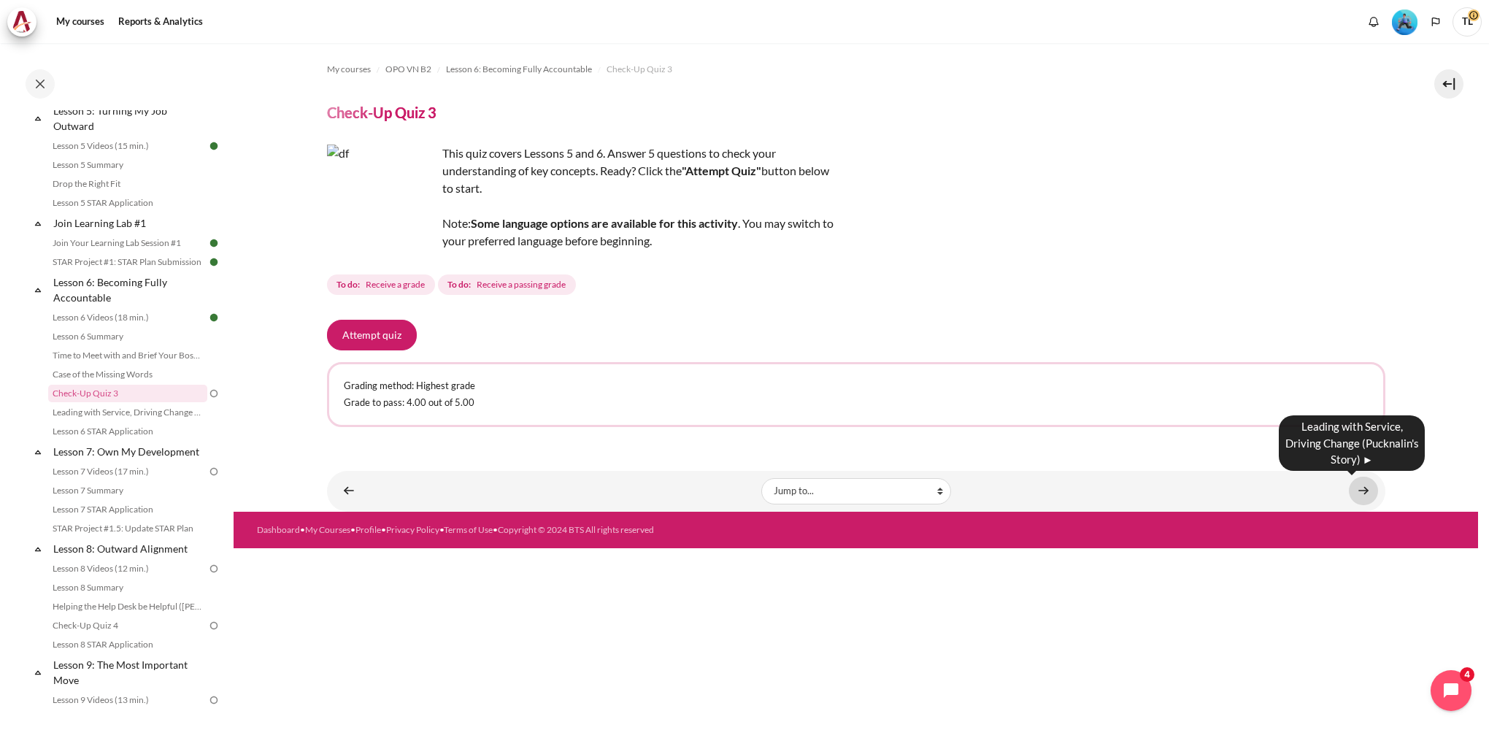
click at [1362, 493] on link "Content" at bounding box center [1363, 491] width 29 height 28
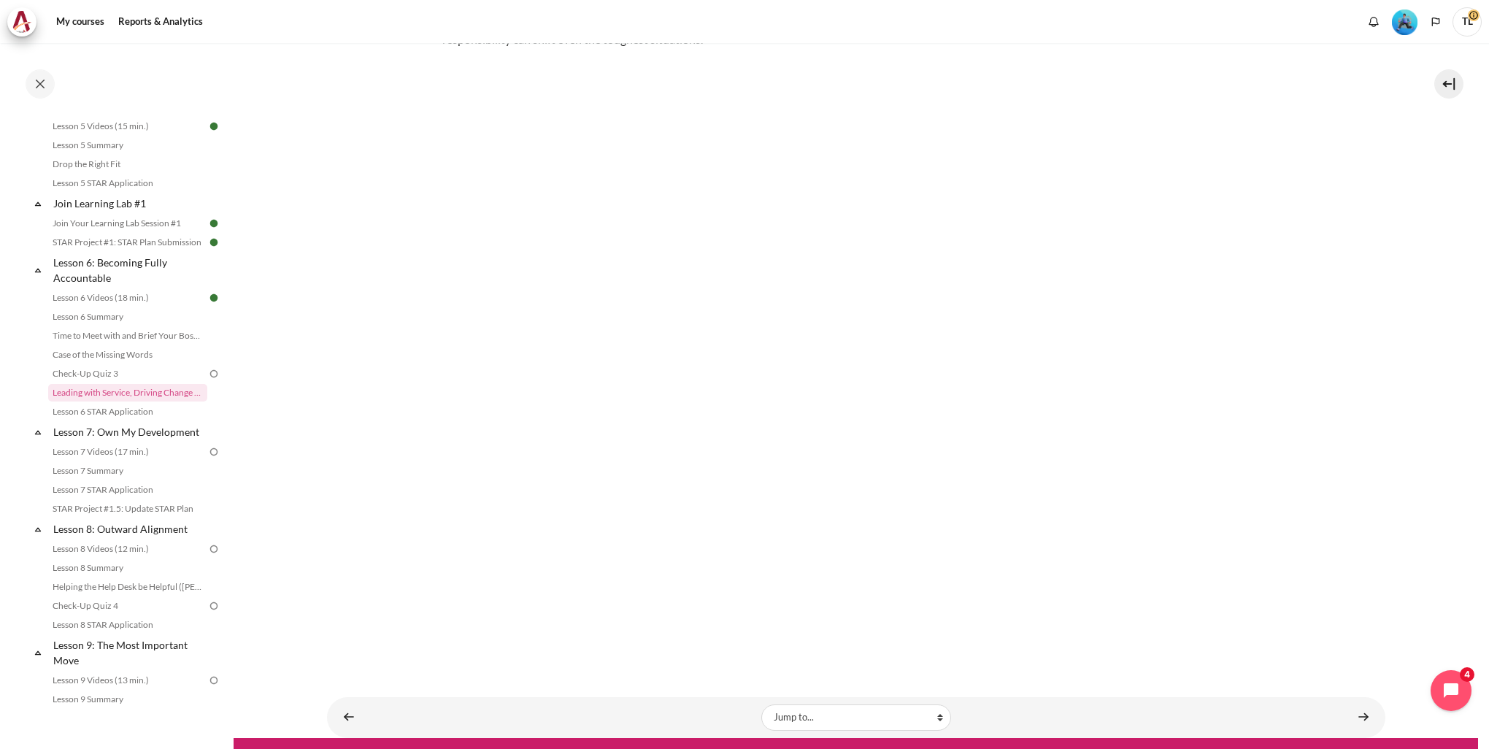
scroll to position [222, 0]
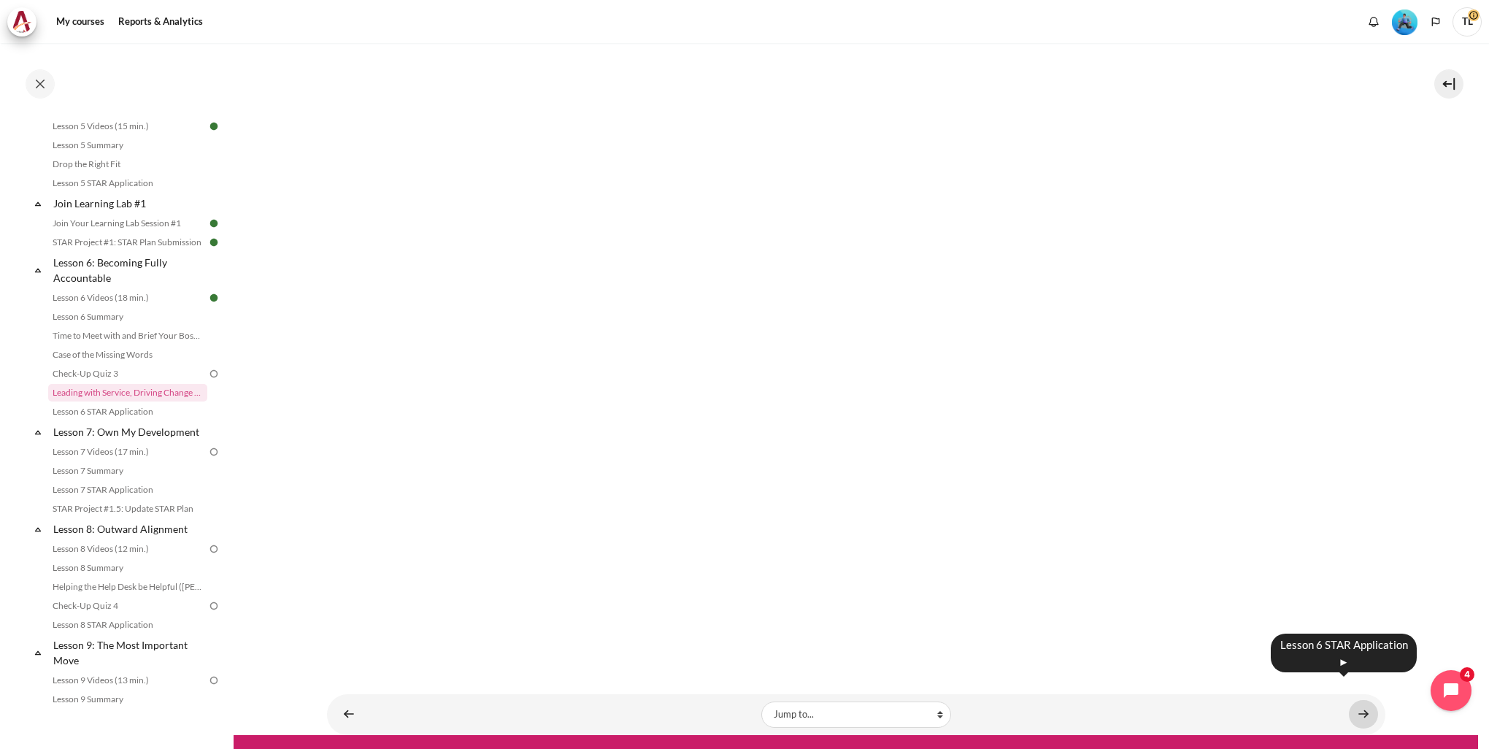
click at [1357, 700] on link "Content" at bounding box center [1363, 714] width 29 height 28
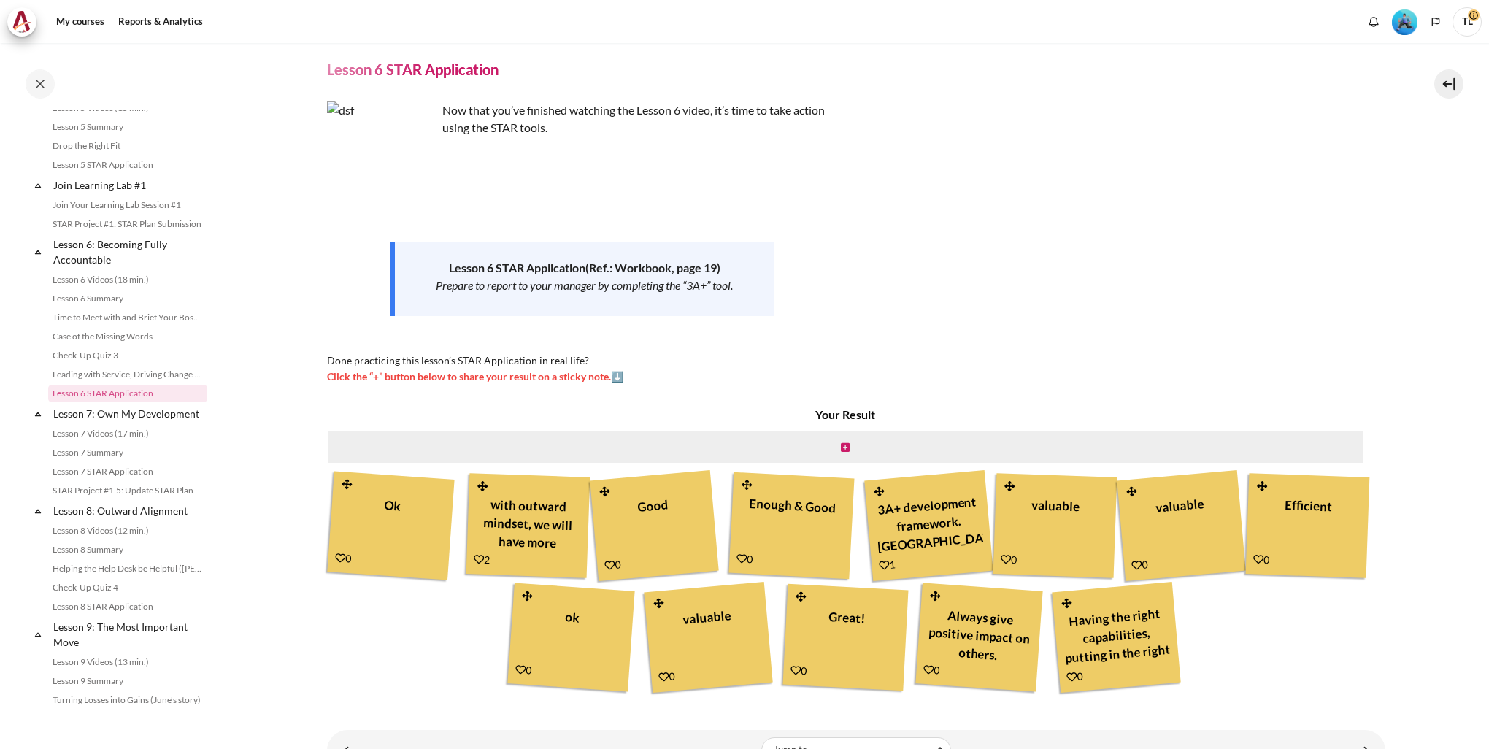
scroll to position [101, 0]
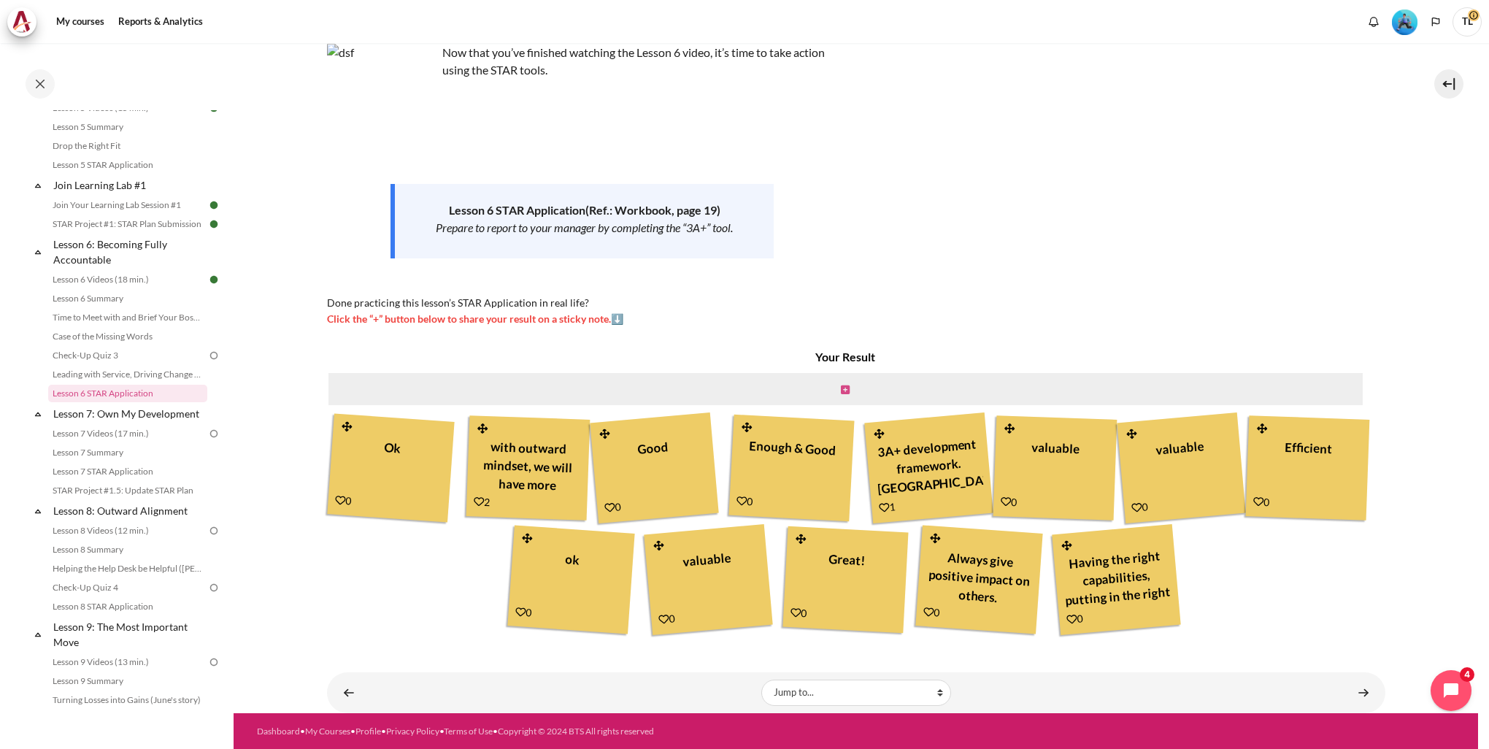
click at [841, 390] on icon "Content" at bounding box center [845, 390] width 9 height 10
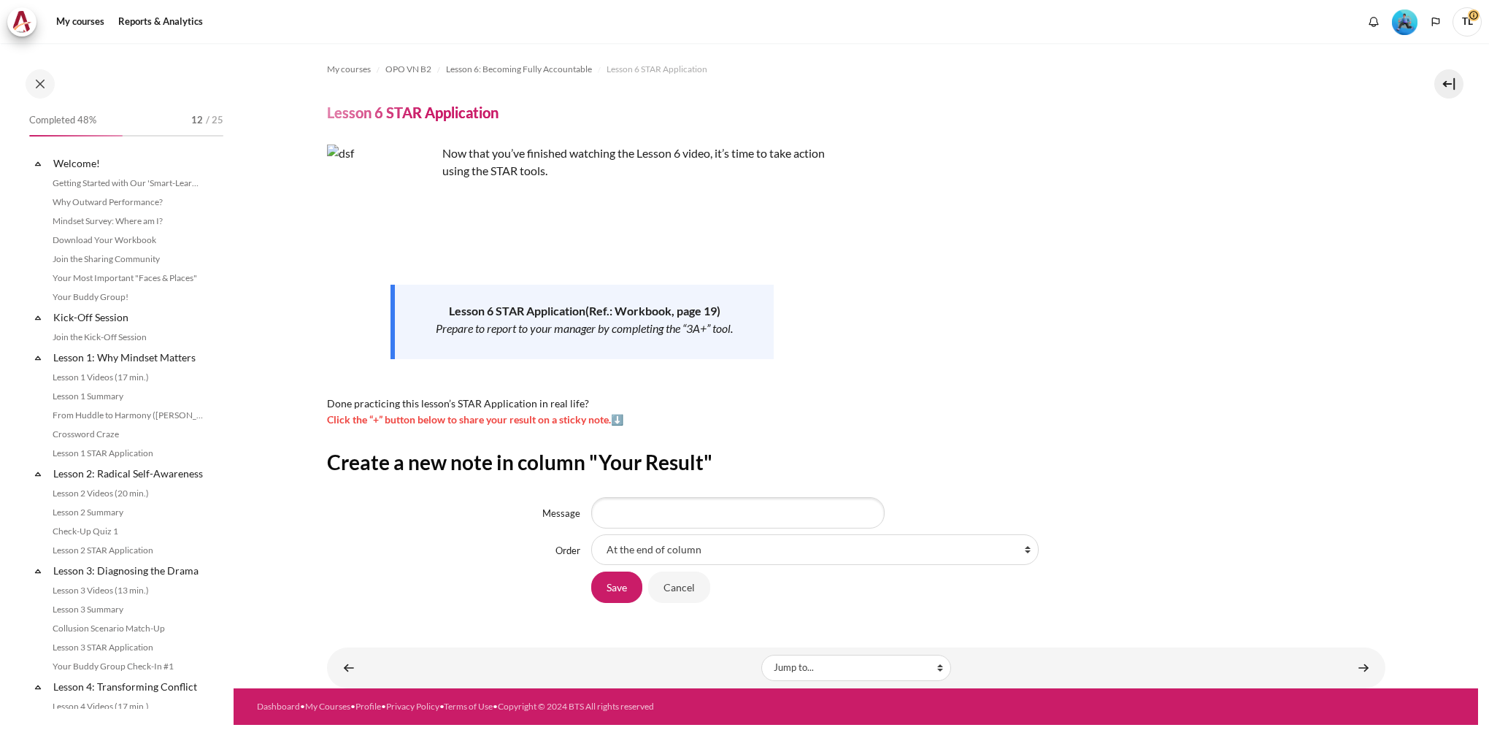
scroll to position [730, 0]
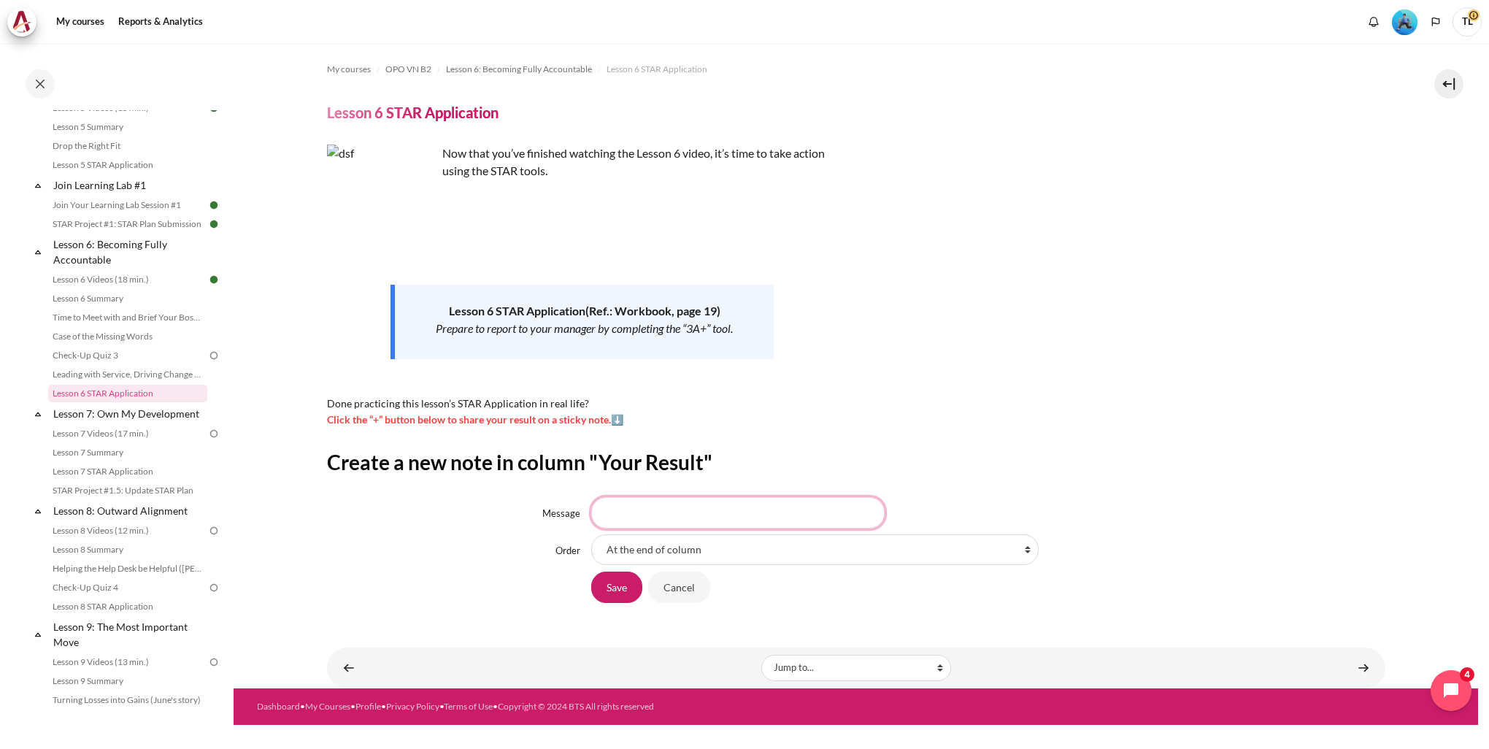
click at [685, 515] on input "Message" at bounding box center [737, 512] width 293 height 31
type input "Meaningful"
click at [633, 585] on input "Save" at bounding box center [616, 586] width 51 height 31
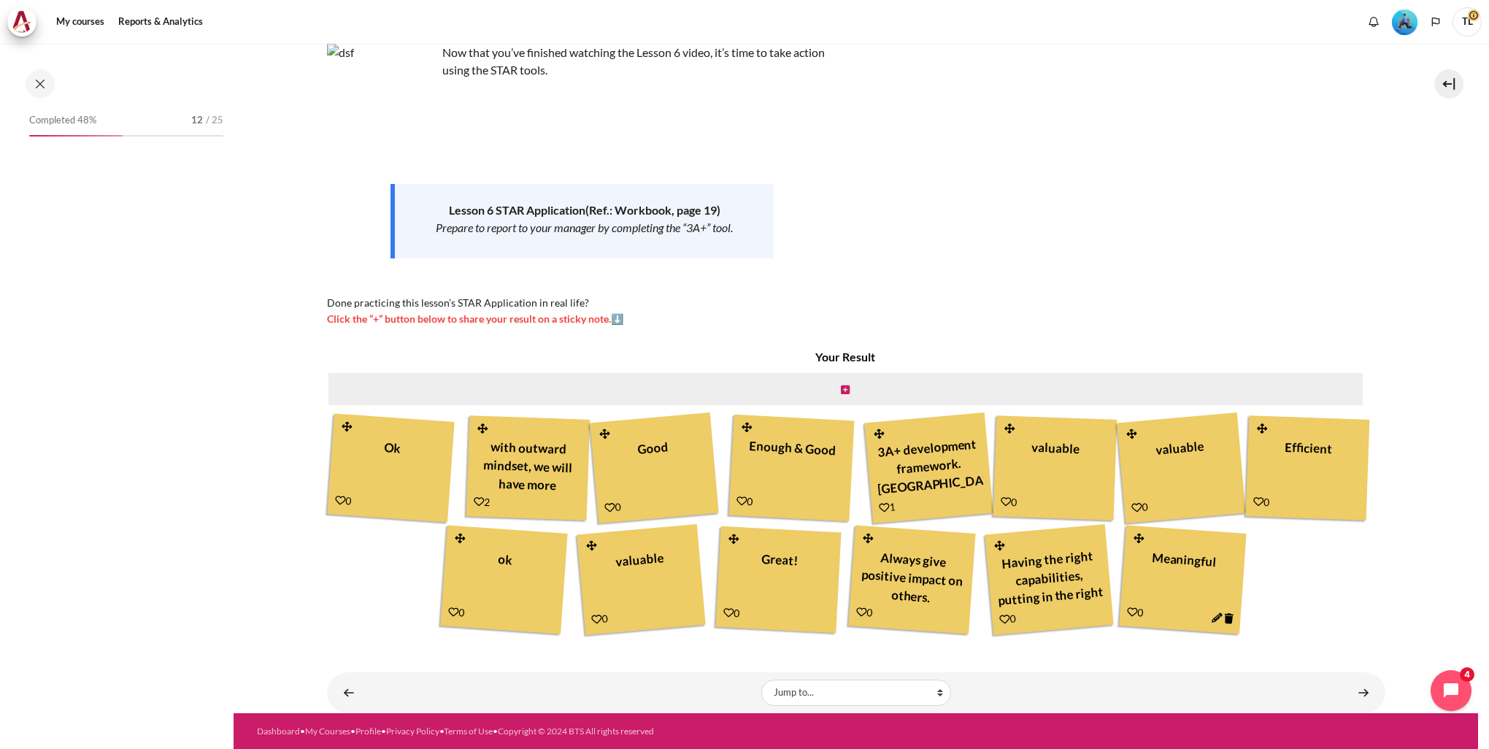
scroll to position [730, 0]
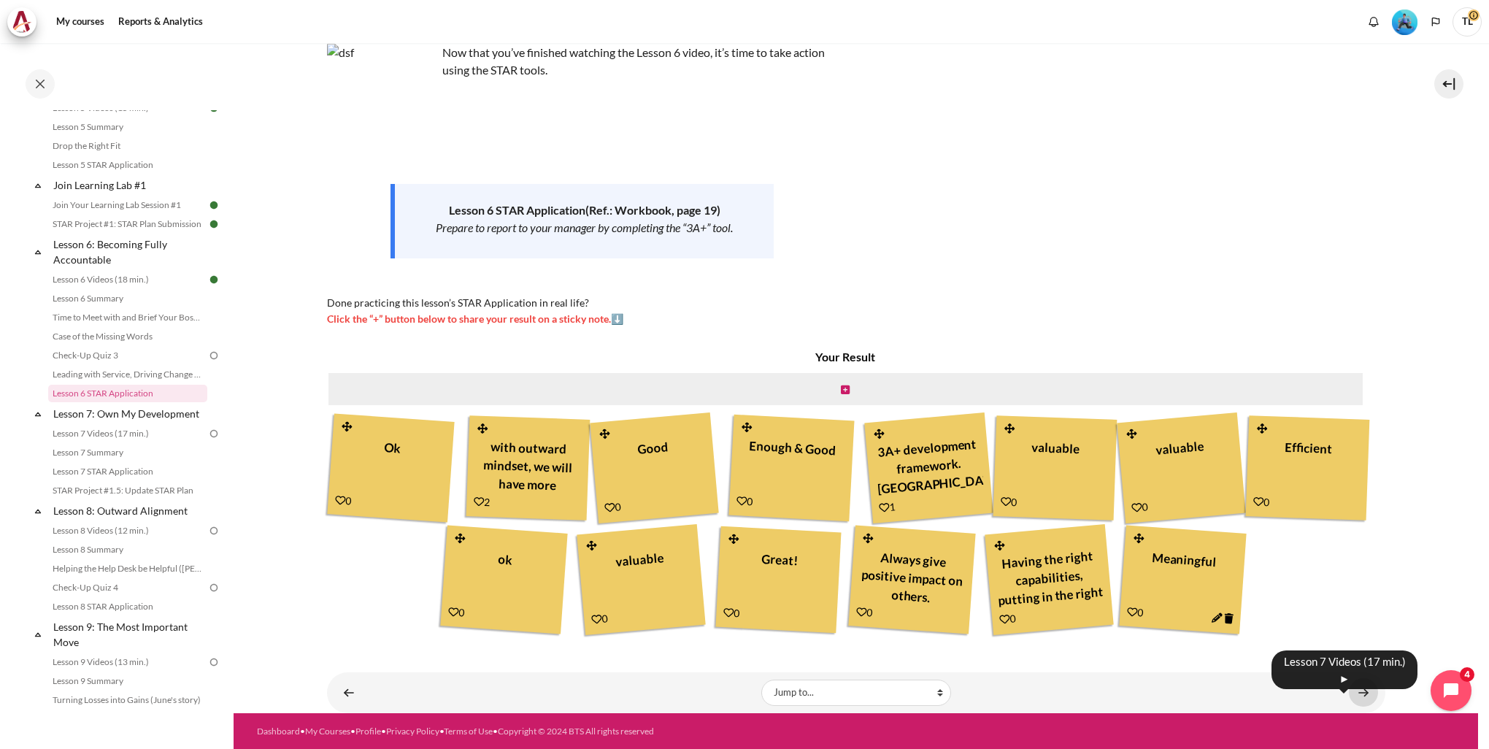
click at [1357, 694] on link "Content" at bounding box center [1363, 692] width 29 height 28
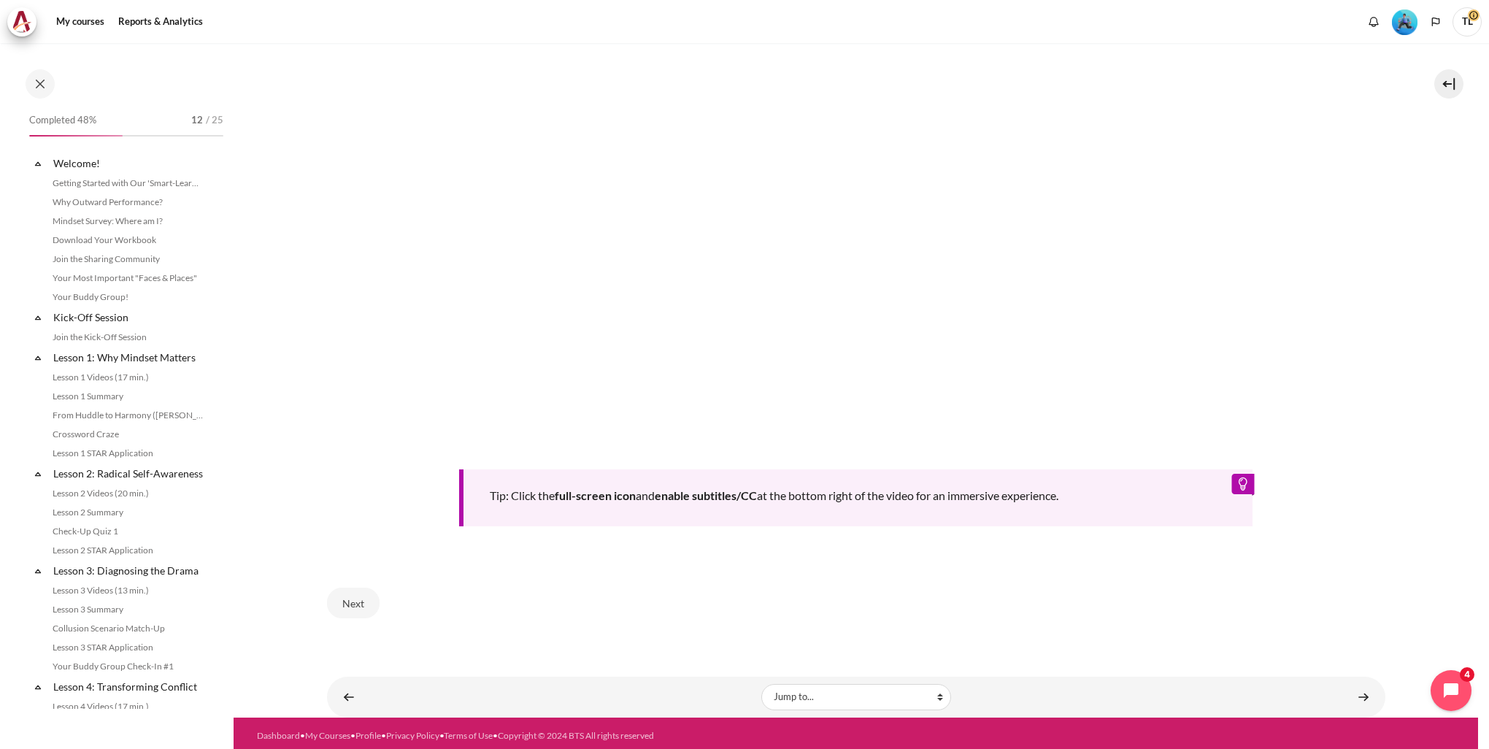
scroll to position [771, 0]
